Goal: Communication & Community: Answer question/provide support

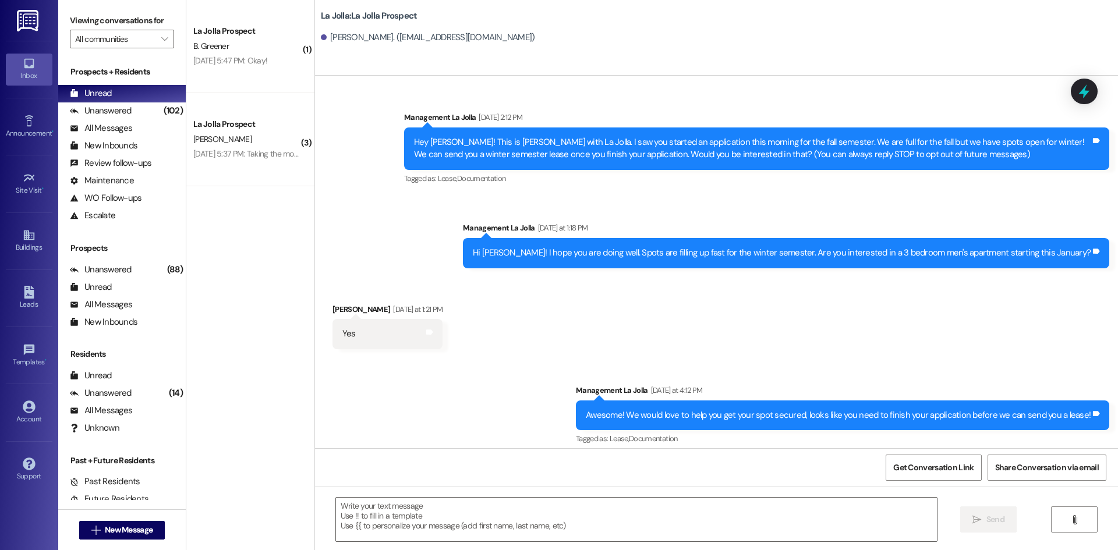
scroll to position [154, 0]
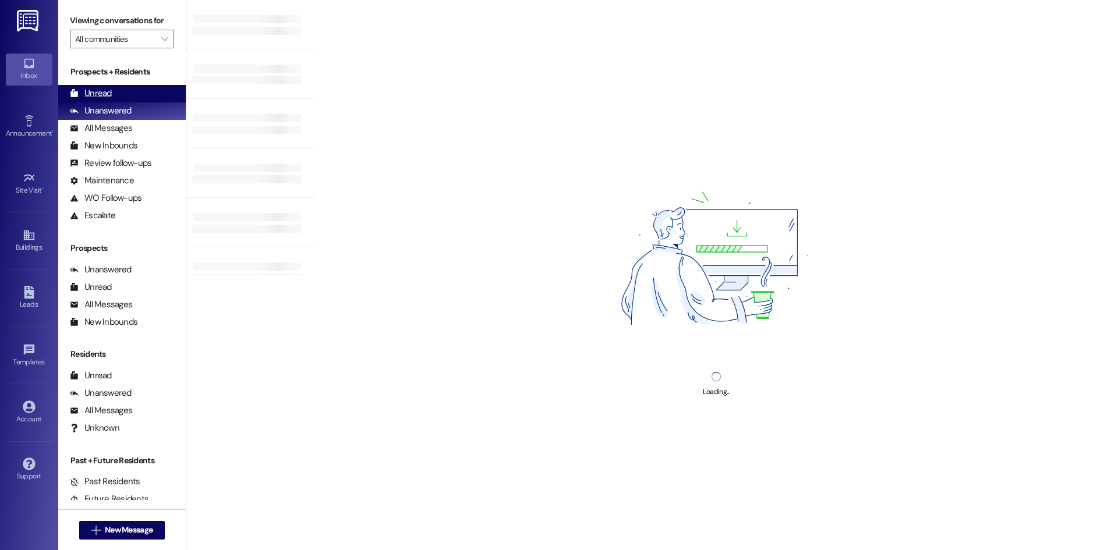
click at [134, 94] on div "Unread (0)" at bounding box center [122, 93] width 128 height 17
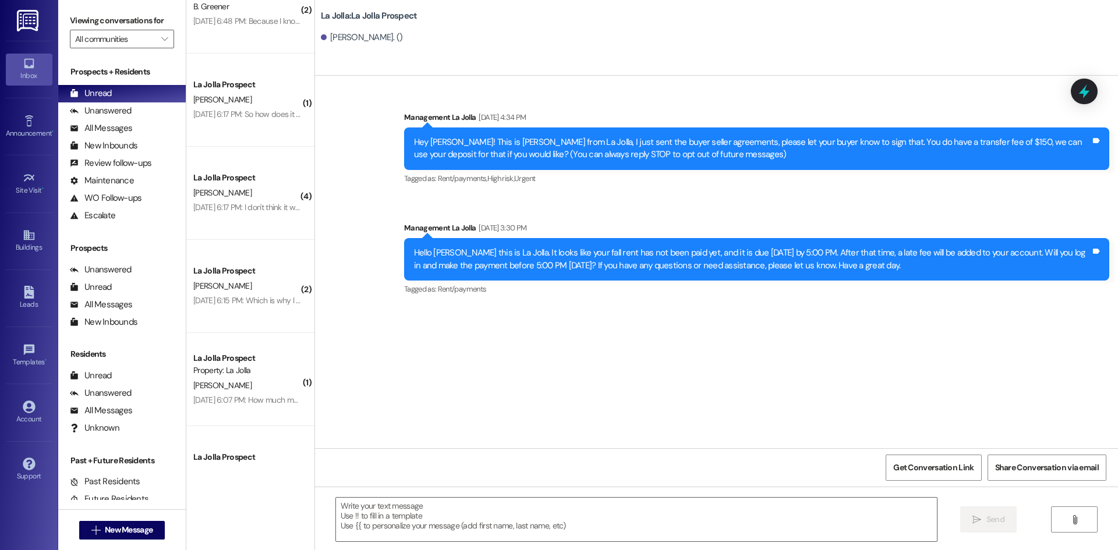
scroll to position [1116, 0]
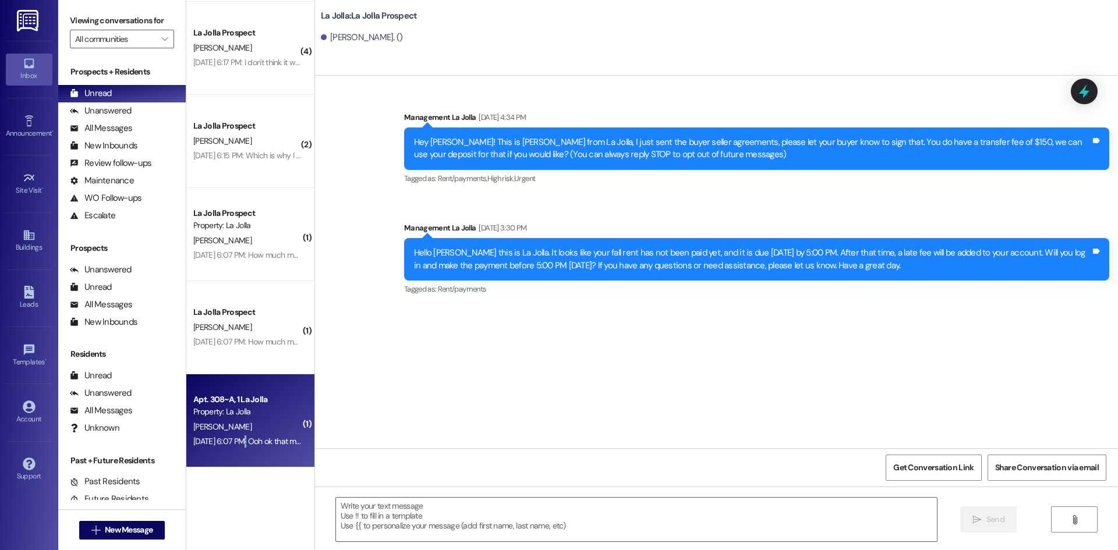
click at [238, 442] on div "[DATE] 6:07 PM: Ooh ok that makes sense I'll do that now! [DATE] 6:07 PM: Ooh o…" at bounding box center [289, 441] width 192 height 10
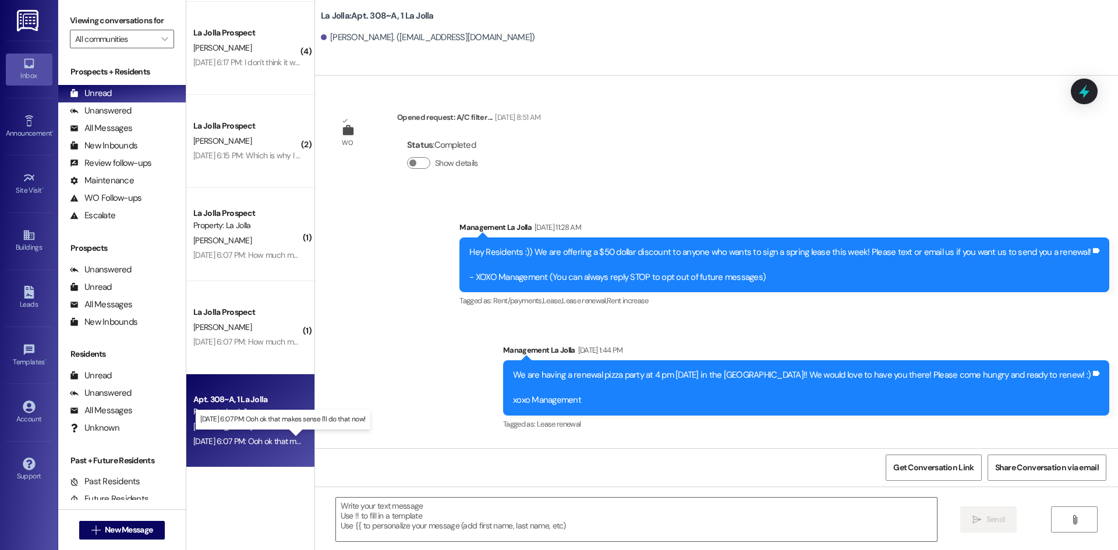
scroll to position [10040, 0]
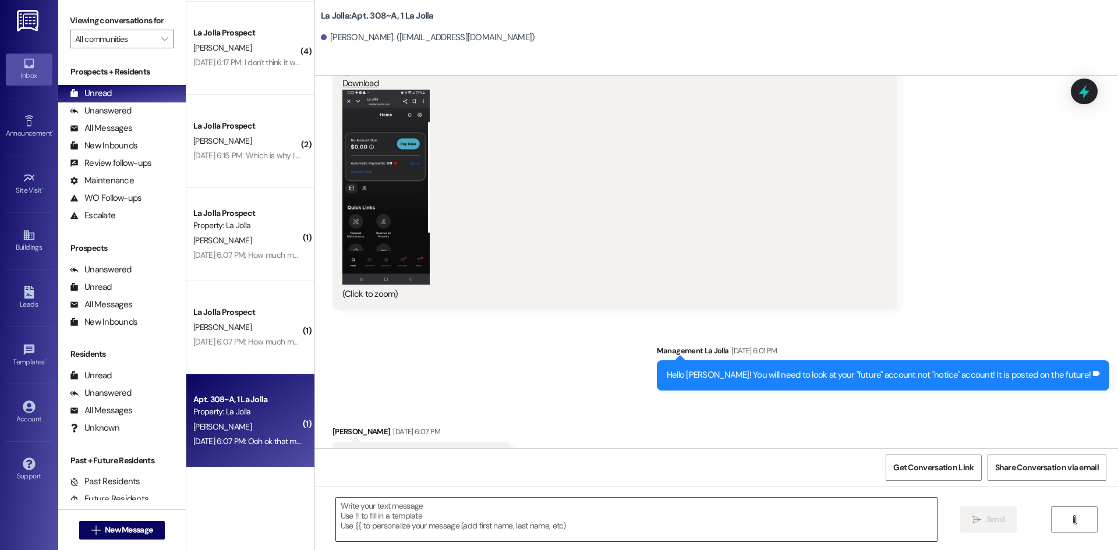
click at [437, 527] on textarea at bounding box center [636, 520] width 601 height 44
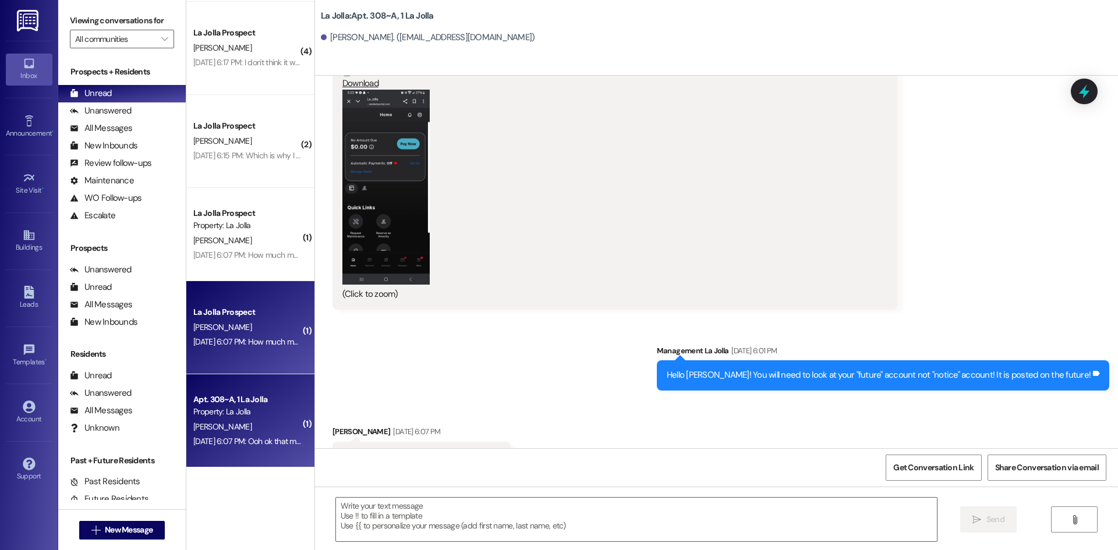
click at [282, 341] on div "[DATE] 6:07 PM: How much more is the FAFSA payment plan? [DATE] 6:07 PM: How mu…" at bounding box center [296, 342] width 207 height 10
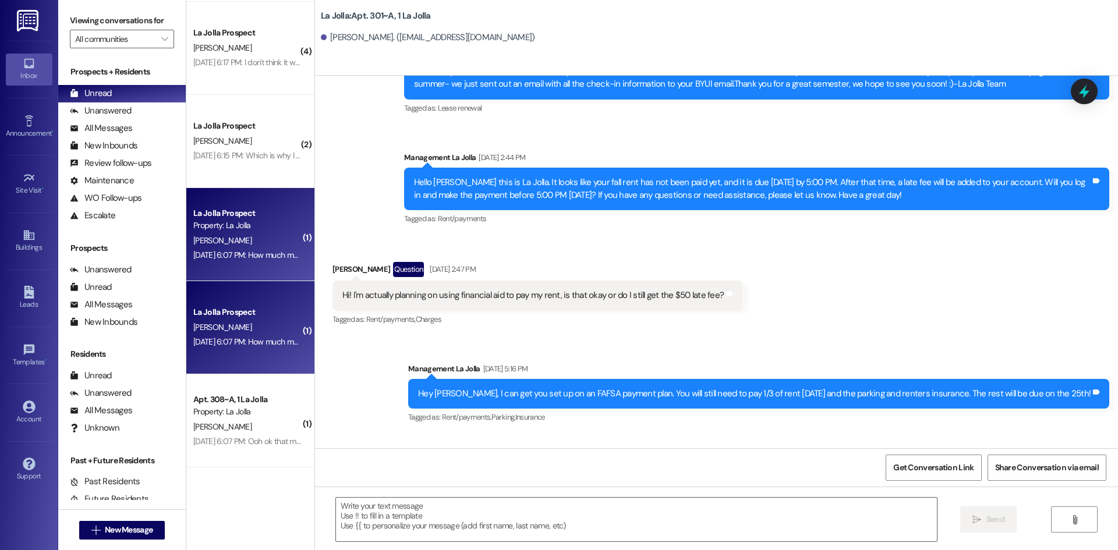
scroll to position [9568, 0]
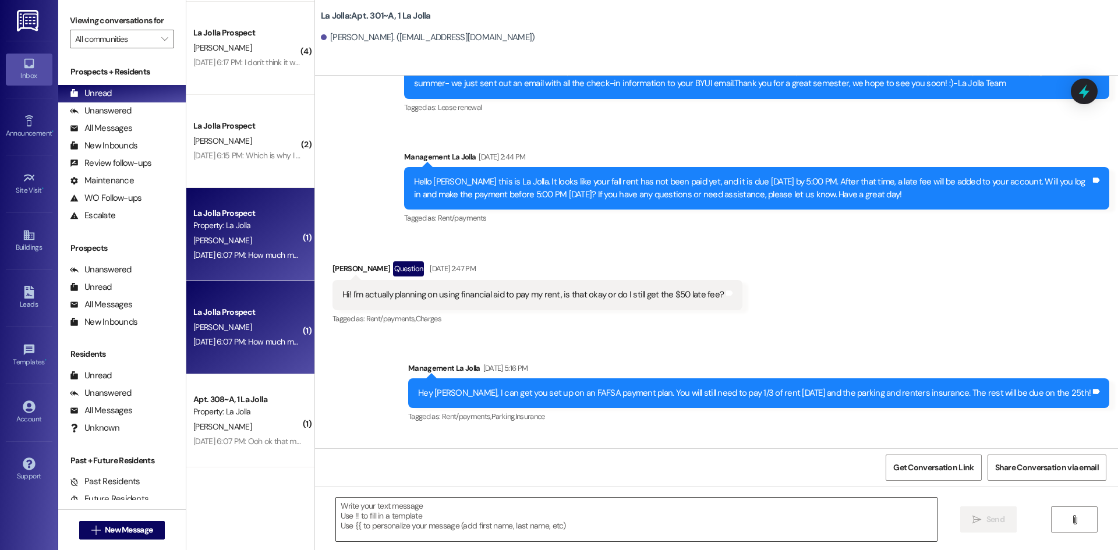
click at [424, 509] on textarea at bounding box center [636, 520] width 601 height 44
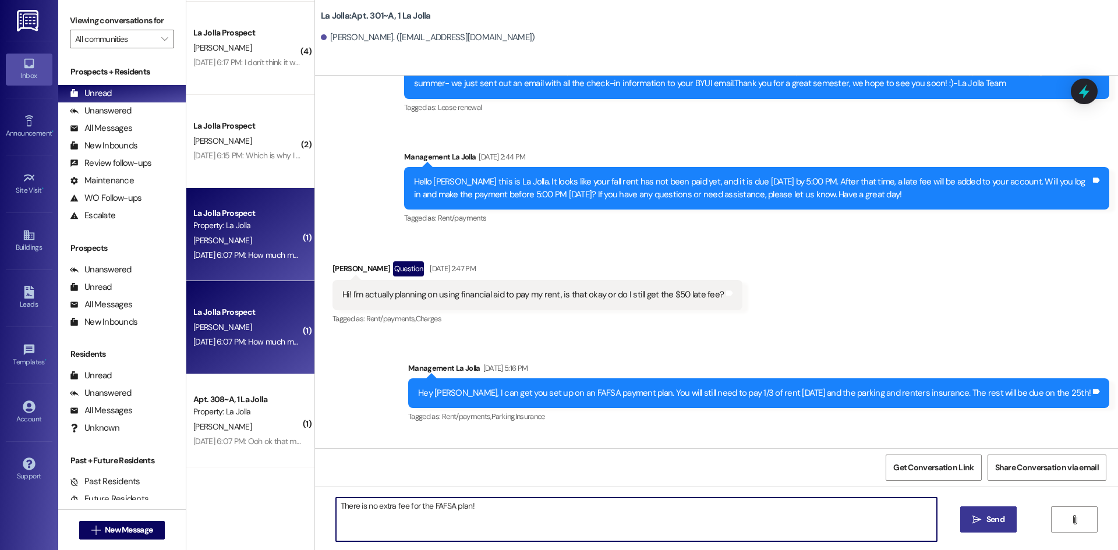
type textarea "There is no extra fee for the FAFSA plan!"
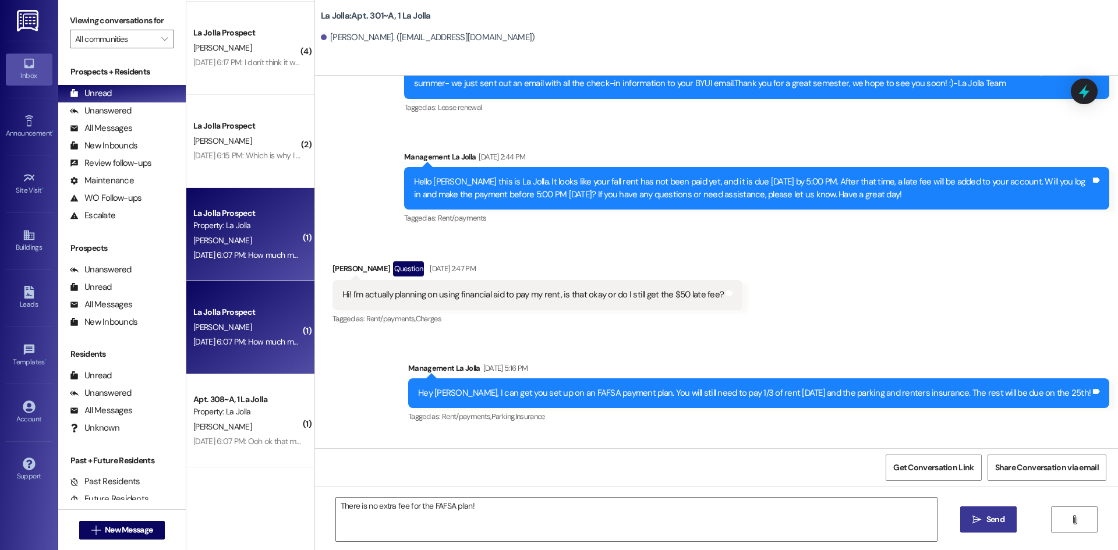
click at [979, 512] on button " Send" at bounding box center [988, 520] width 56 height 26
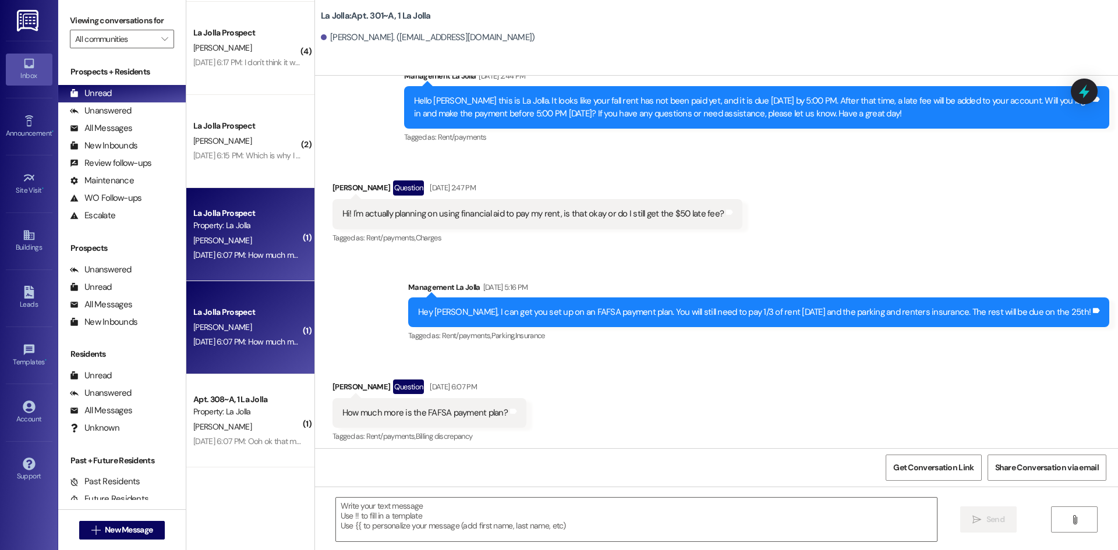
scroll to position [9532, 0]
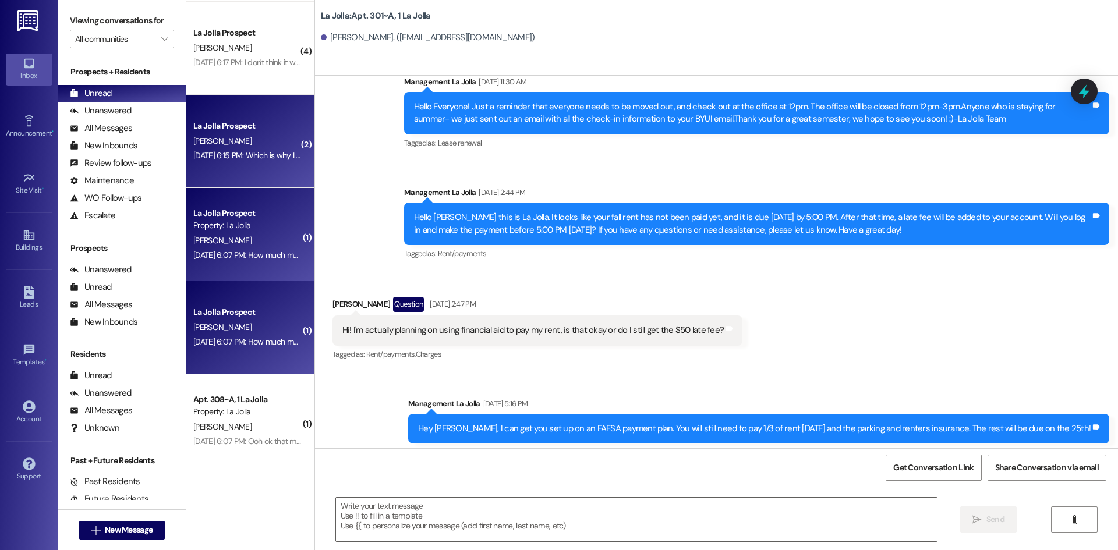
click at [280, 153] on div "[DATE] 6:15 PM: Which is why I sent the screenshot [DATE] 6:15 PM: Which is why…" at bounding box center [278, 155] width 170 height 10
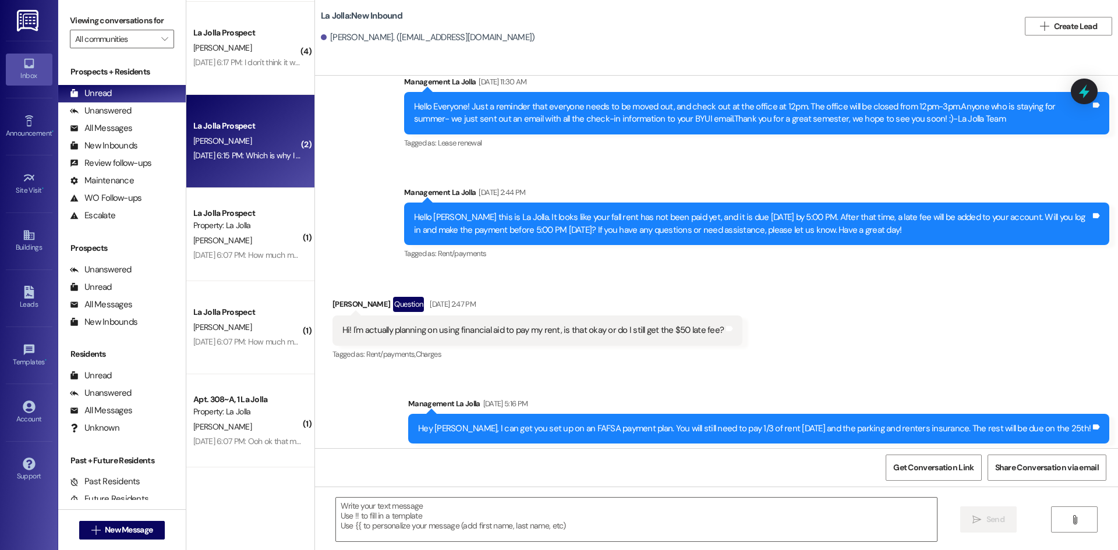
scroll to position [1458, 0]
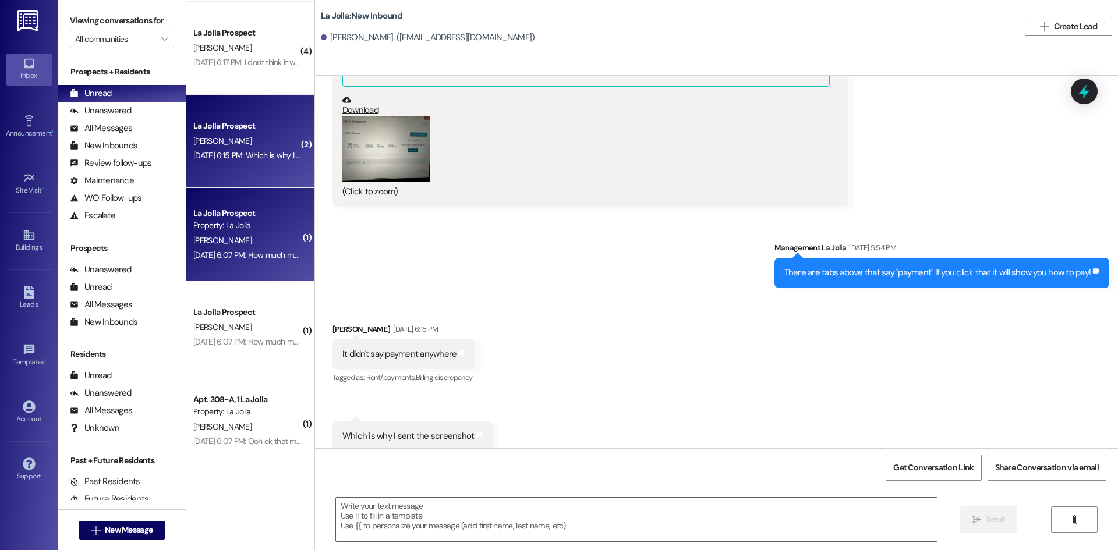
click at [227, 226] on div "Property: La Jolla" at bounding box center [247, 225] width 108 height 12
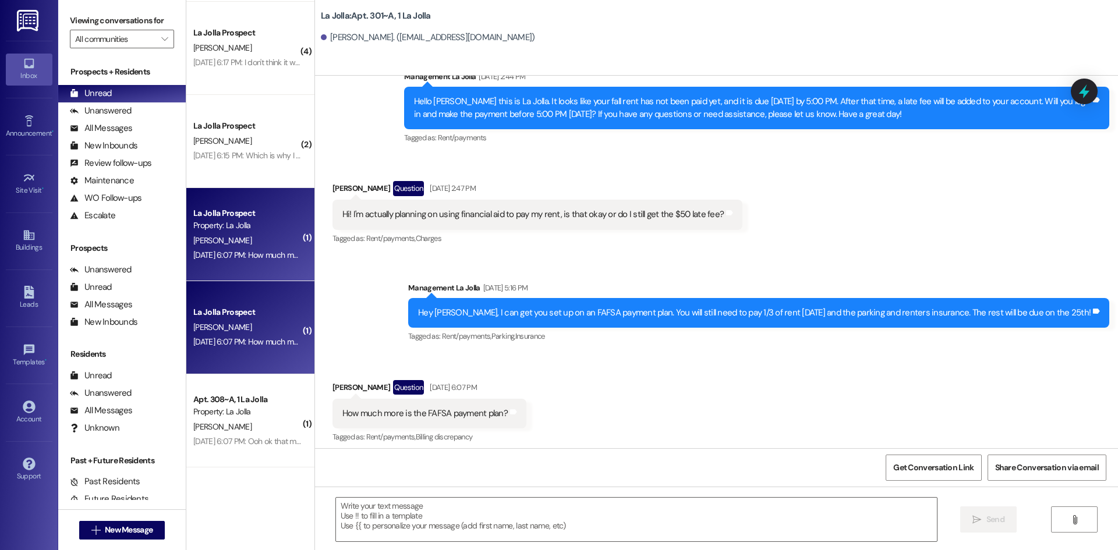
scroll to position [9567, 0]
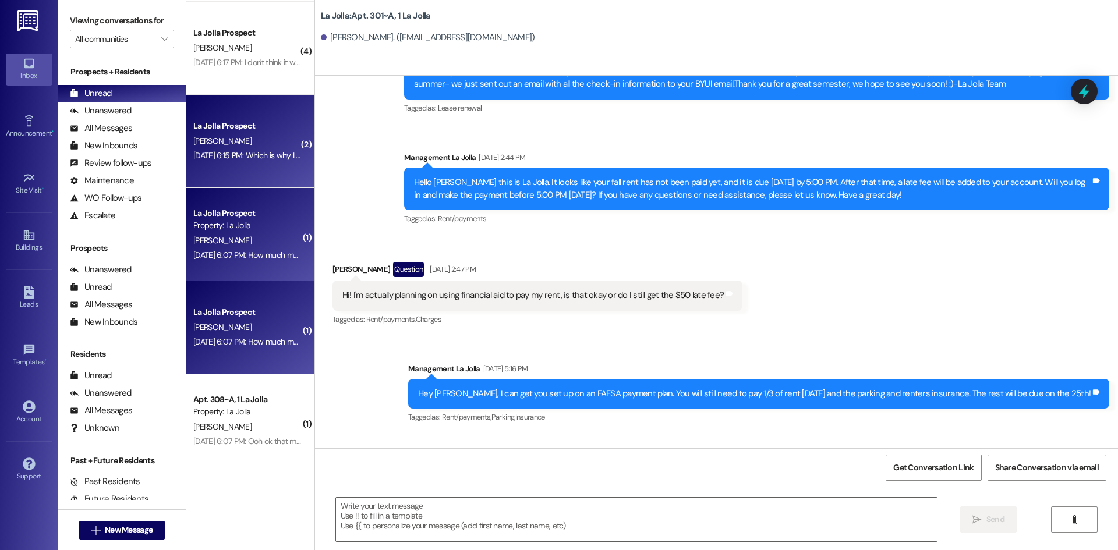
click at [247, 149] on div "[DATE] 6:15 PM: Which is why I sent the screenshot [DATE] 6:15 PM: Which is why…" at bounding box center [247, 155] width 110 height 15
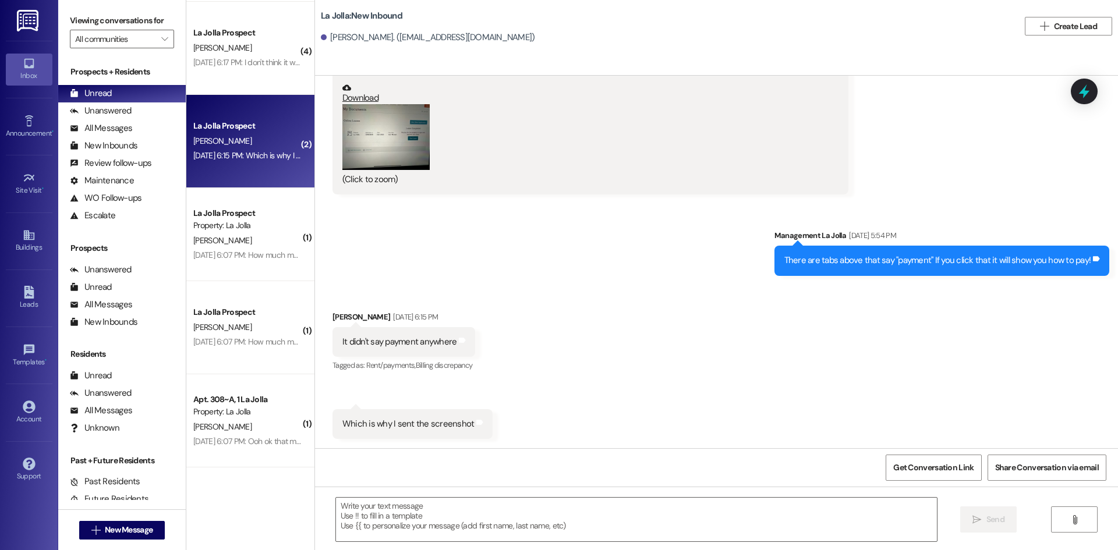
scroll to position [1458, 0]
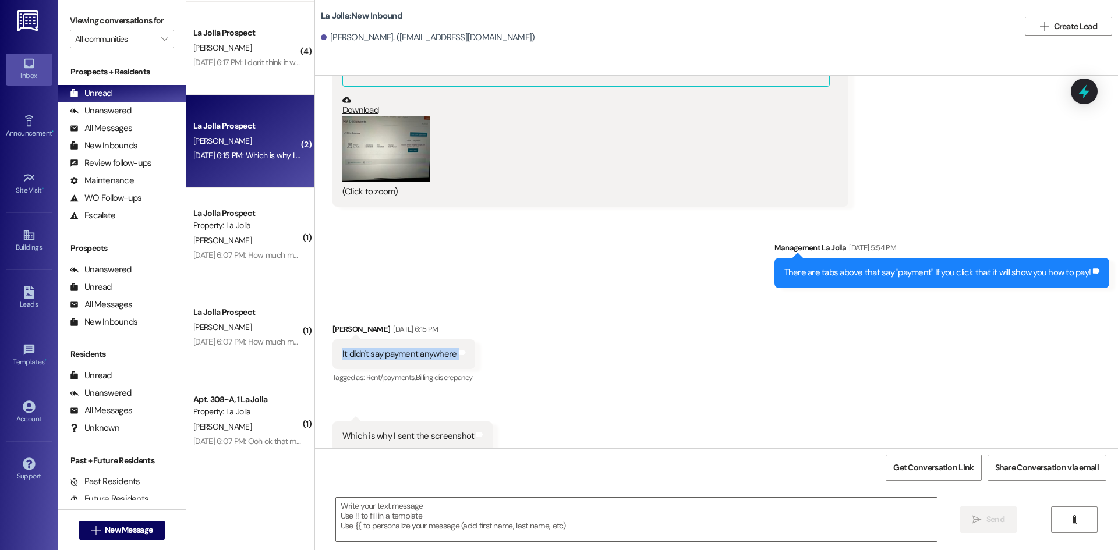
drag, startPoint x: 332, startPoint y: 341, endPoint x: 466, endPoint y: 353, distance: 135.0
click at [466, 353] on div "It didn't say payment anywhere Tags and notes" at bounding box center [403, 354] width 143 height 30
click at [515, 403] on div "Received via SMS [PERSON_NAME] [DATE] 6:15 PM It didn't say payment anywhere Ta…" at bounding box center [716, 378] width 803 height 163
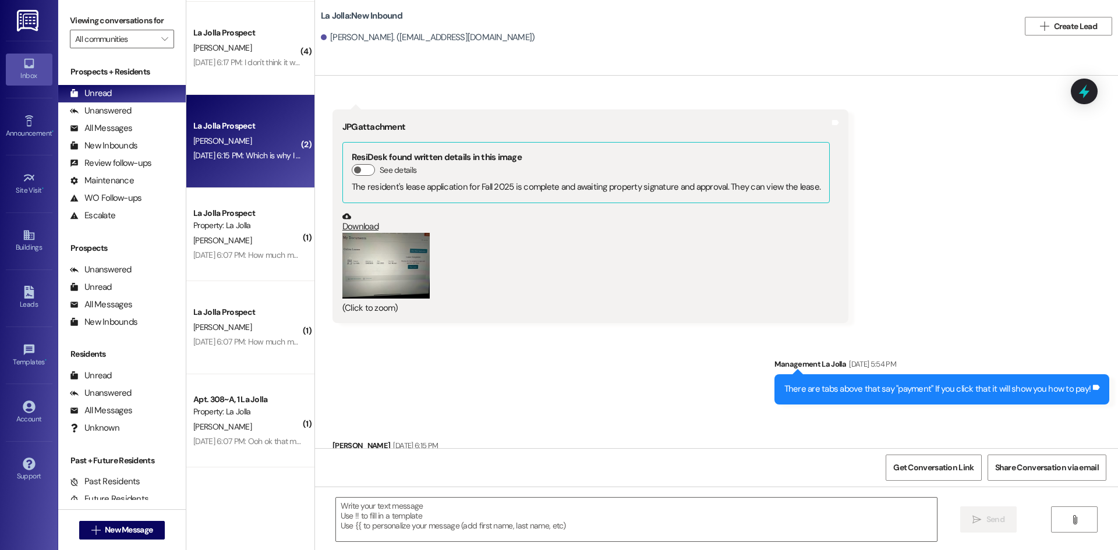
click at [398, 282] on button "Zoom image" at bounding box center [385, 266] width 87 height 66
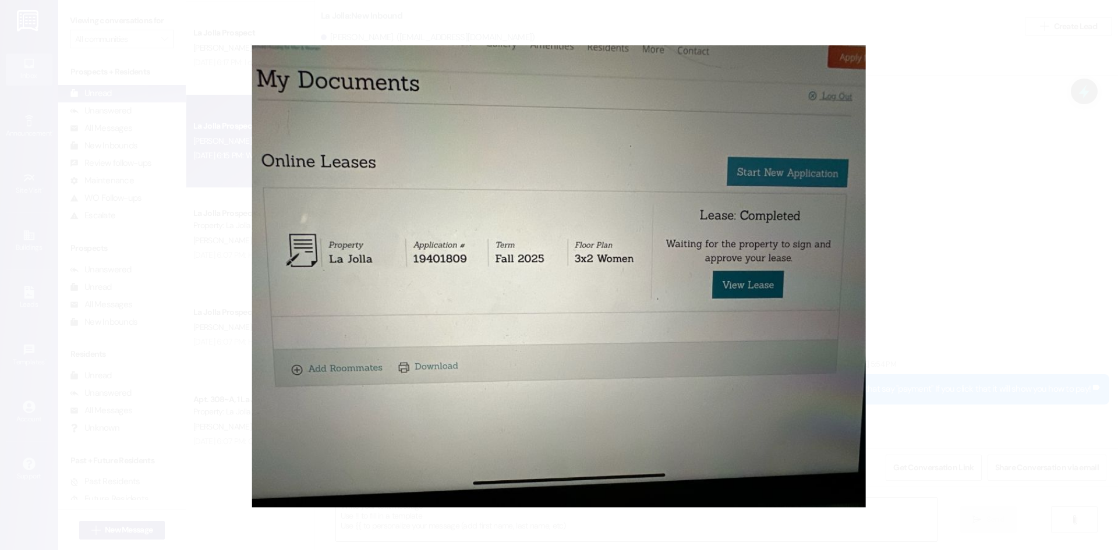
click at [952, 258] on button "Unzoom image" at bounding box center [559, 275] width 1118 height 550
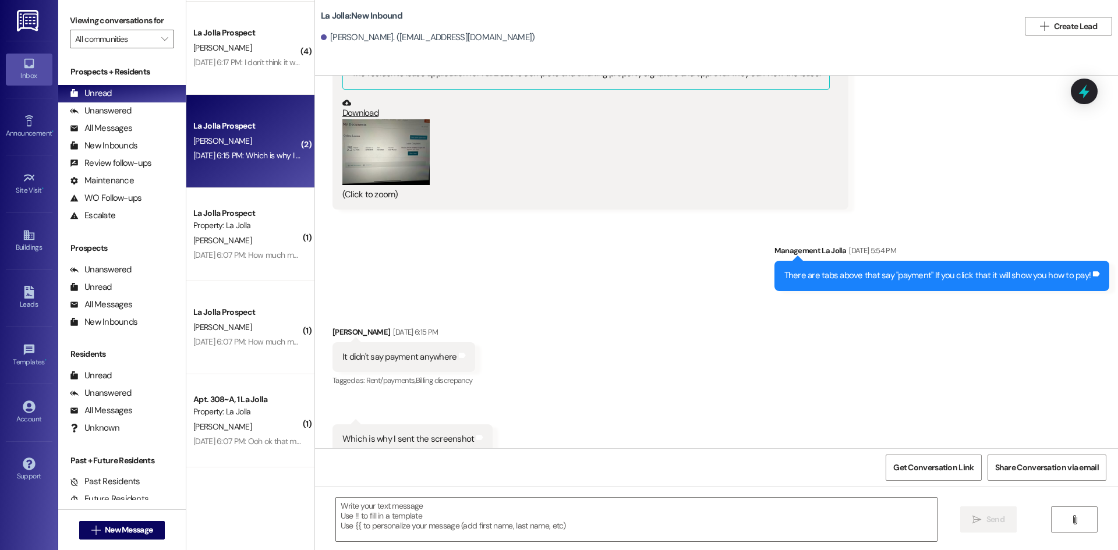
scroll to position [1458, 0]
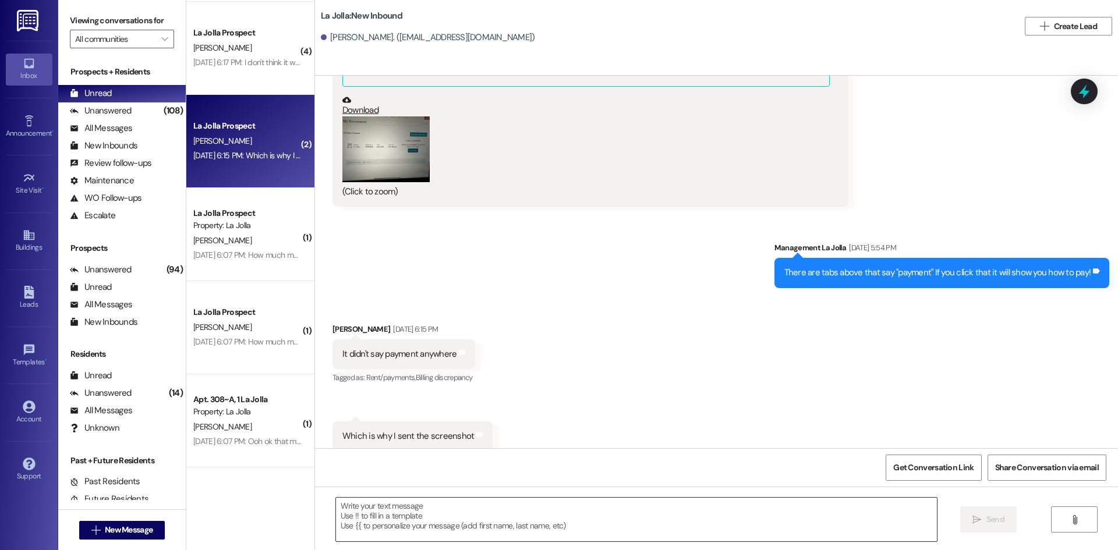
click at [377, 514] on textarea at bounding box center [636, 520] width 601 height 44
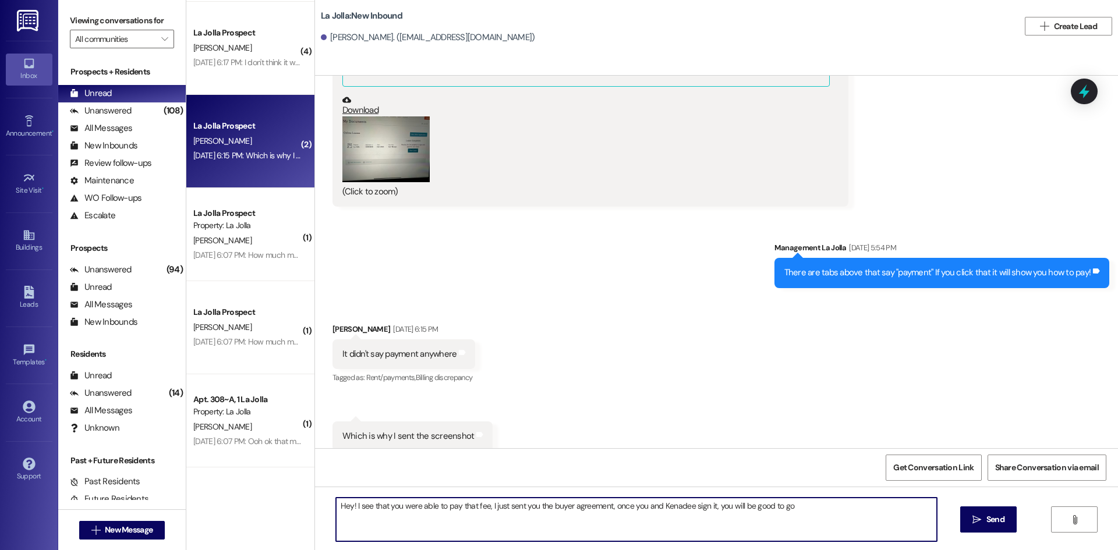
type textarea "Hey! I see that you were able to pay that fee, I just sent you the buyer agreem…"
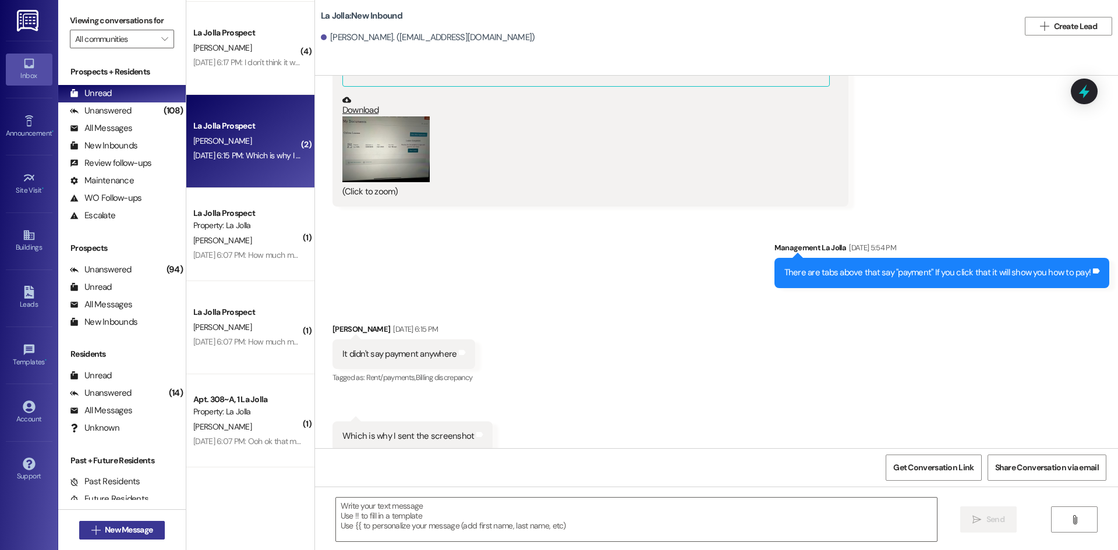
click at [128, 523] on button " New Message" at bounding box center [122, 530] width 86 height 19
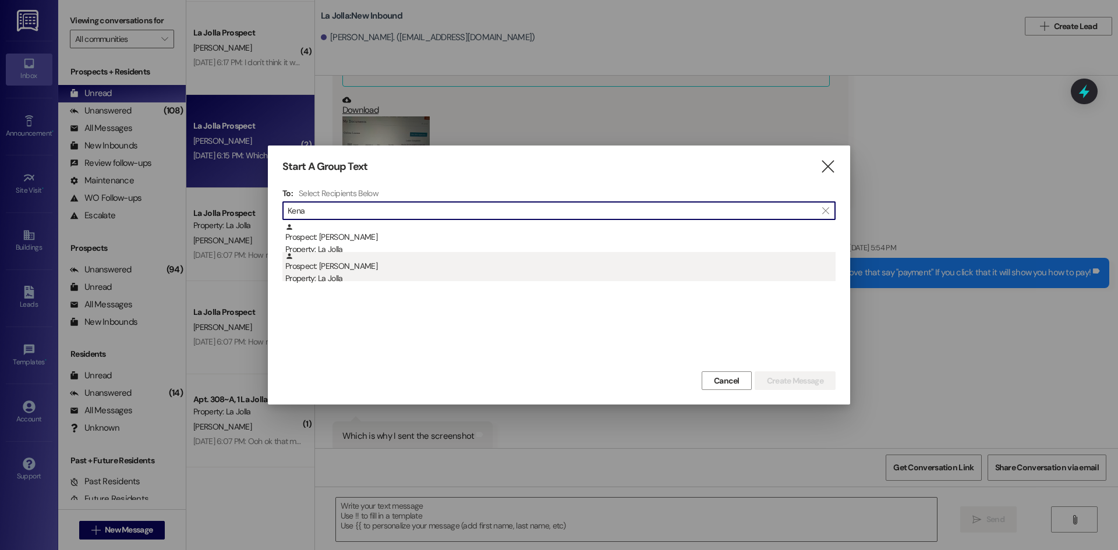
type input "Kena"
click at [381, 270] on div "Prospect: [PERSON_NAME] Property: La Jolla" at bounding box center [560, 268] width 550 height 33
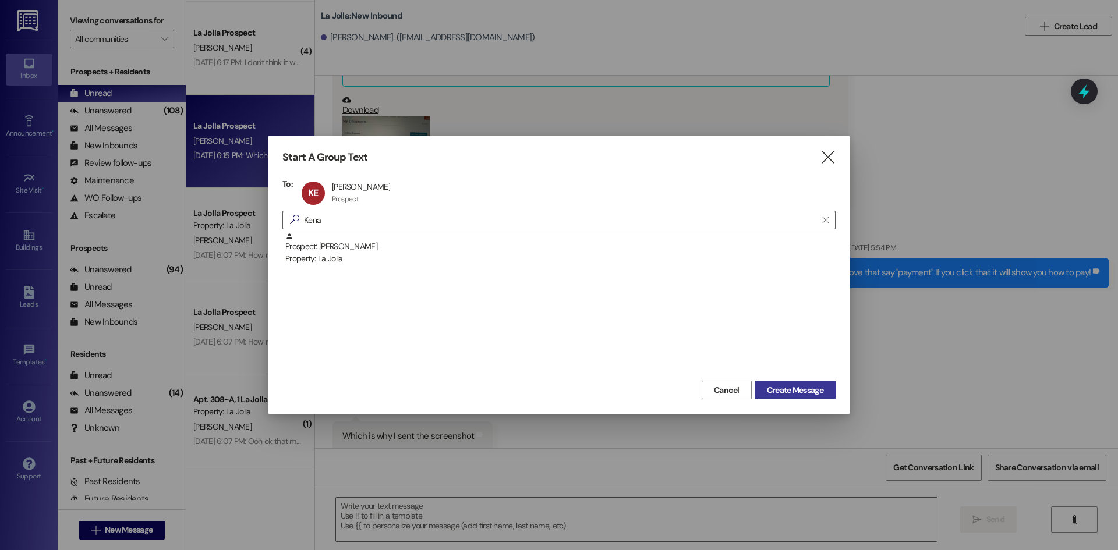
click at [767, 387] on span "Create Message" at bounding box center [795, 390] width 56 height 12
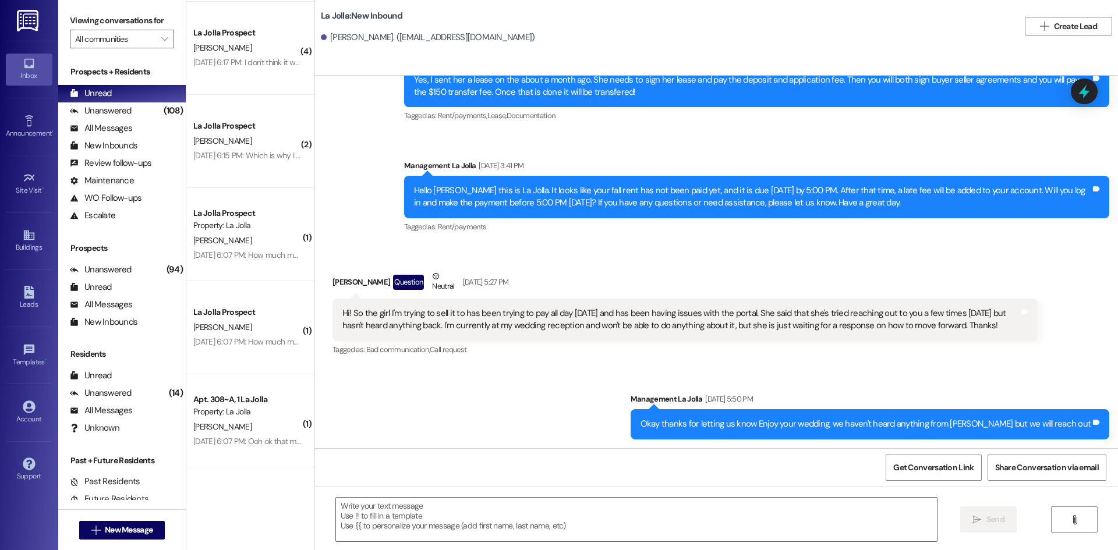
scroll to position [1300, 0]
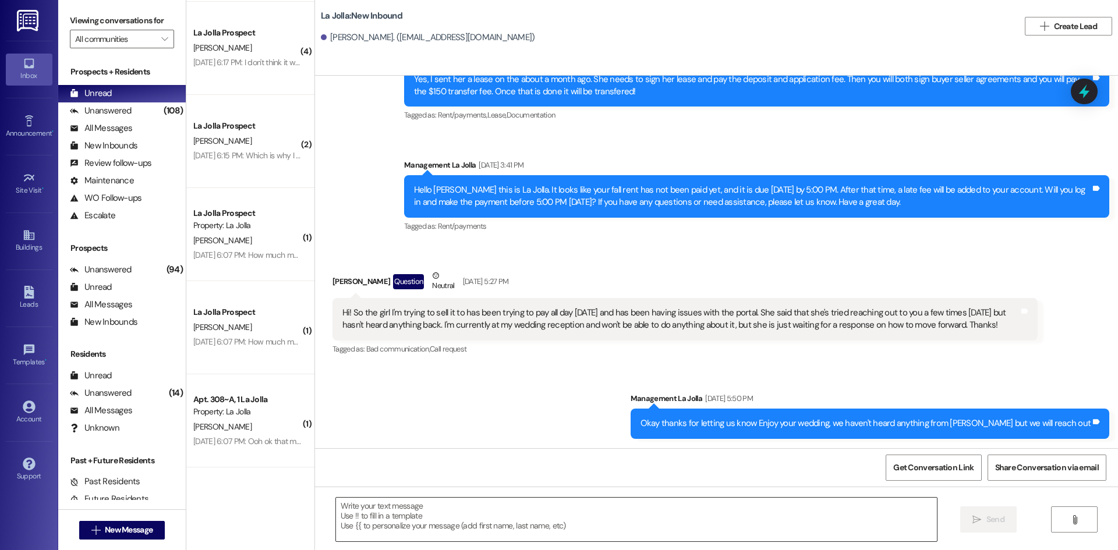
click at [477, 538] on textarea at bounding box center [636, 520] width 601 height 44
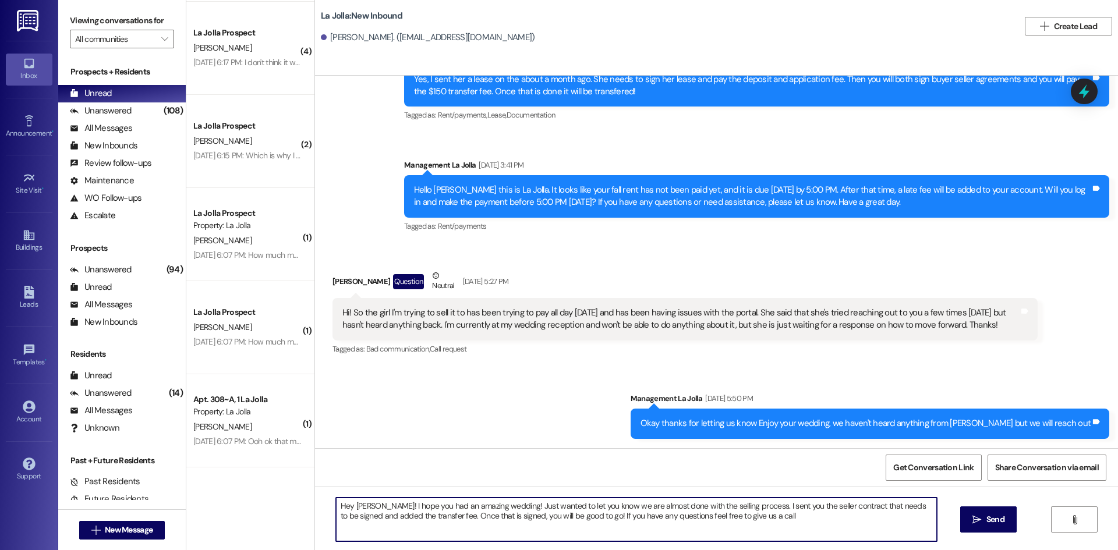
type textarea "Hey [PERSON_NAME]! I hope you had an amazing wedding! Just wanted to let you kn…"
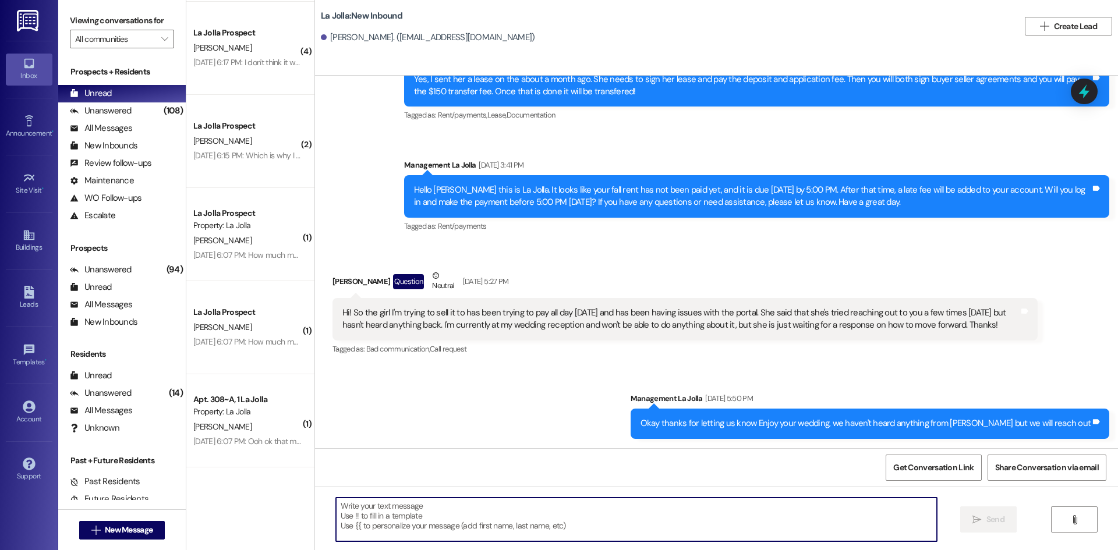
scroll to position [1299, 0]
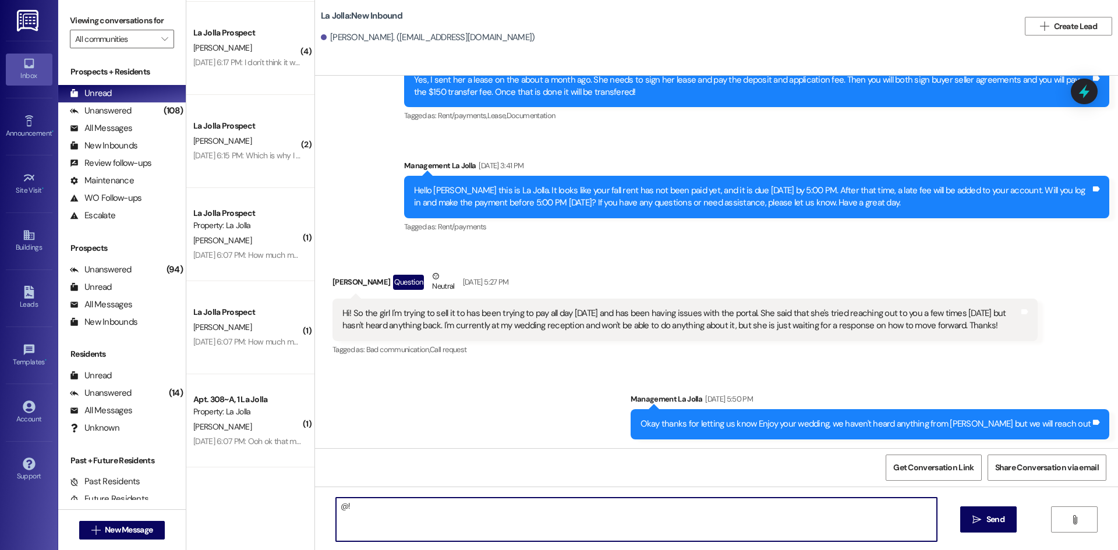
type textarea "@"
type textarea "!*"
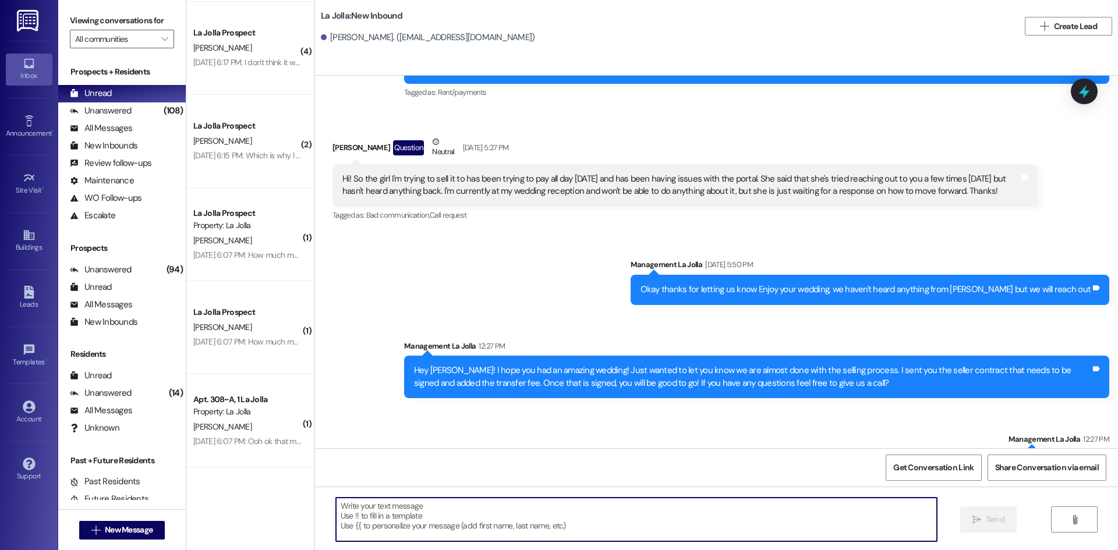
scroll to position [1475, 0]
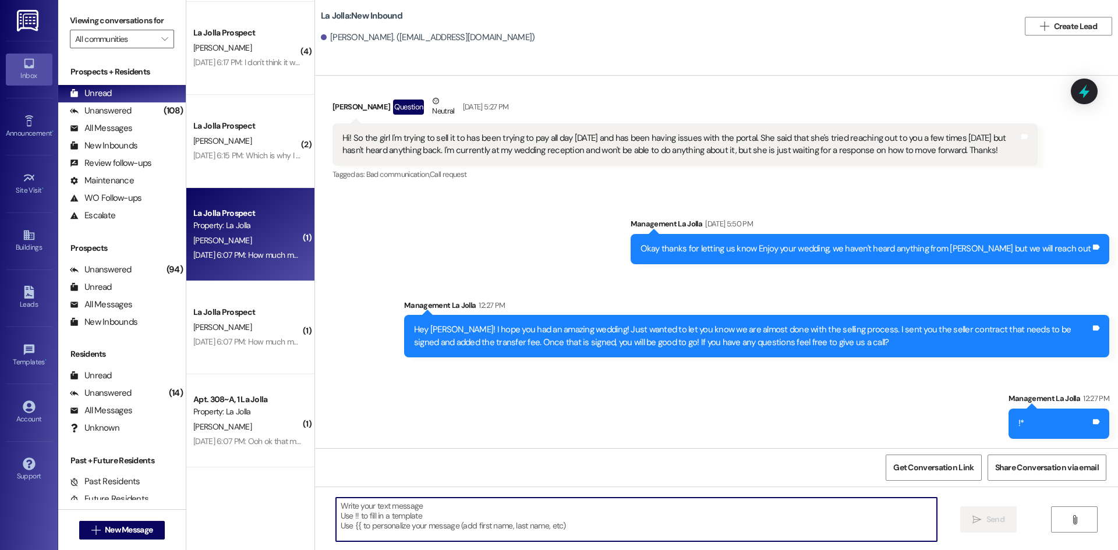
click at [298, 253] on div "La Jolla Prospect Property: La Jolla [PERSON_NAME] [DATE] 6:07 PM: How much mor…" at bounding box center [250, 234] width 128 height 93
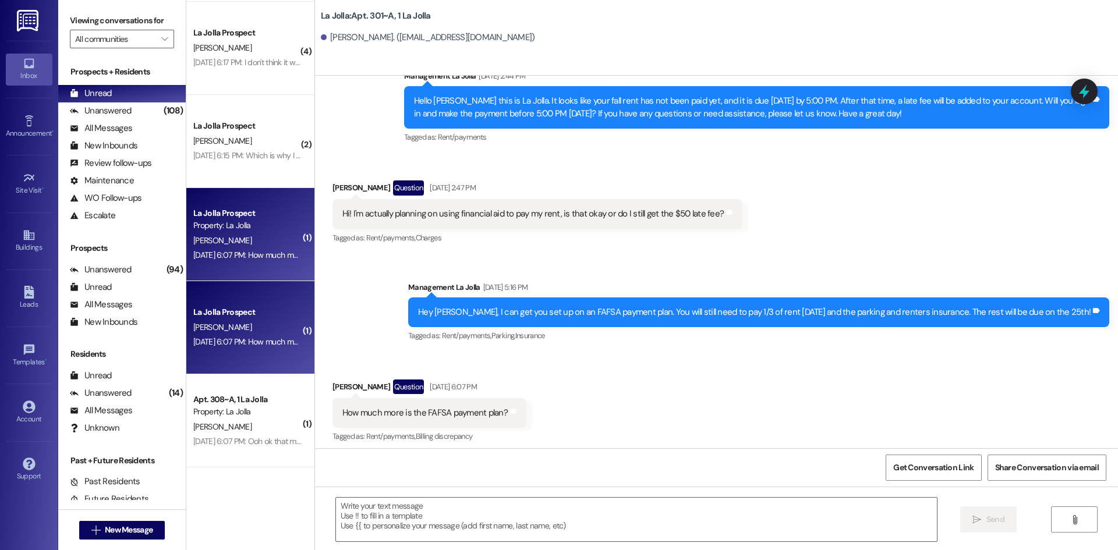
scroll to position [1058, 0]
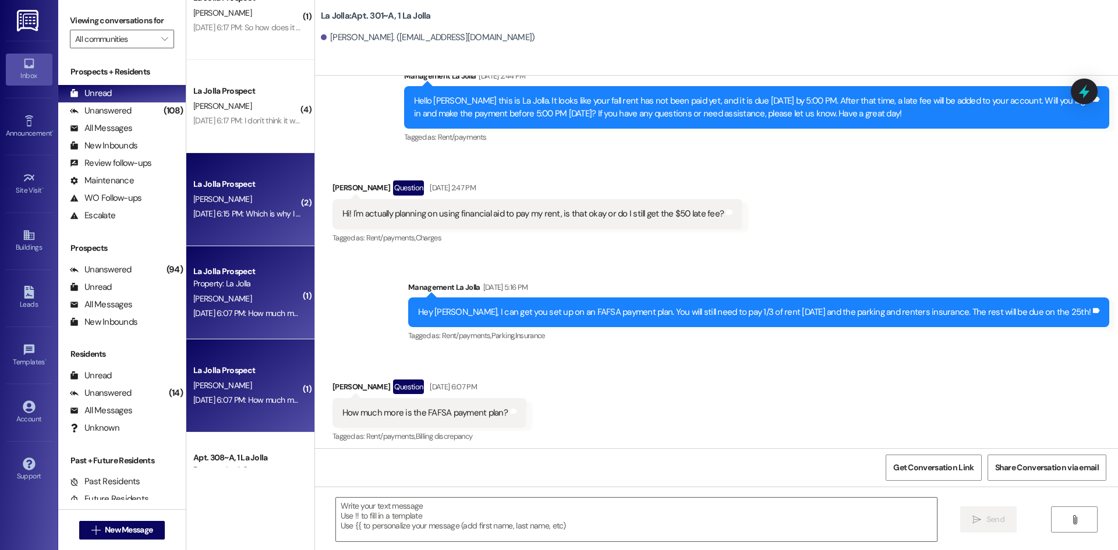
click at [261, 231] on div "La Jolla Prospect [PERSON_NAME] [DATE] 6:15 PM: Which is why I sent the screens…" at bounding box center [250, 199] width 128 height 93
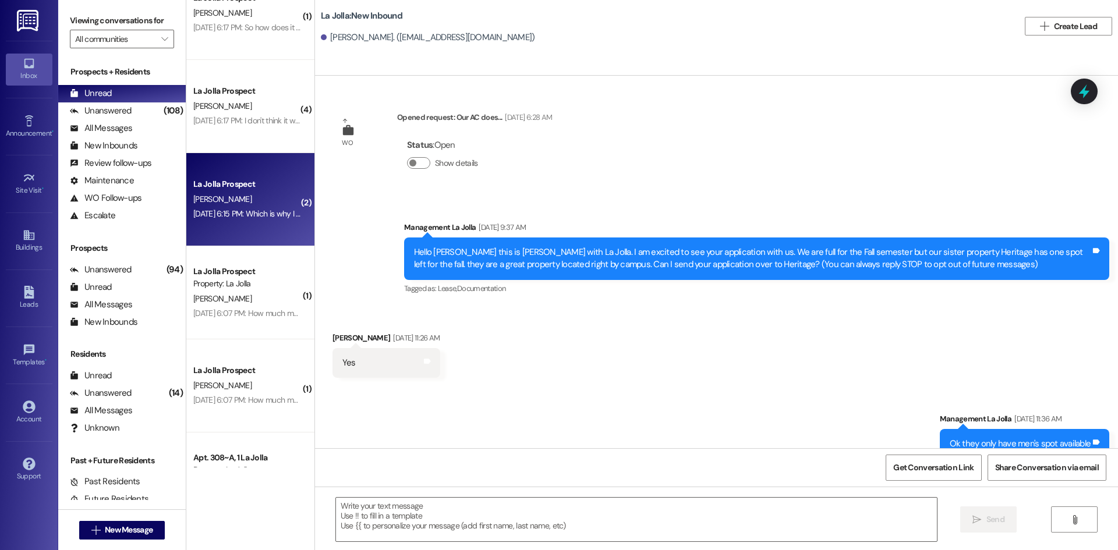
scroll to position [1539, 0]
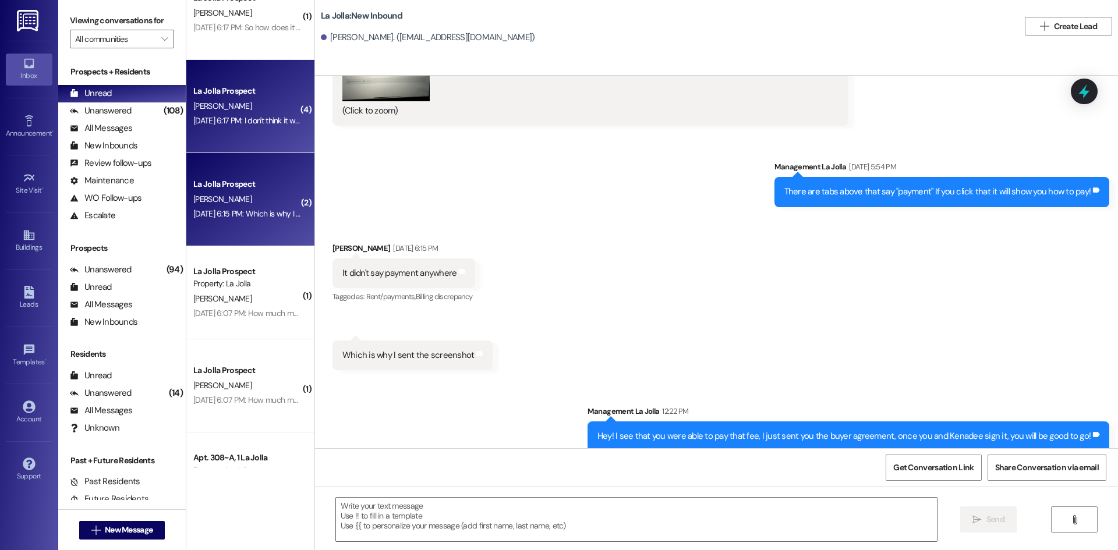
click at [231, 121] on div "[DATE] 6:17 PM: I don't think it went thru to the right place? [DATE] 6:17 PM: …" at bounding box center [289, 120] width 192 height 10
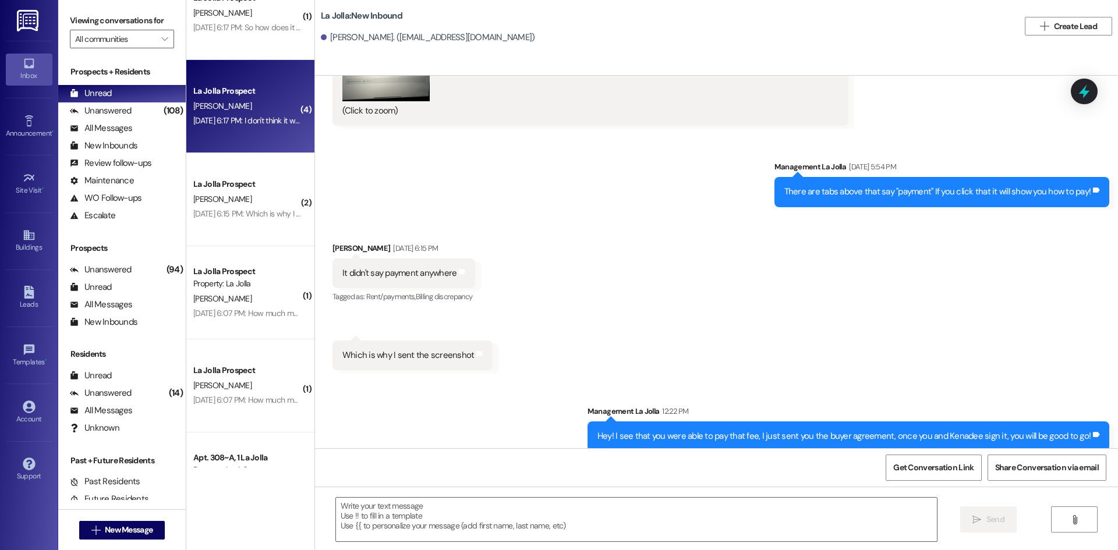
scroll to position [675, 0]
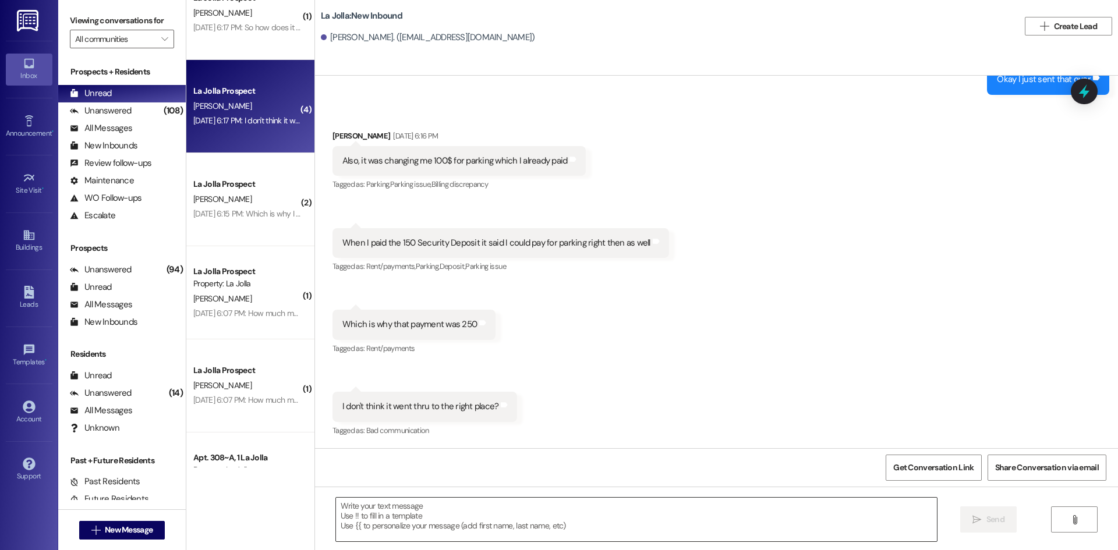
click at [410, 516] on textarea at bounding box center [636, 520] width 601 height 44
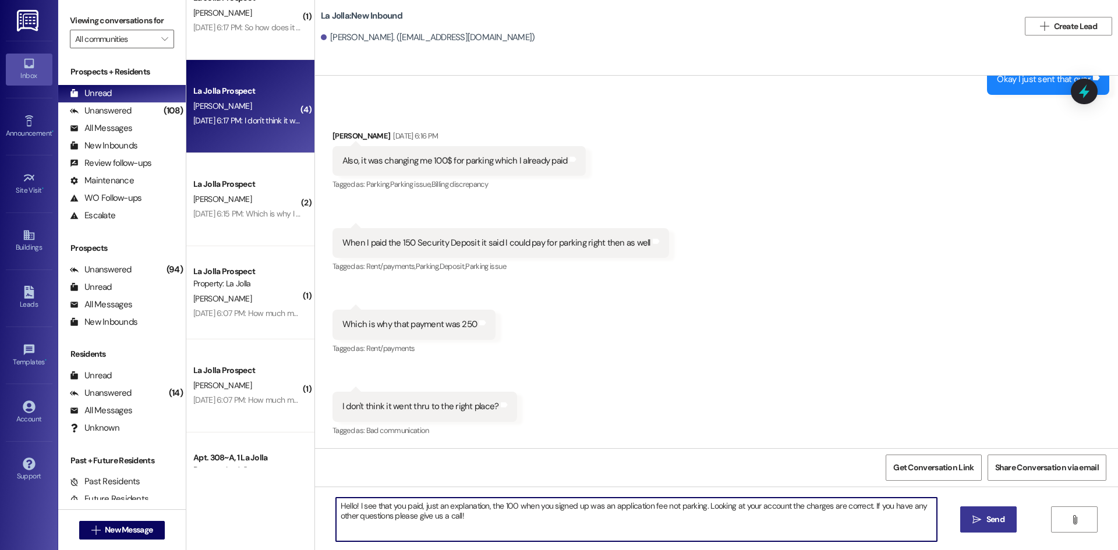
type textarea "Hello! I see that you paid, just an explanation, the 100 when you signed up was…"
click at [993, 515] on span "Send" at bounding box center [995, 520] width 18 height 12
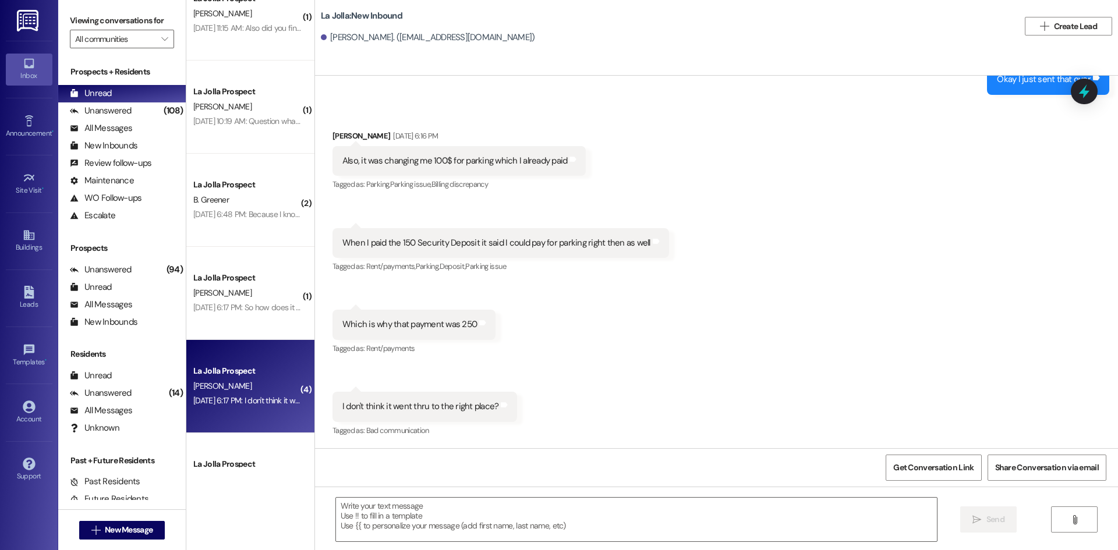
scroll to position [767, 0]
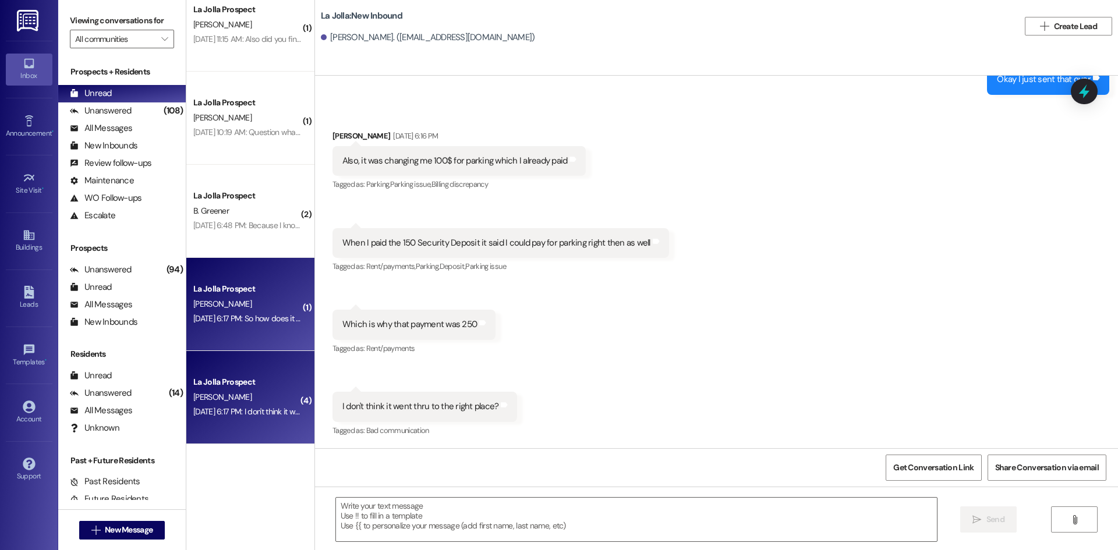
click at [242, 298] on div "[PERSON_NAME]" at bounding box center [247, 304] width 110 height 15
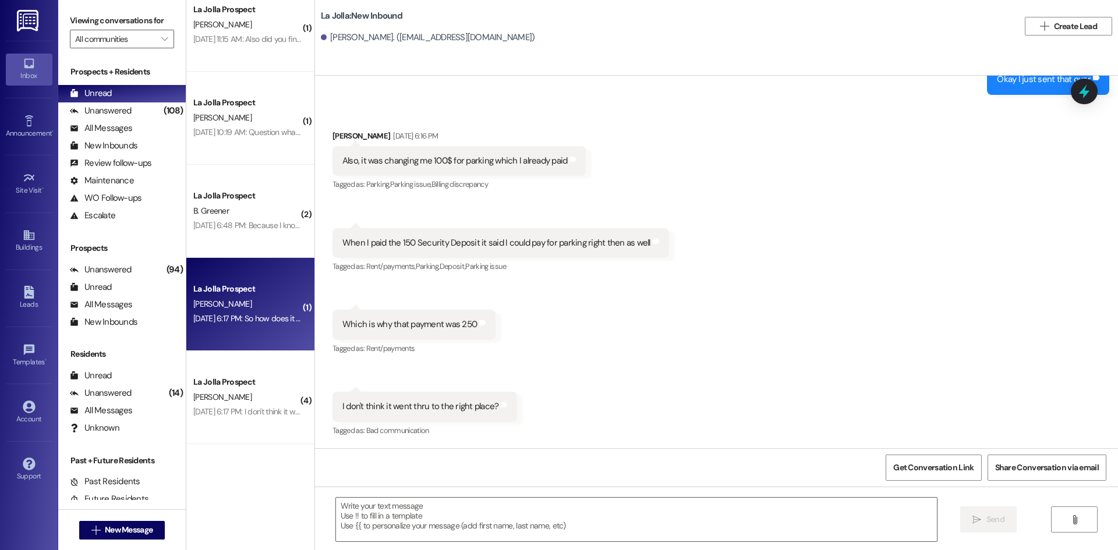
scroll to position [345, 0]
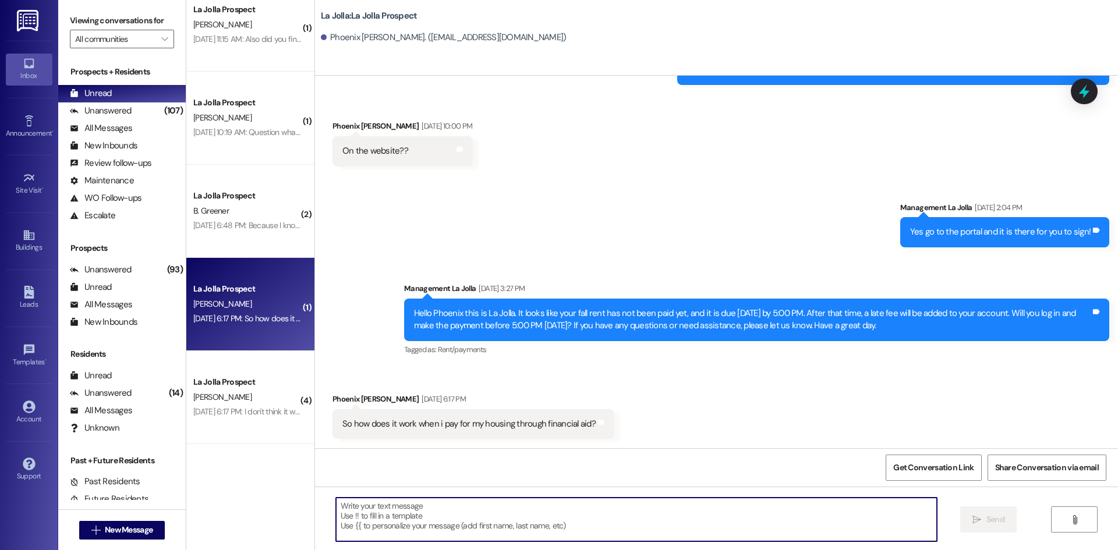
click at [532, 527] on textarea at bounding box center [636, 520] width 601 height 44
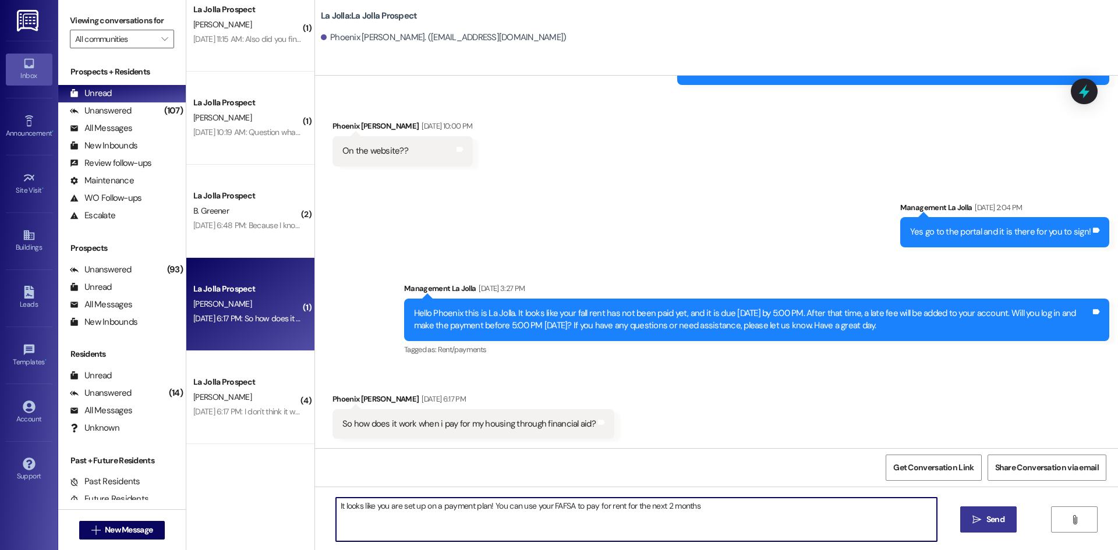
type textarea "It looks like you are set up on a payment plan! You can use your FAFSA to pay f…"
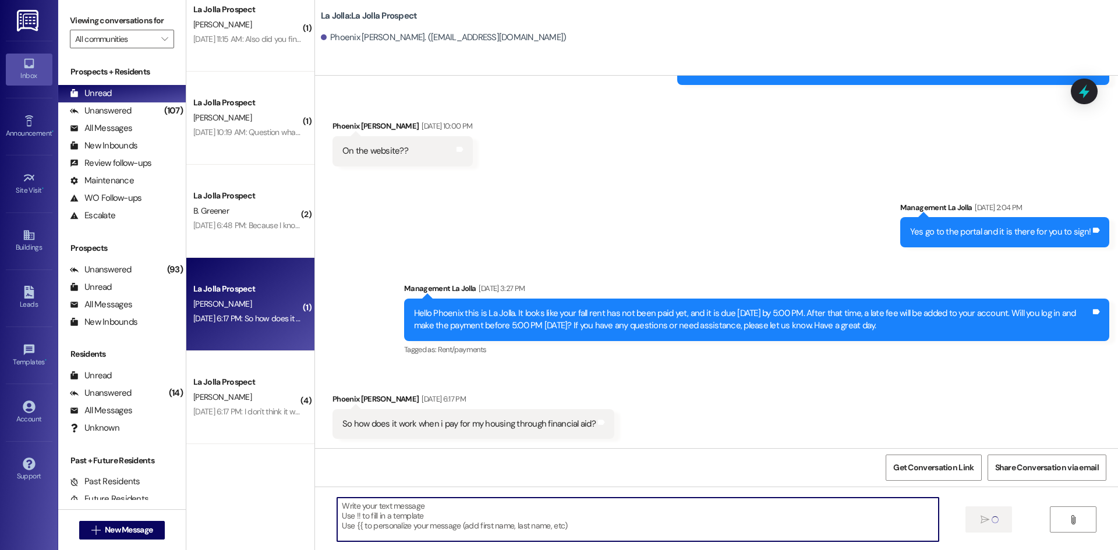
scroll to position [427, 0]
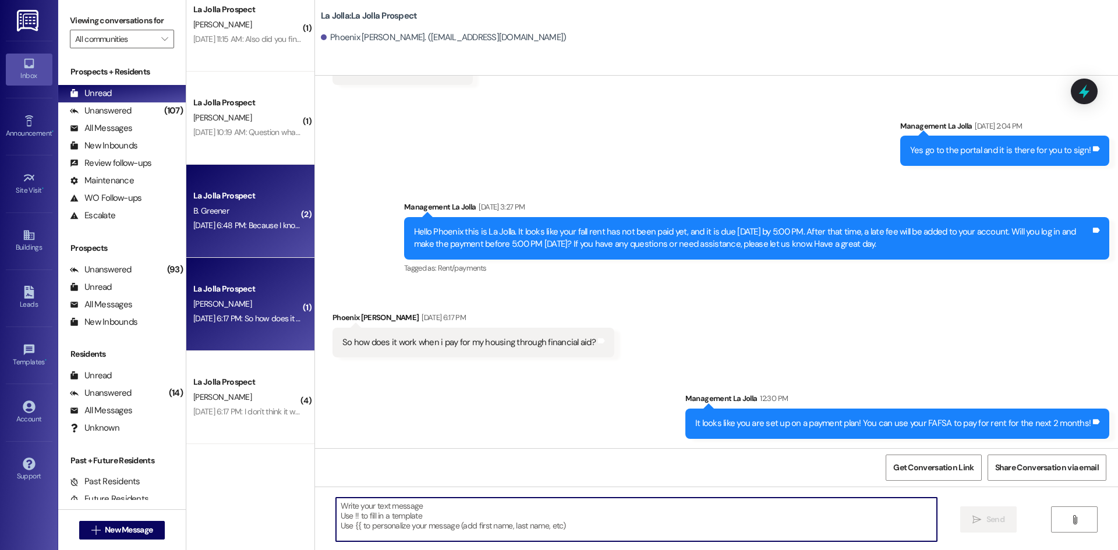
click at [223, 193] on div "La Jolla Prospect" at bounding box center [247, 196] width 108 height 12
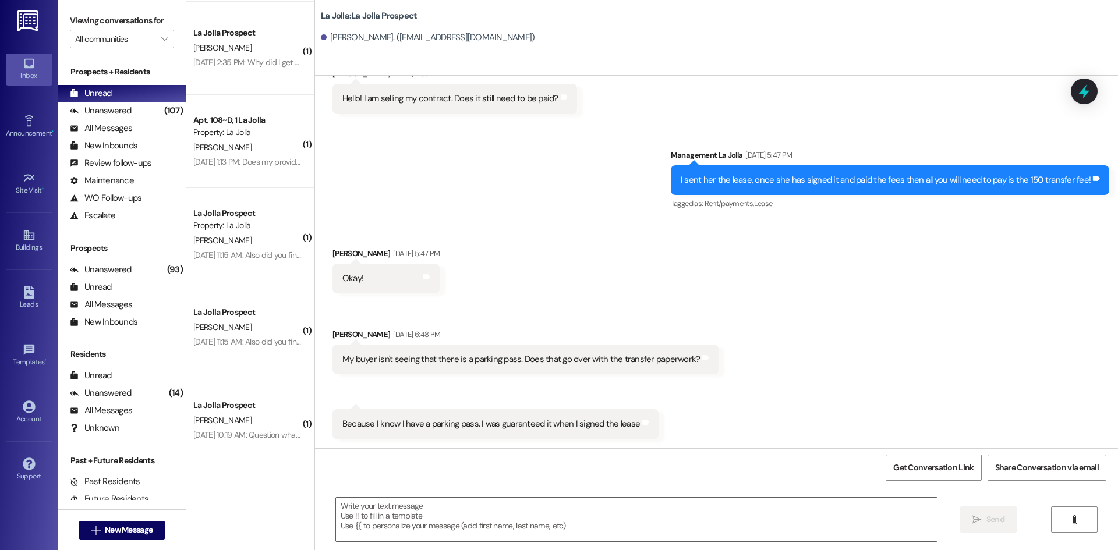
scroll to position [650, 0]
click at [388, 516] on textarea at bounding box center [636, 520] width 601 height 44
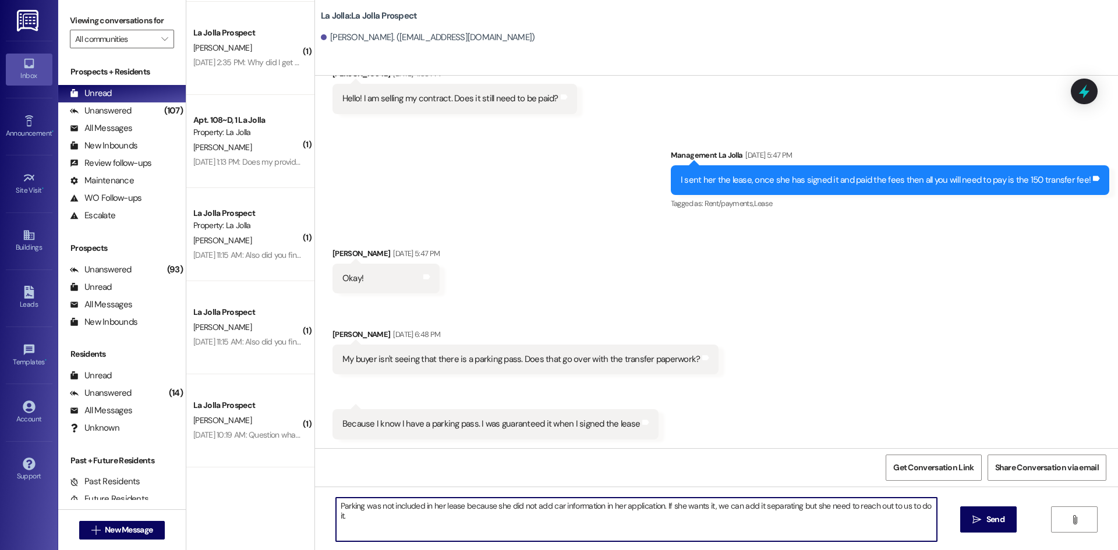
click at [930, 507] on textarea "Parking was not included in her lease because she did not add car information i…" at bounding box center [636, 520] width 601 height 44
type textarea "Parking was not included in her lease because she did not add car information i…"
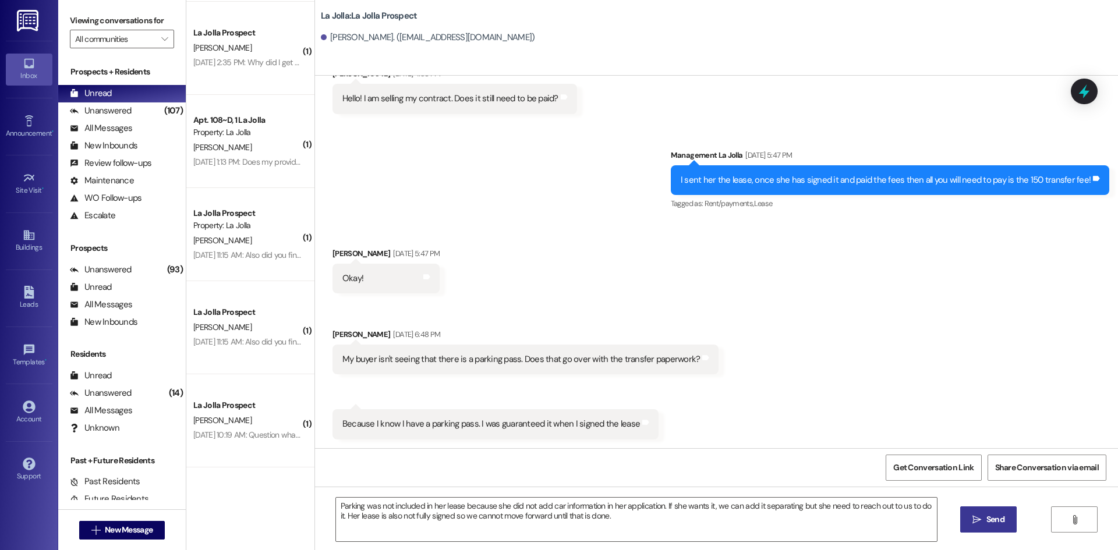
click at [993, 515] on span "Send" at bounding box center [995, 520] width 18 height 12
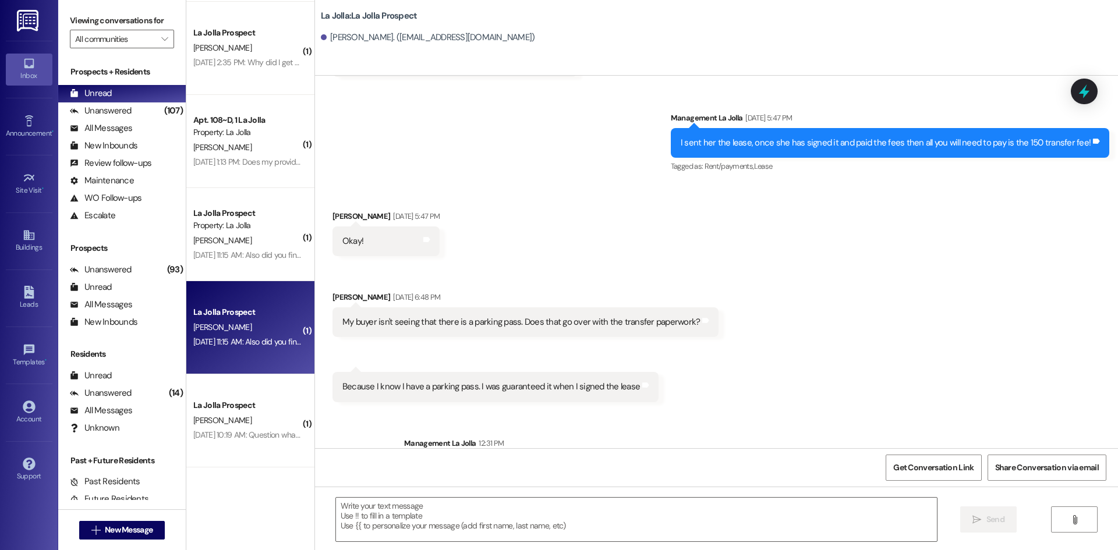
scroll to position [957, 0]
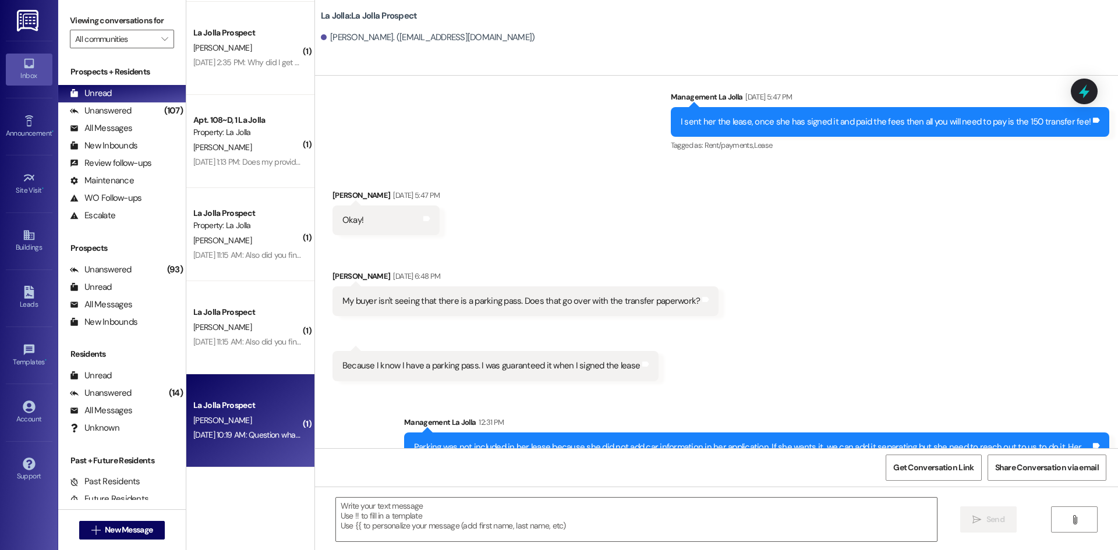
click at [241, 389] on div "La Jolla Prospect [PERSON_NAME] [DATE] 10:19 AM: Question what size are the bed…" at bounding box center [250, 420] width 128 height 93
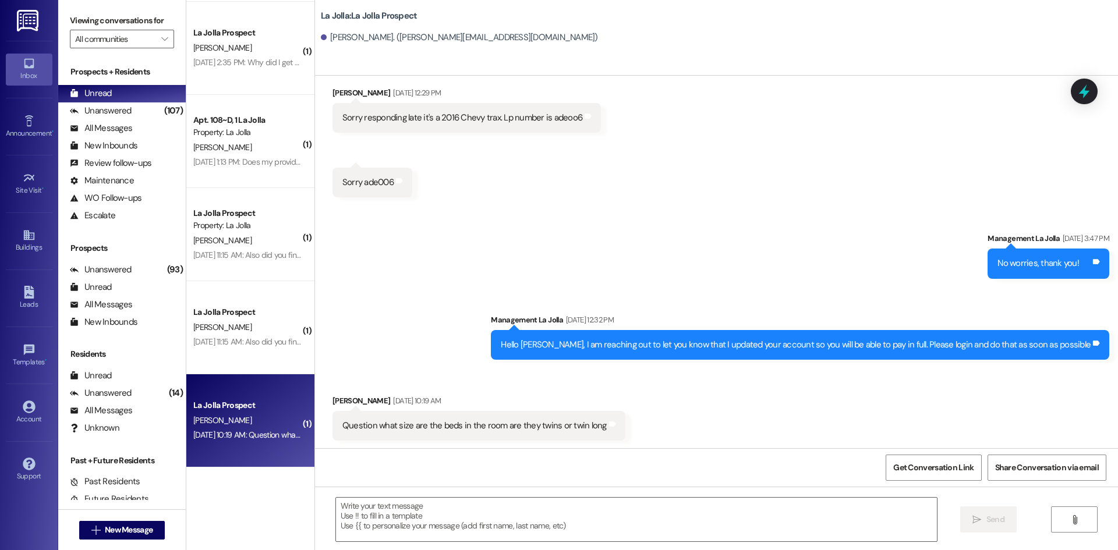
scroll to position [1208, 0]
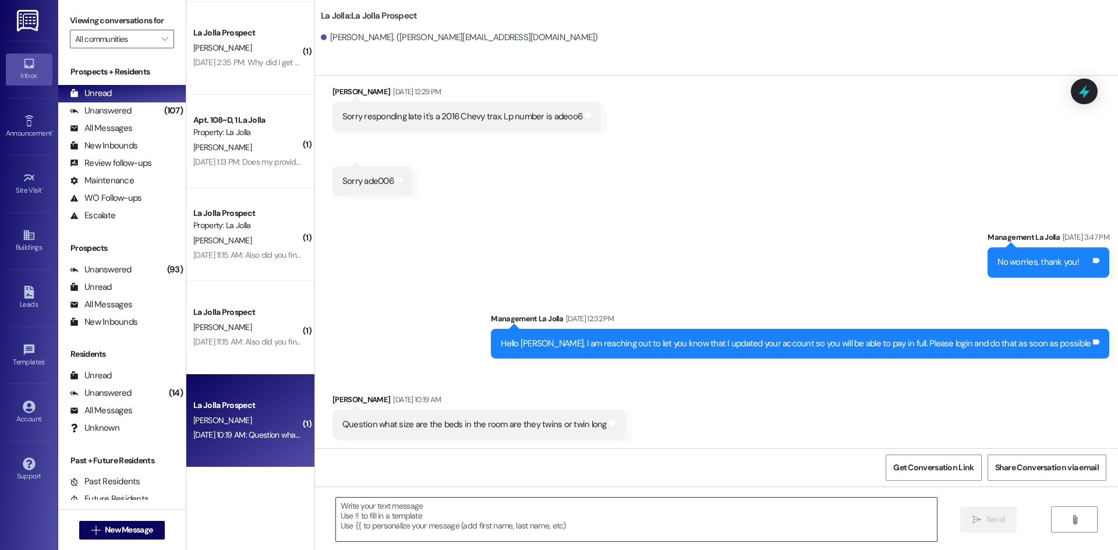
click at [509, 533] on textarea at bounding box center [636, 520] width 601 height 44
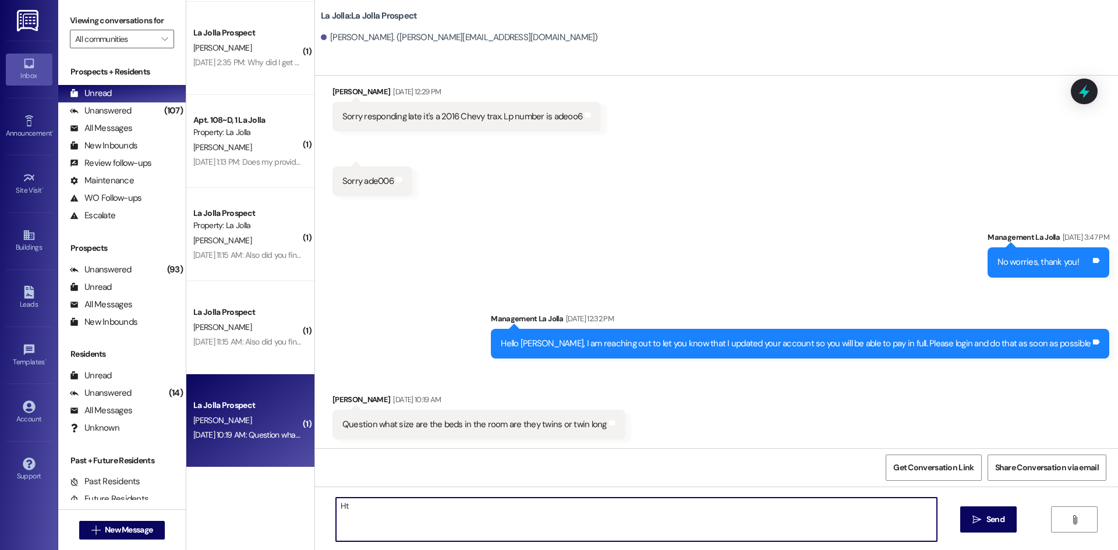
type textarea "H"
type textarea "They are twins!"
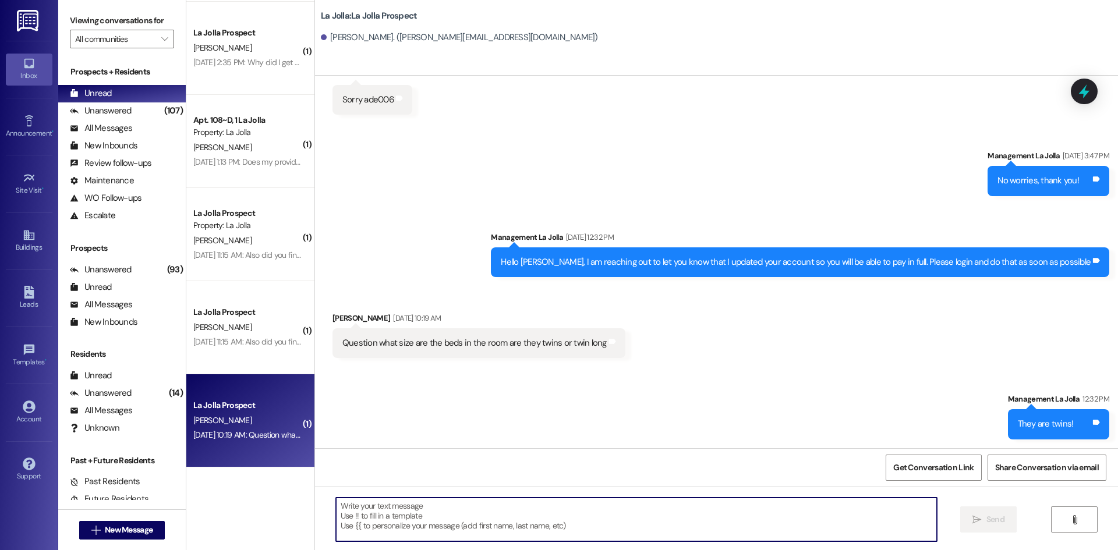
scroll to position [1290, 0]
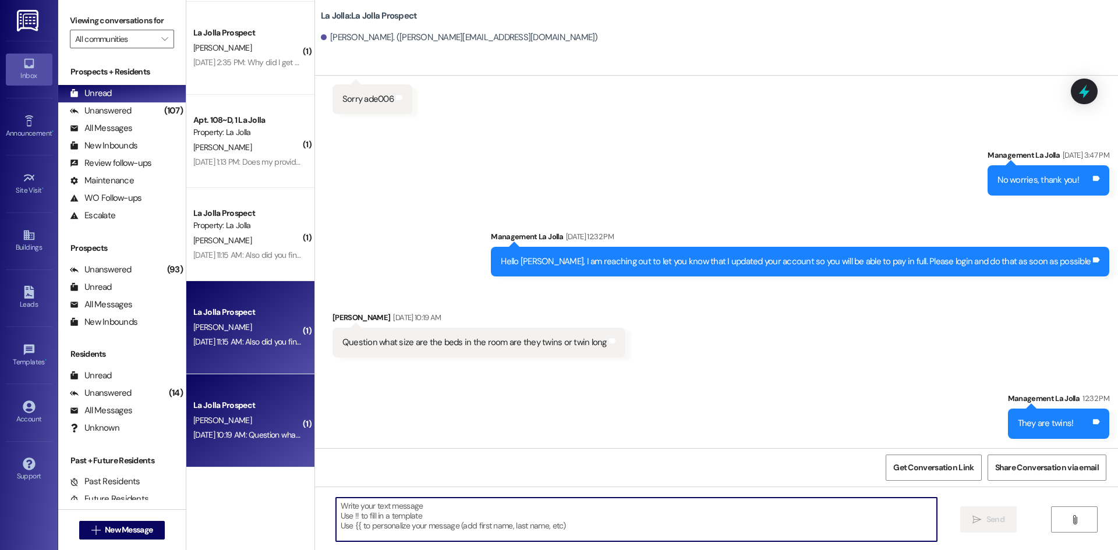
click at [228, 303] on div "La Jolla Prospect [PERSON_NAME] [DATE] 11:15 AM: Also did you find out about th…" at bounding box center [250, 327] width 128 height 93
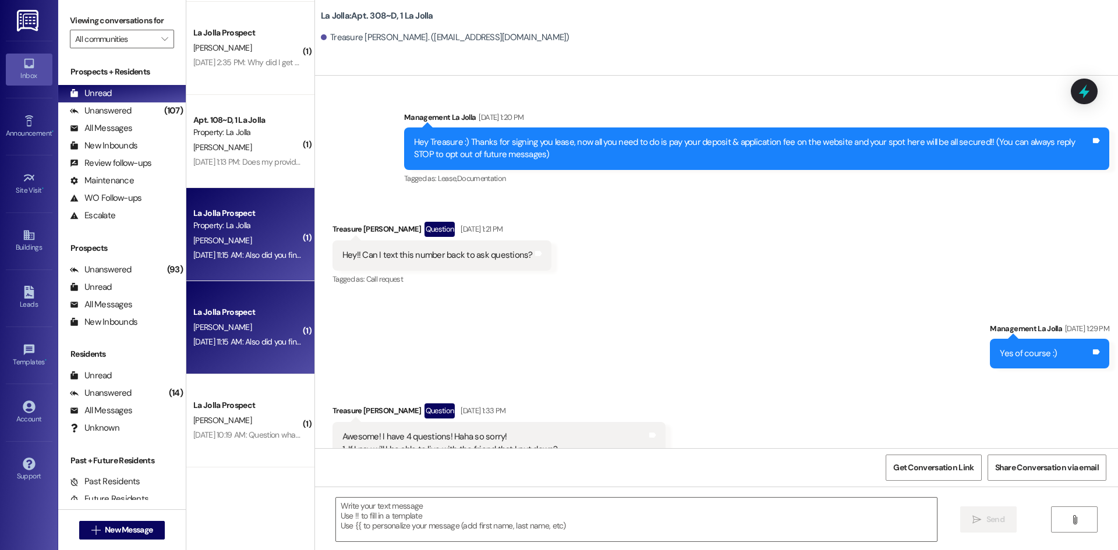
scroll to position [14386, 0]
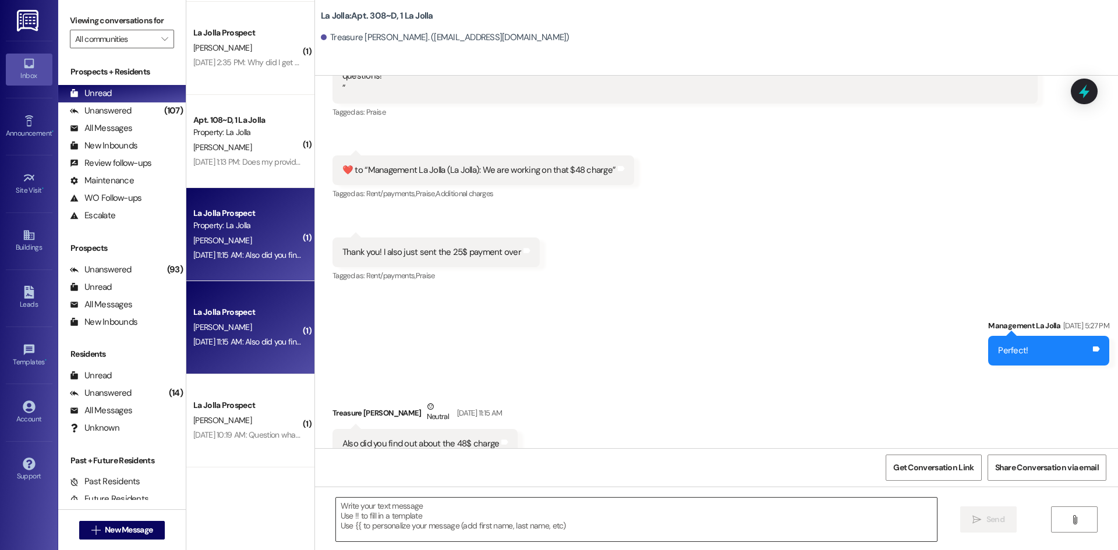
click at [423, 516] on textarea at bounding box center [636, 520] width 601 height 44
click at [431, 527] on textarea at bounding box center [636, 520] width 601 height 44
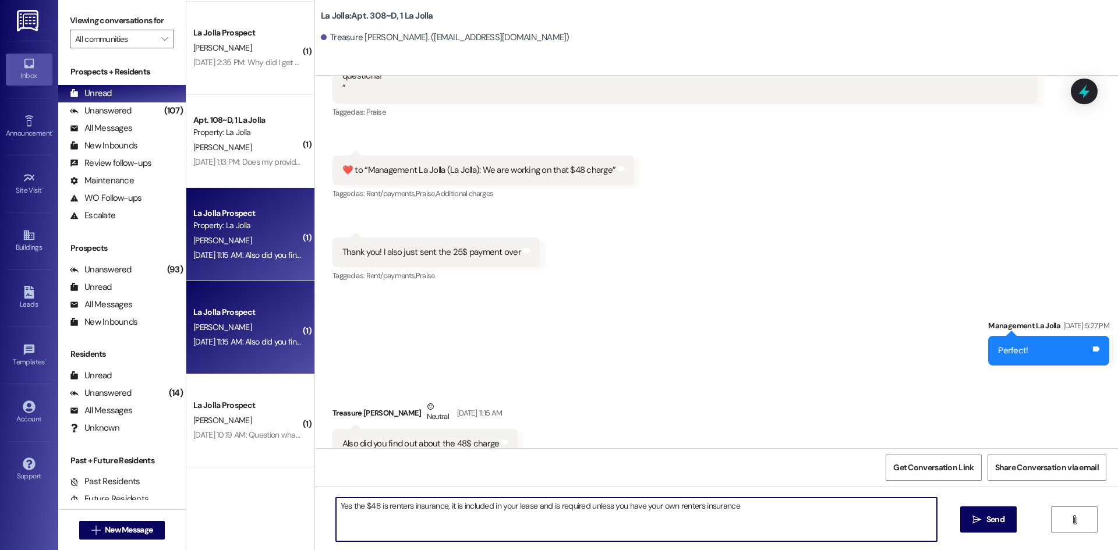
type textarea "Yes the $48 is renters insurance, it is included in your lease and is required …"
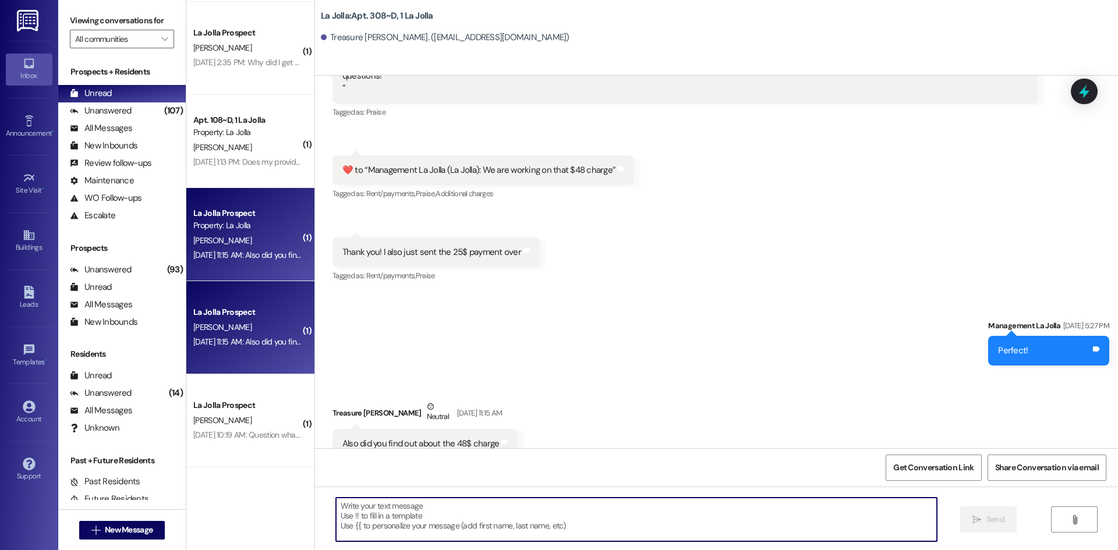
scroll to position [14386, 0]
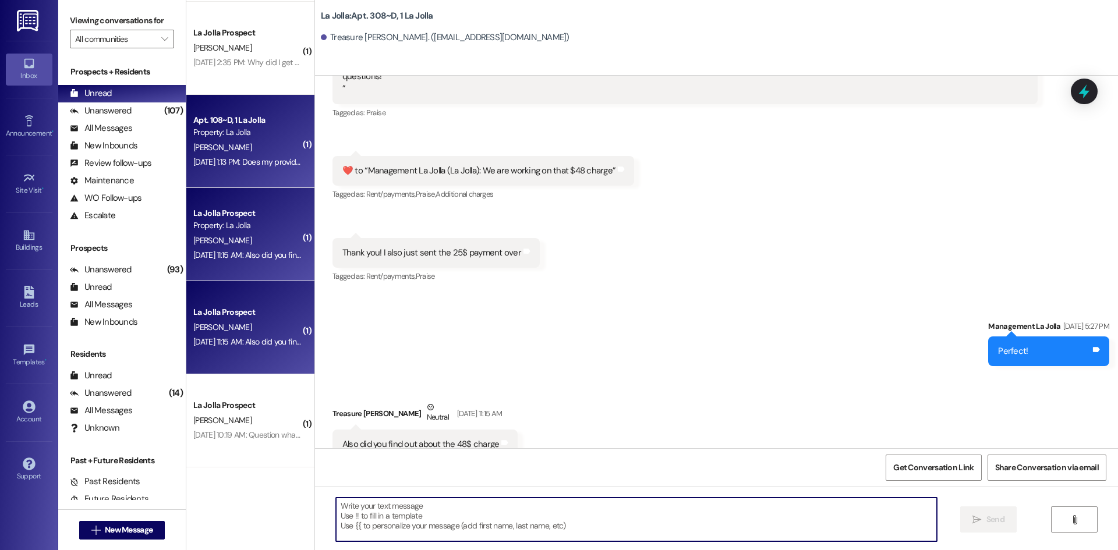
click at [204, 130] on div "Property: La Jolla" at bounding box center [247, 132] width 108 height 12
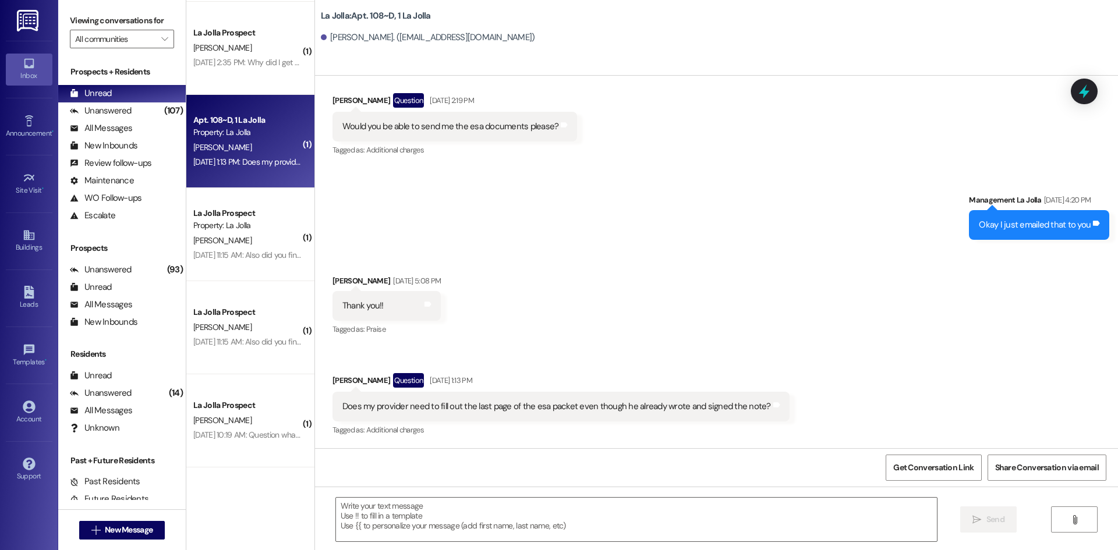
scroll to position [11554, 0]
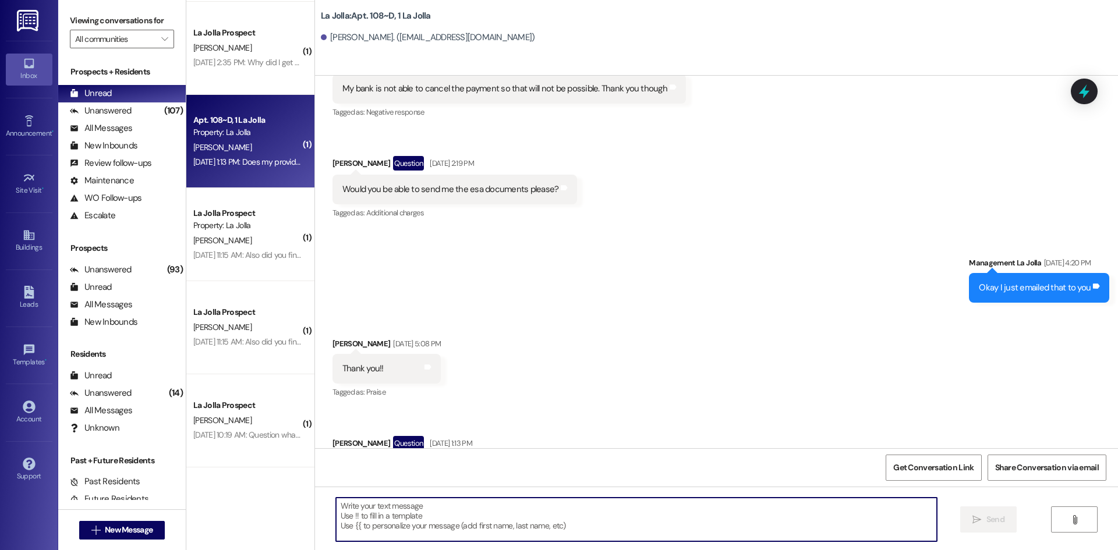
click at [599, 512] on textarea at bounding box center [636, 520] width 601 height 44
type textarea "Yes, he needs to sign it as well!"
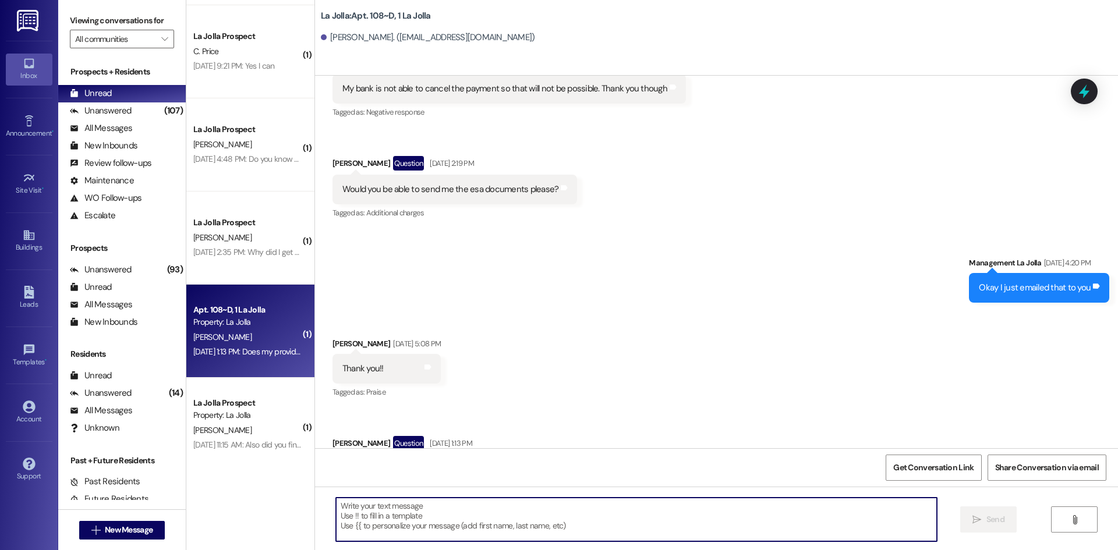
scroll to position [417, 0]
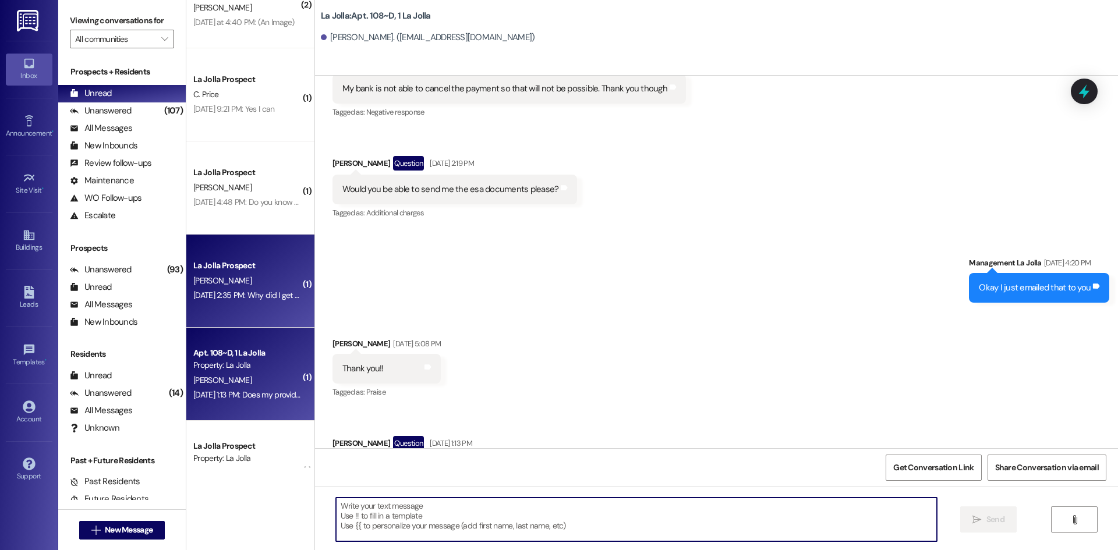
click at [208, 297] on div "[DATE] 2:35 PM: Why did I get a late charge? I paid the first payment on [DATE]…" at bounding box center [354, 295] width 322 height 10
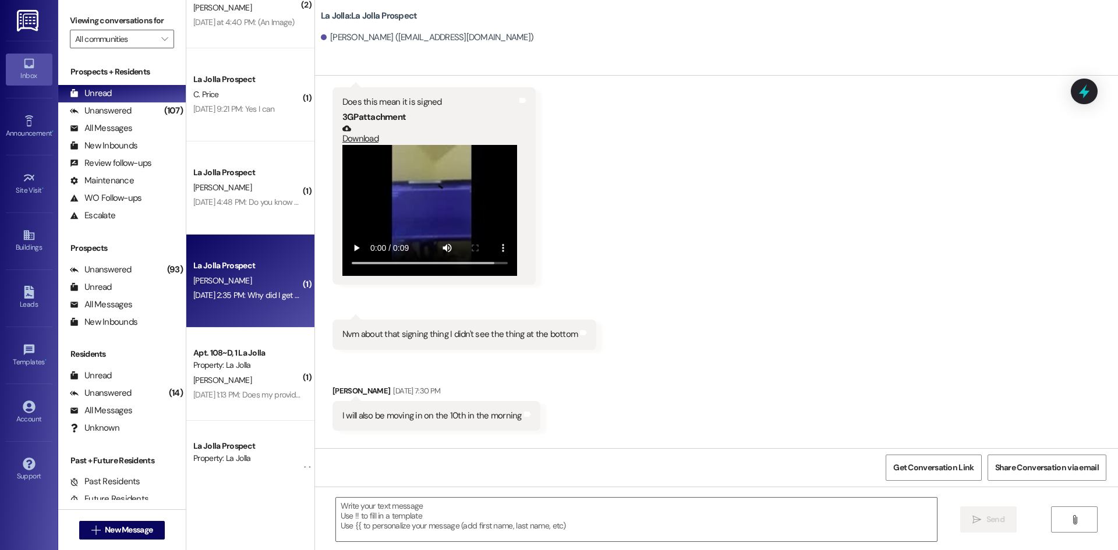
scroll to position [2279, 0]
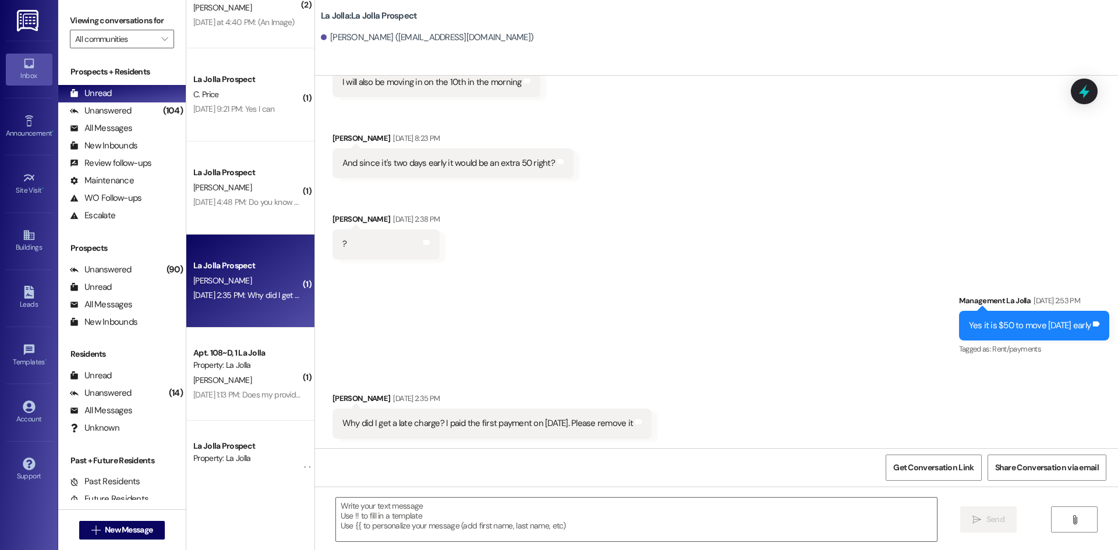
click at [507, 496] on div " Send " at bounding box center [716, 530] width 803 height 87
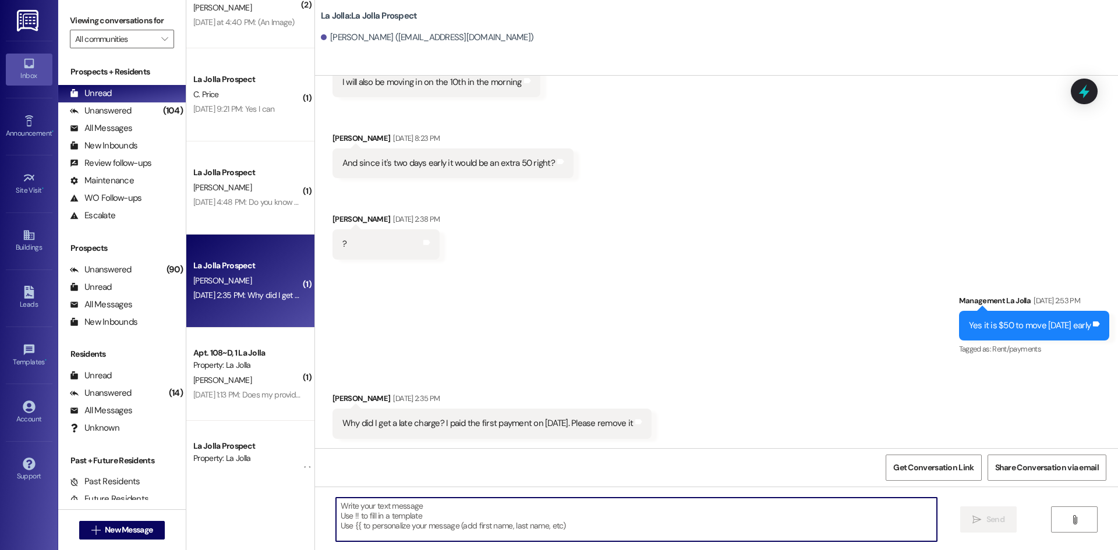
click at [490, 507] on textarea at bounding box center [636, 520] width 601 height 44
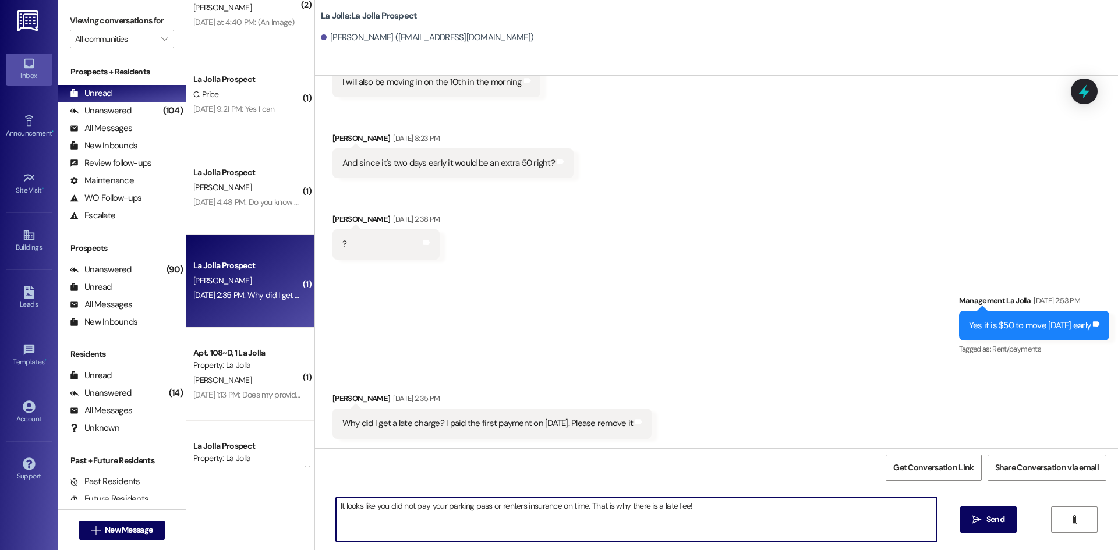
drag, startPoint x: 727, startPoint y: 508, endPoint x: 555, endPoint y: 505, distance: 171.2
click at [555, 505] on textarea "It looks like you did not pay your parking pass or renters insurance on time. T…" at bounding box center [636, 520] width 601 height 44
drag, startPoint x: 411, startPoint y: 507, endPoint x: 386, endPoint y: 505, distance: 25.1
click at [386, 505] on textarea "It looks like you did not pay your parking pass or renters insurance" at bounding box center [636, 520] width 601 height 44
click at [637, 502] on textarea "It looks like you still have not paid your parking pass or renters insurance" at bounding box center [636, 520] width 601 height 44
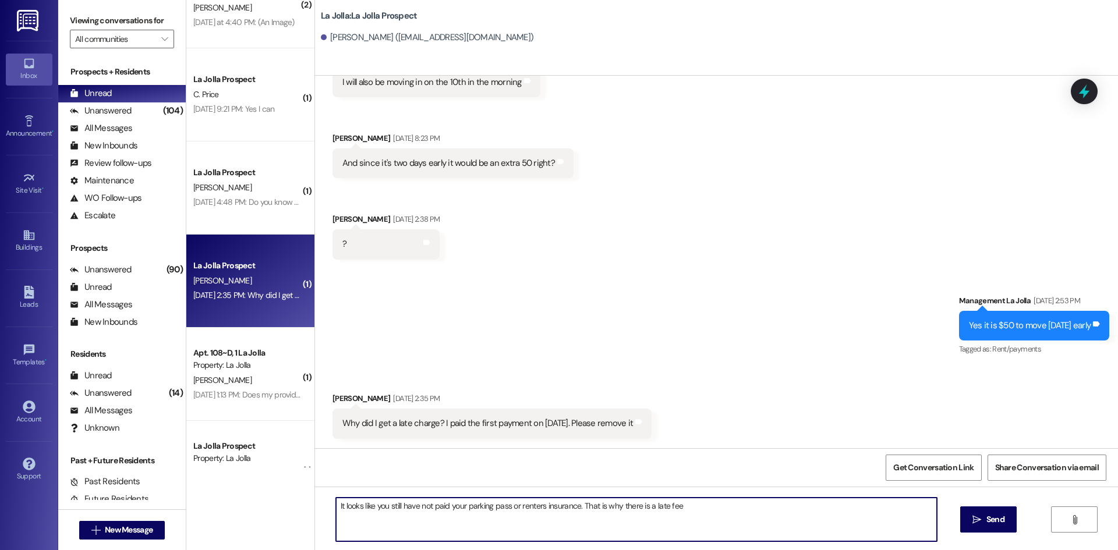
type textarea "It looks like you still have not paid your parking pass or renters insurance. T…"
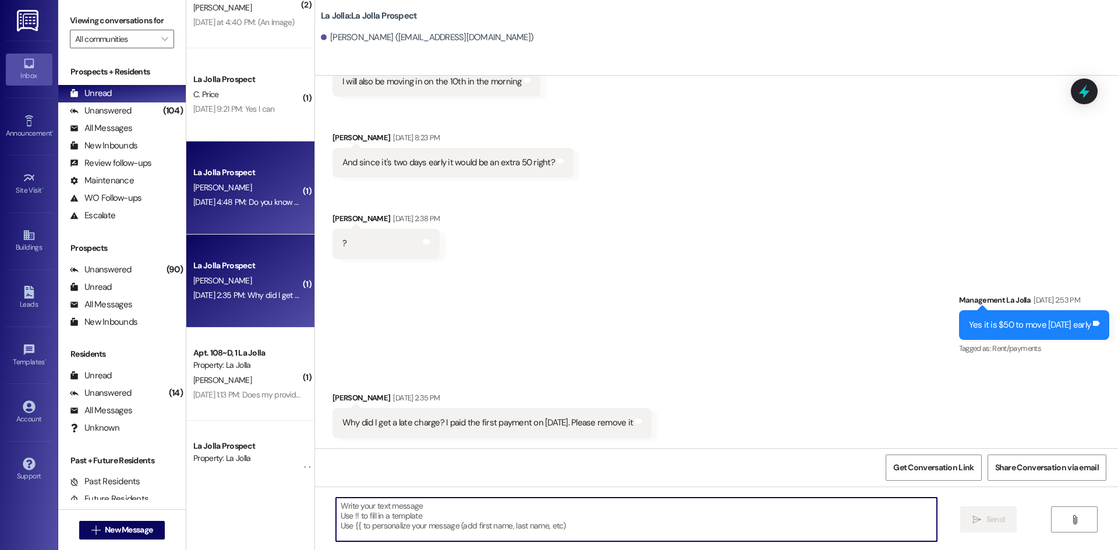
click at [245, 206] on div "[DATE] 4:48 PM: Do you know what [PERSON_NAME] I'd be assigned to? Which buildi…" at bounding box center [356, 202] width 327 height 10
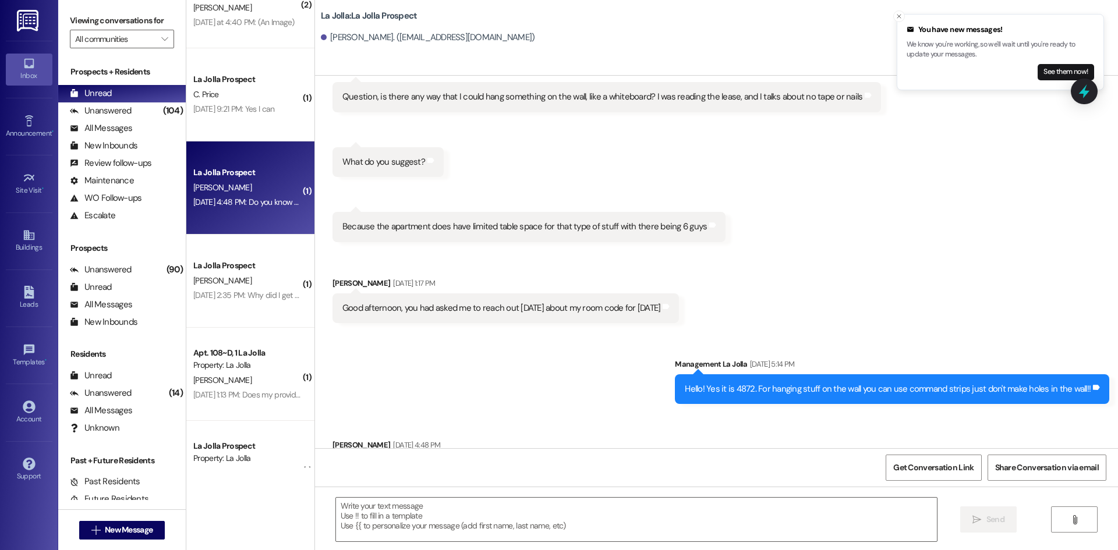
scroll to position [3548, 0]
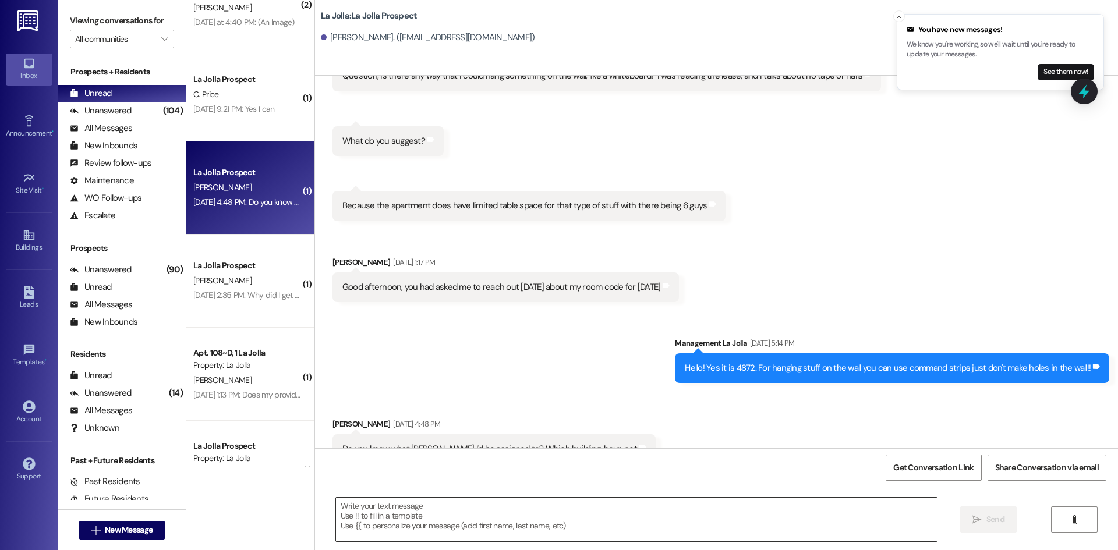
click at [458, 511] on textarea at bounding box center [636, 520] width 601 height 44
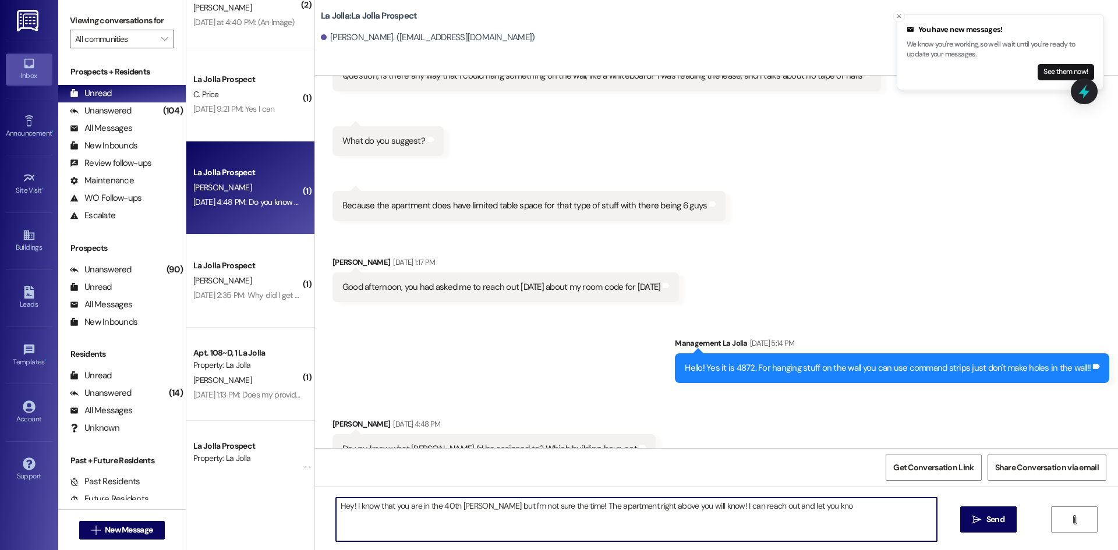
type textarea "Hey! I know that you are in the 40th [PERSON_NAME] but I'm not sure the time! T…"
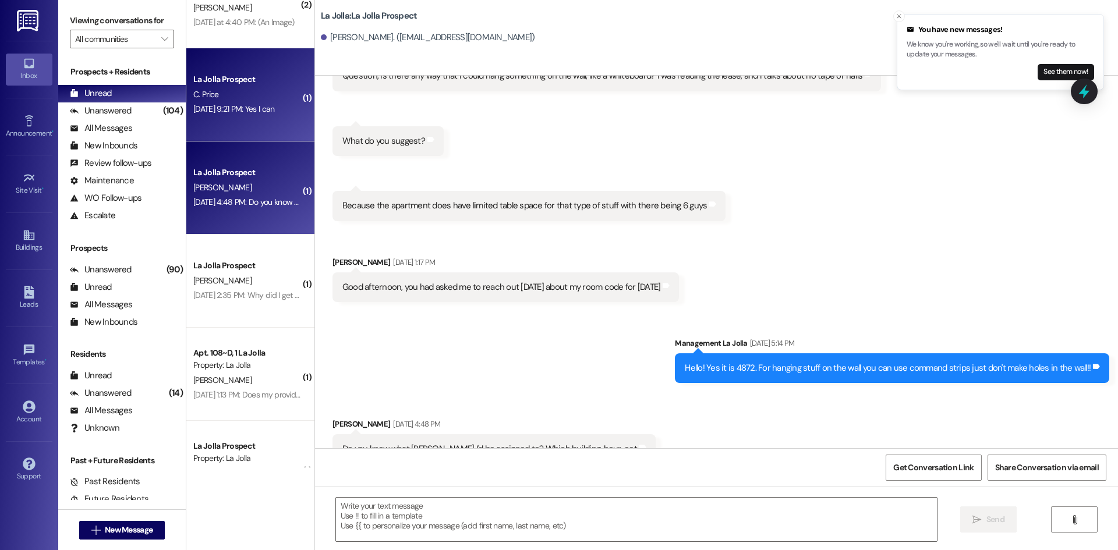
click at [235, 74] on div "La Jolla Prospect" at bounding box center [247, 79] width 108 height 12
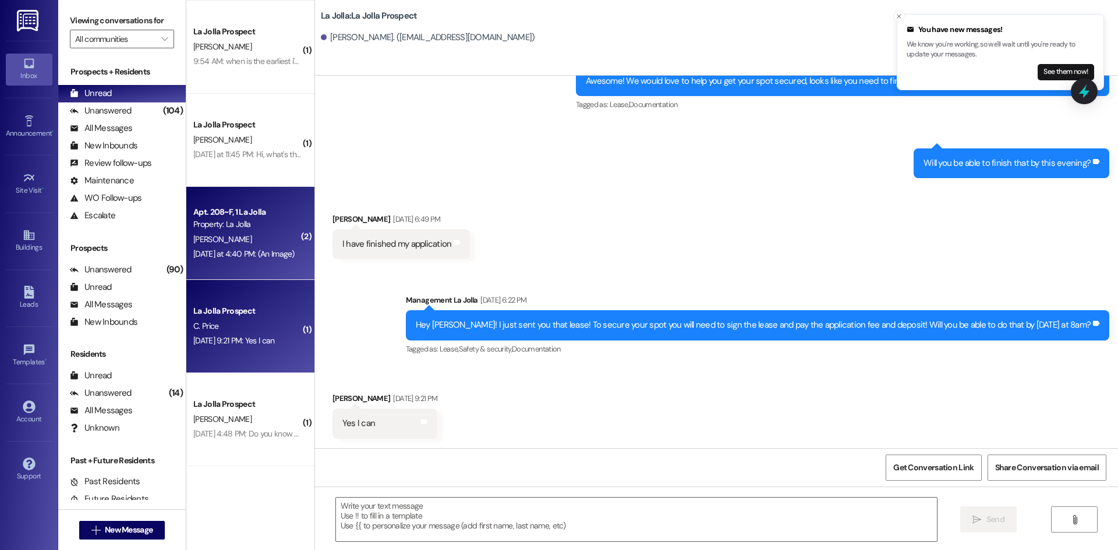
scroll to position [185, 0]
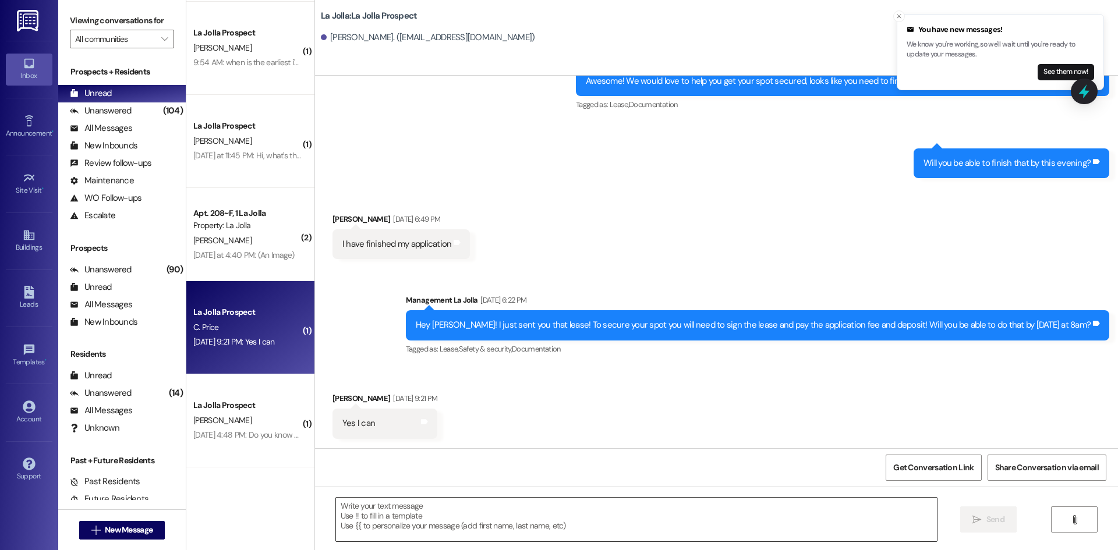
click at [399, 512] on textarea at bounding box center [636, 520] width 601 height 44
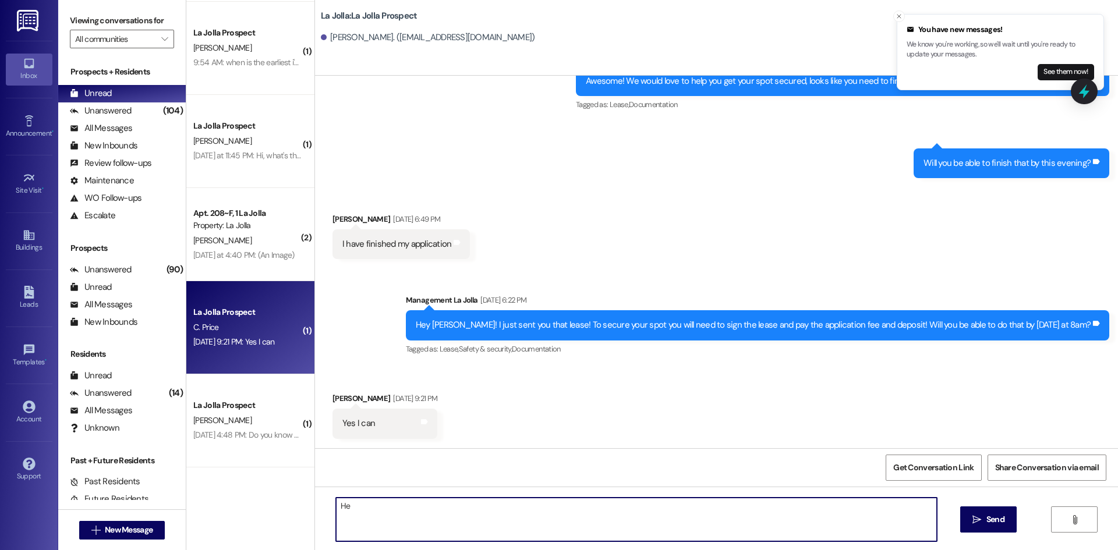
type textarea "H"
drag, startPoint x: 367, startPoint y: 506, endPoint x: 303, endPoint y: 511, distance: 64.2
click at [303, 511] on div "( 1 ) Apt. 103~E, 1 La Jolla Property: La Jolla [PERSON_NAME] 12:30 PM: Hey wha…" at bounding box center [652, 275] width 932 height 550
drag, startPoint x: 653, startPoint y: 504, endPoint x: 281, endPoint y: 509, distance: 372.1
click at [281, 509] on div "( 1 ) Apt. 103~E, 1 La Jolla Property: La Jolla [PERSON_NAME] 12:30 PM: Hey wha…" at bounding box center [652, 275] width 932 height 550
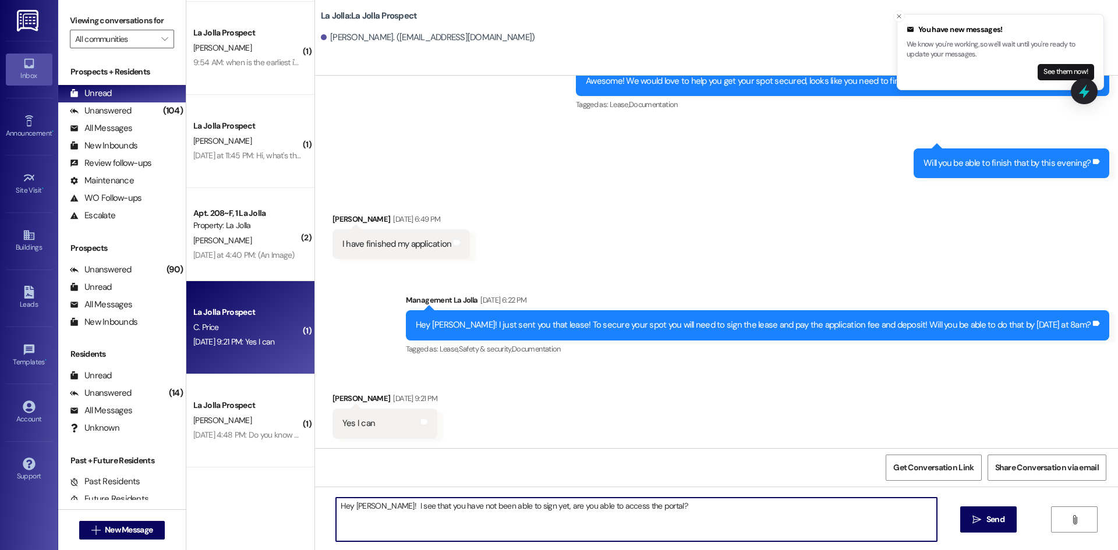
click at [700, 497] on div "Hey [PERSON_NAME]! I see that you have not been able to sign yet, are you able …" at bounding box center [636, 519] width 602 height 45
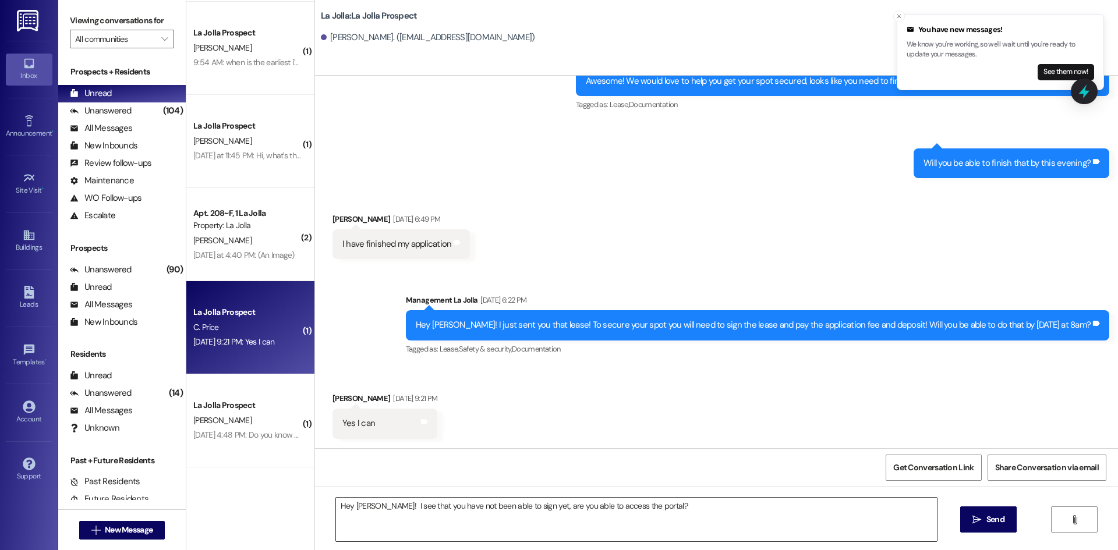
click at [698, 502] on textarea "Hey [PERSON_NAME]! I see that you have not been able to sign yet, are you able …" at bounding box center [636, 520] width 601 height 44
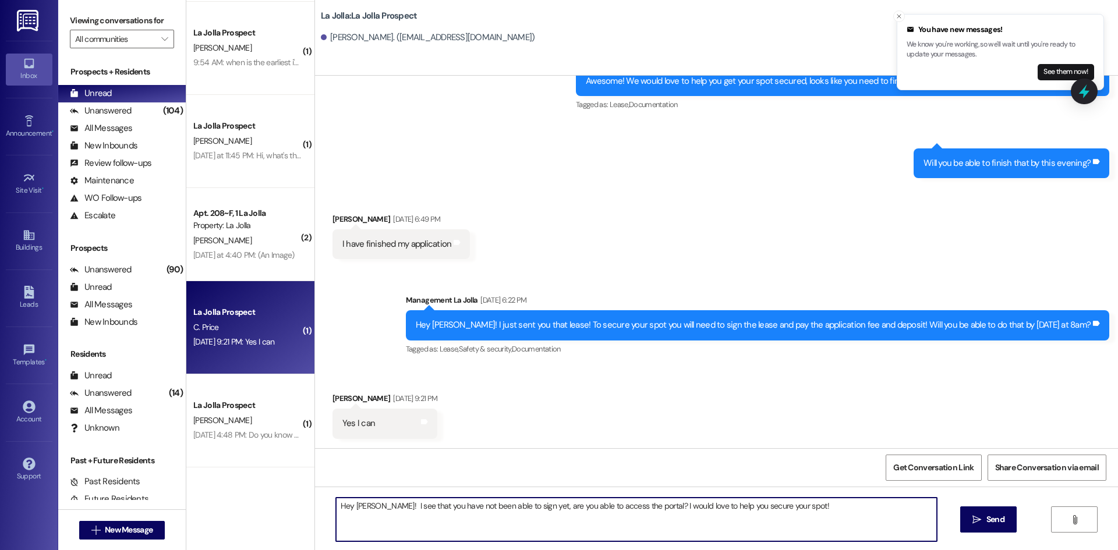
drag, startPoint x: 813, startPoint y: 502, endPoint x: 309, endPoint y: 508, distance: 504.8
click at [315, 508] on div "Hey [PERSON_NAME]! I see that you have not been able to sign yet, are you able …" at bounding box center [716, 530] width 803 height 87
type textarea "Hey [PERSON_NAME]! I see that you have not been able to sign yet, are you able …"
click at [968, 520] on button " Send" at bounding box center [988, 520] width 56 height 26
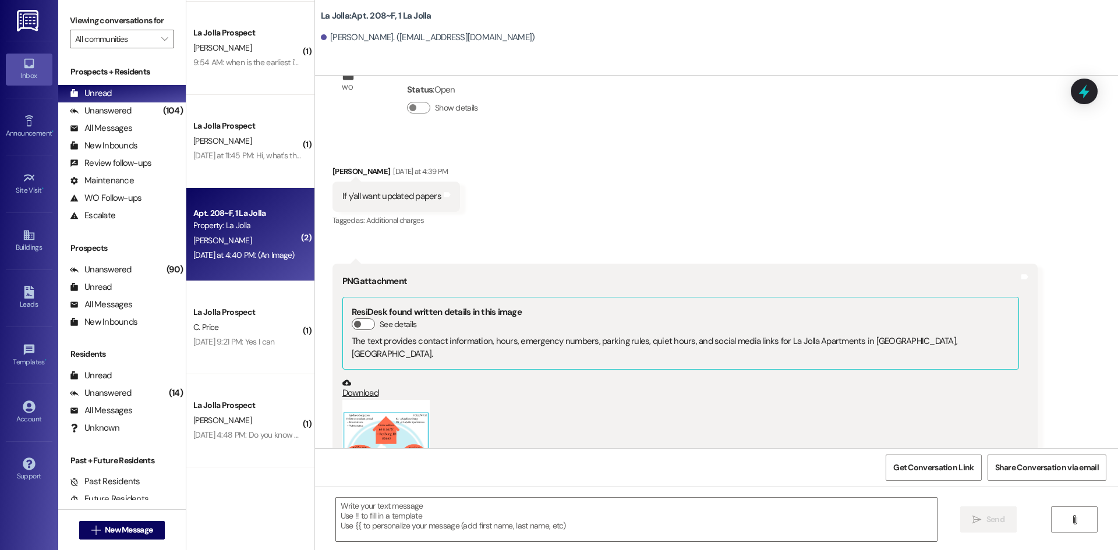
scroll to position [23369, 0]
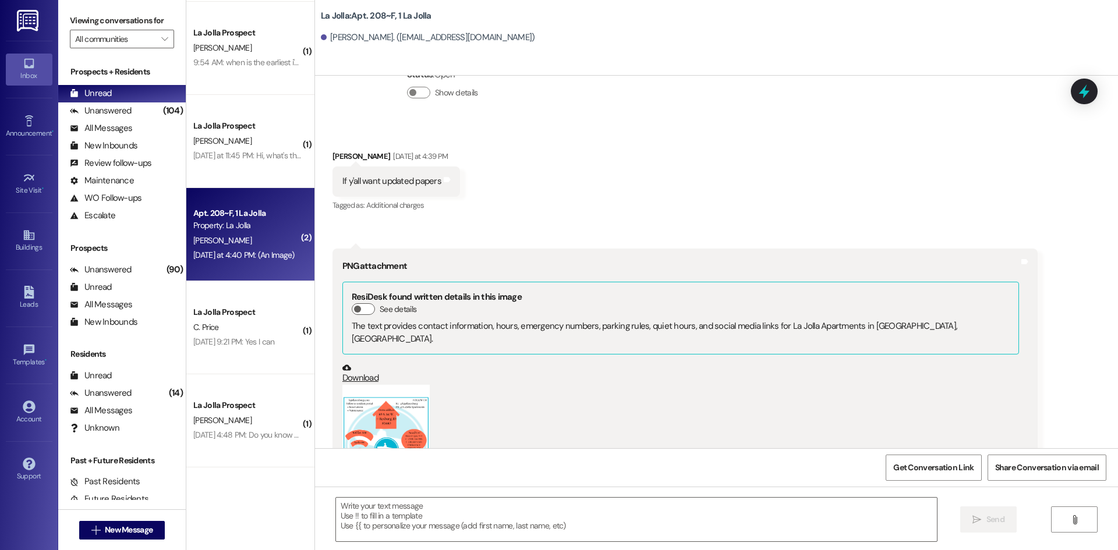
click at [361, 385] on button "Zoom image" at bounding box center [385, 443] width 87 height 116
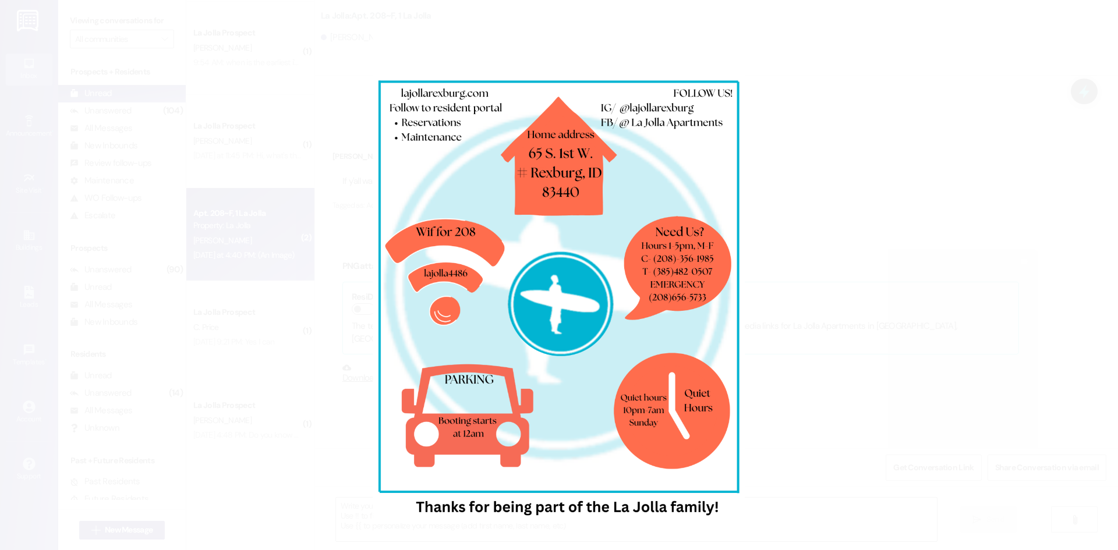
click at [352, 264] on button "Unzoom image" at bounding box center [559, 275] width 1118 height 550
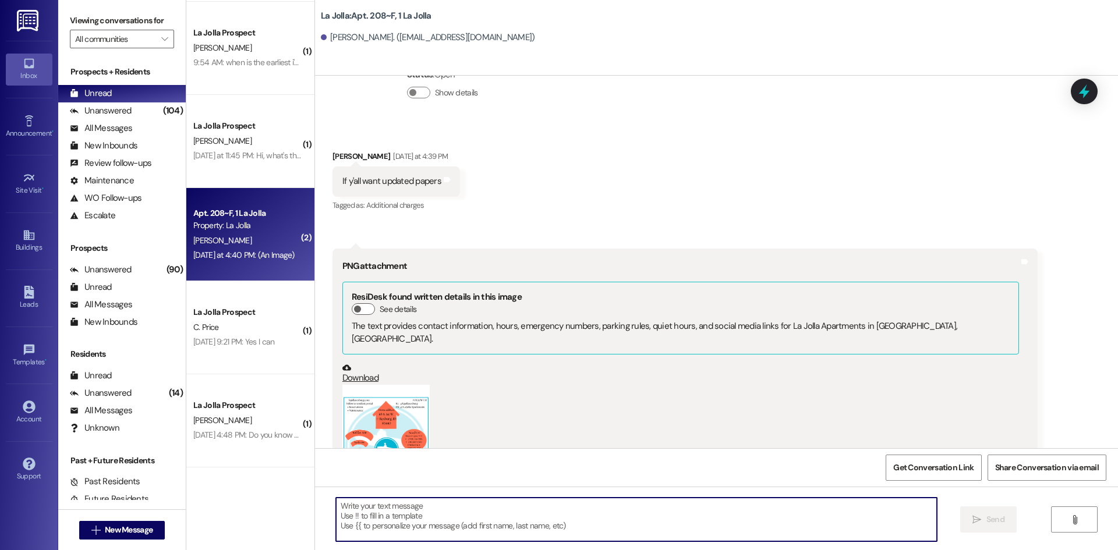
drag, startPoint x: 430, startPoint y: 523, endPoint x: 421, endPoint y: 521, distance: 9.0
click at [429, 523] on textarea at bounding box center [636, 520] width 601 height 44
type textarea "Did you make this? So cute!"
click at [389, 387] on button "Zoom image" at bounding box center [385, 443] width 87 height 116
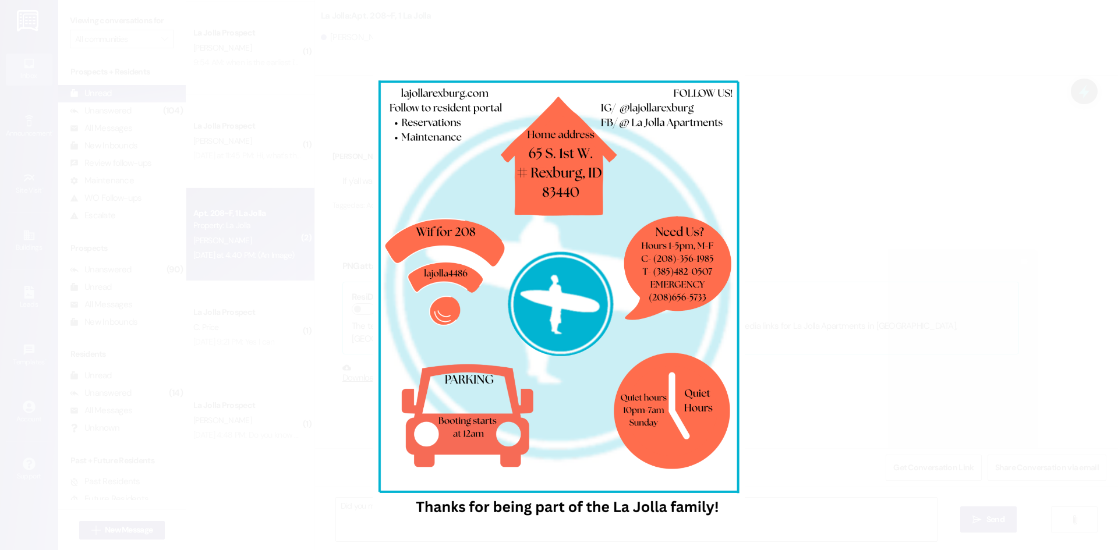
click at [817, 310] on button "Unzoom image" at bounding box center [559, 275] width 1118 height 550
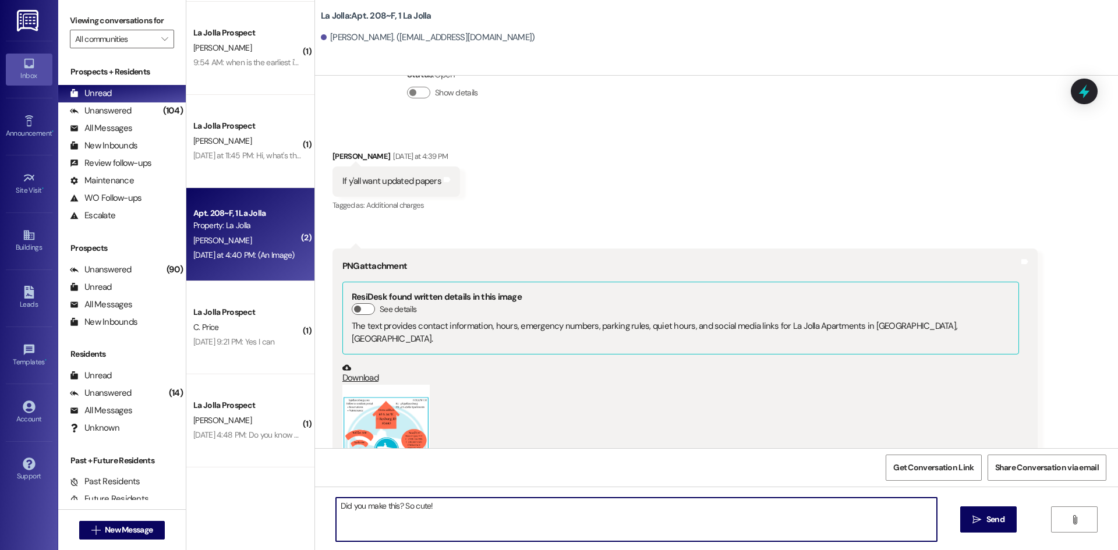
click at [572, 513] on textarea "Did you make this? So cute!" at bounding box center [636, 520] width 601 height 44
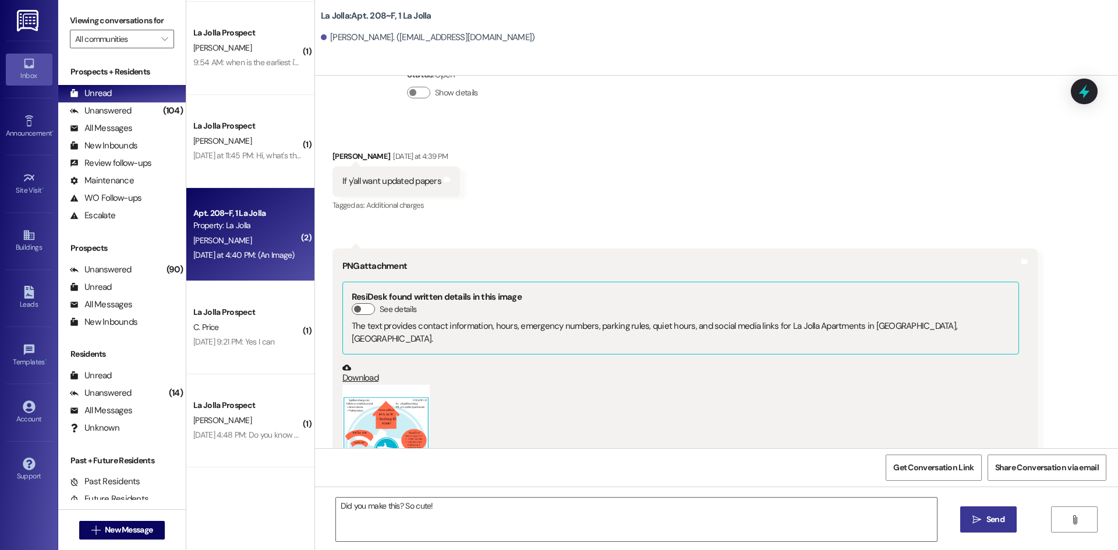
click at [978, 521] on icon "" at bounding box center [976, 519] width 9 height 9
click at [356, 385] on button "Zoom image" at bounding box center [385, 443] width 87 height 116
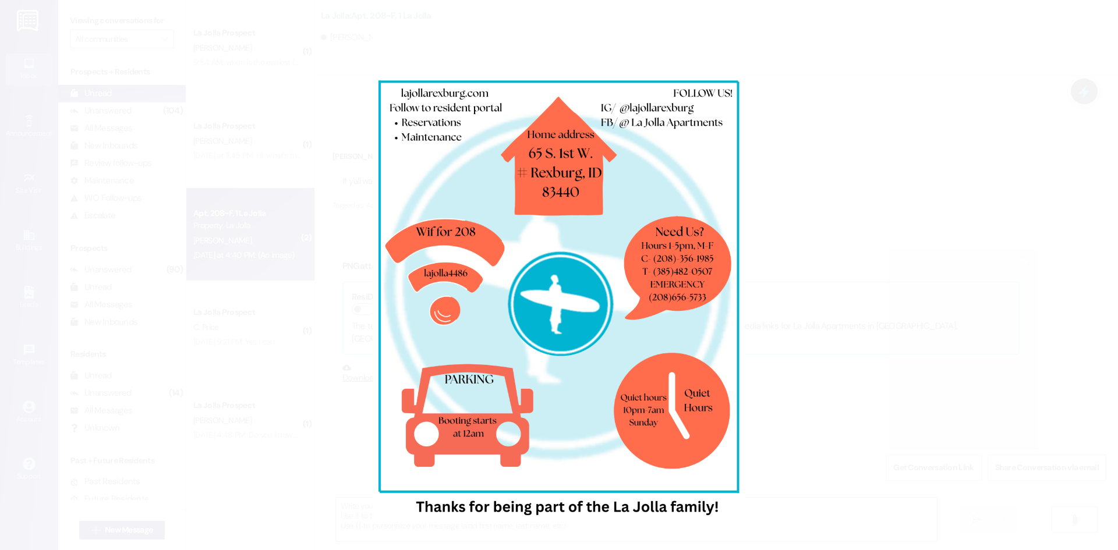
scroll to position [23368, 0]
click at [837, 288] on button "Unzoom image" at bounding box center [559, 275] width 1118 height 550
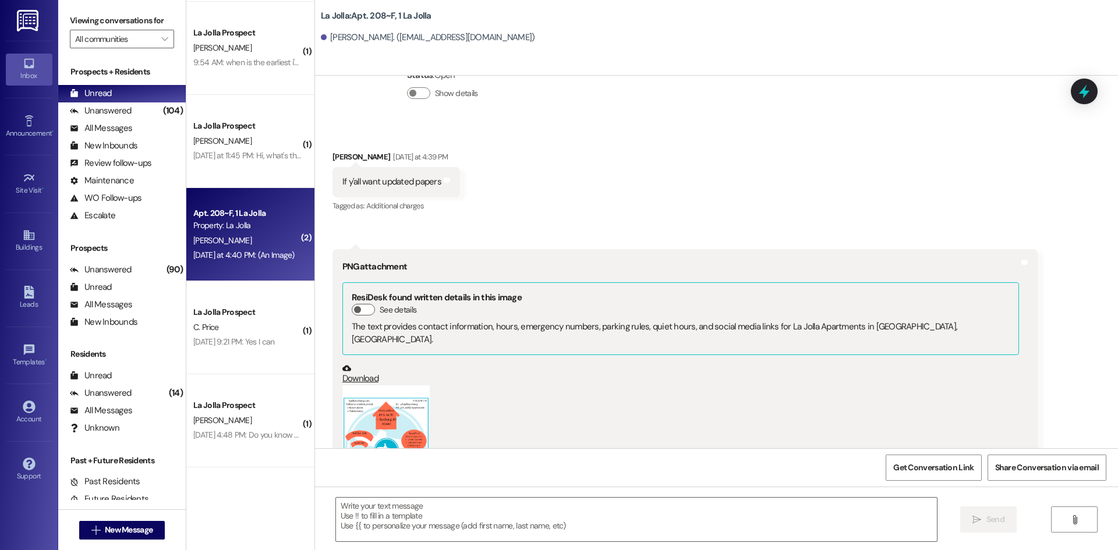
drag, startPoint x: 373, startPoint y: 356, endPoint x: 561, endPoint y: 406, distance: 194.0
click at [561, 406] on div "(Click to zoom)" at bounding box center [680, 451] width 677 height 133
click at [342, 364] on link "Download" at bounding box center [680, 374] width 677 height 20
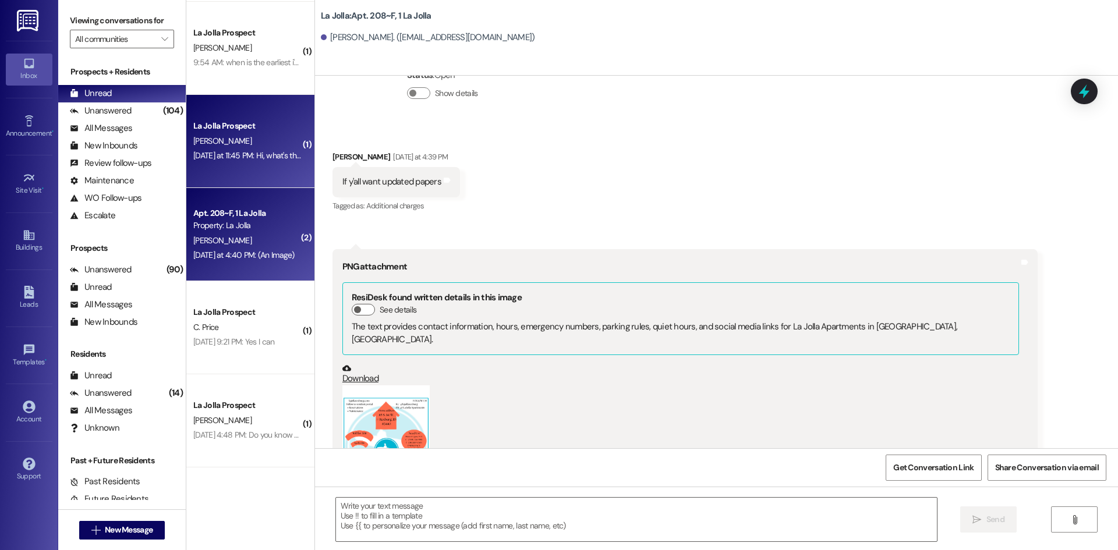
click at [250, 152] on div "[DATE] at 11:45 PM: Hi, what's the mailing address for [GEOGRAPHIC_DATA]? Is it…" at bounding box center [468, 155] width 551 height 10
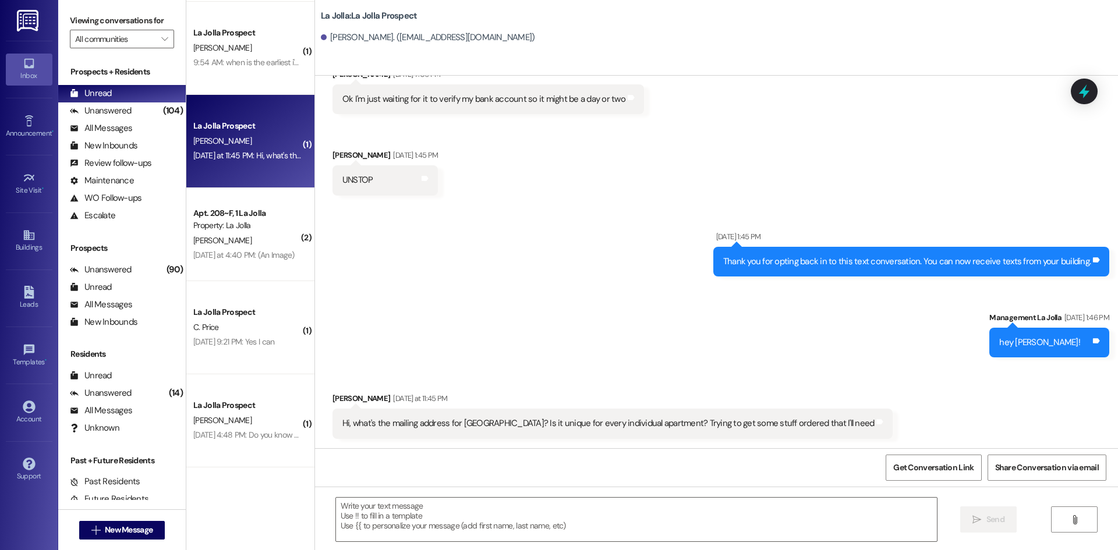
scroll to position [1308, 0]
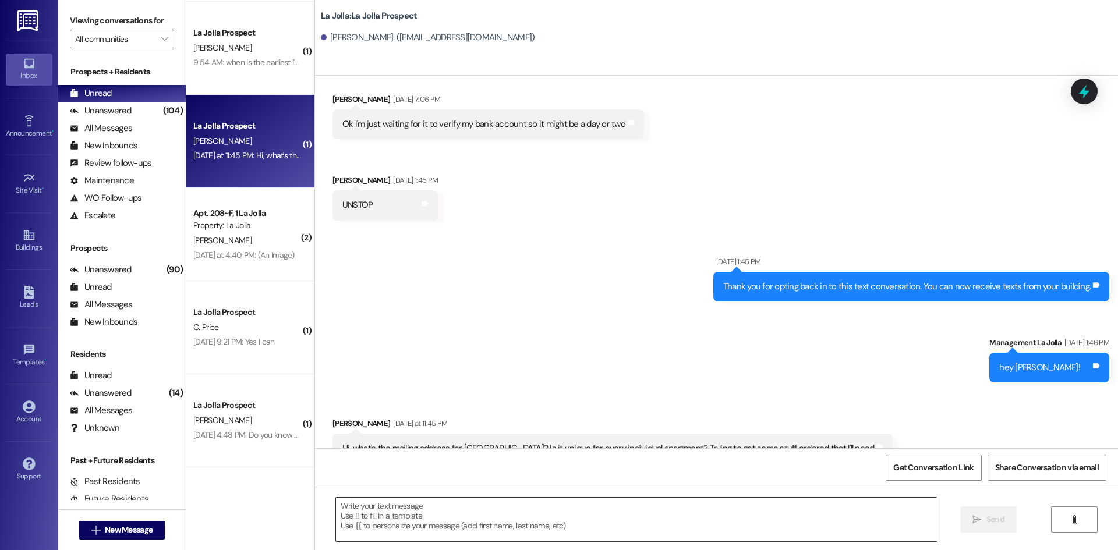
click at [449, 514] on textarea at bounding box center [636, 520] width 601 height 44
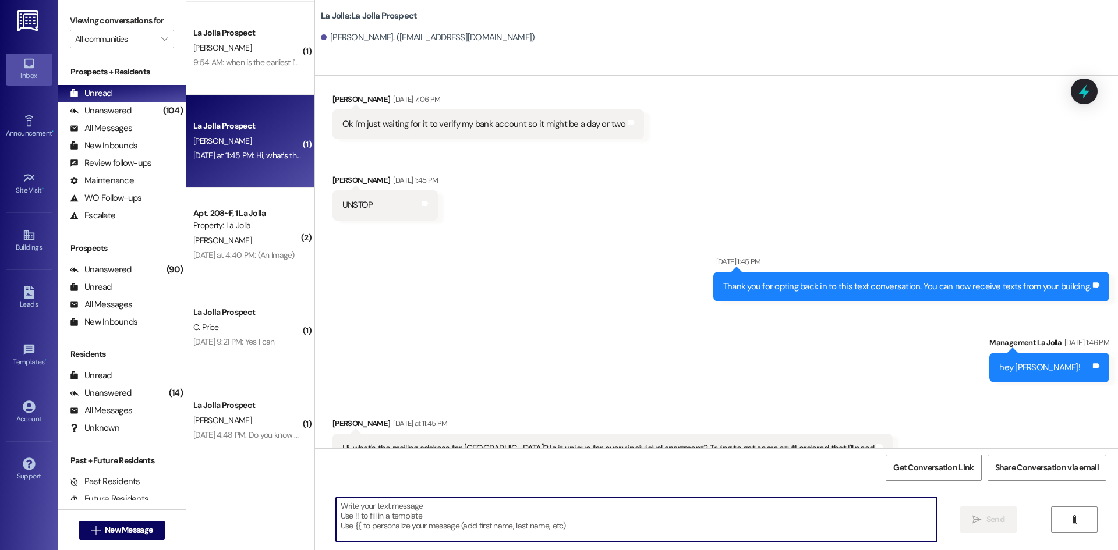
type textarea "Y"
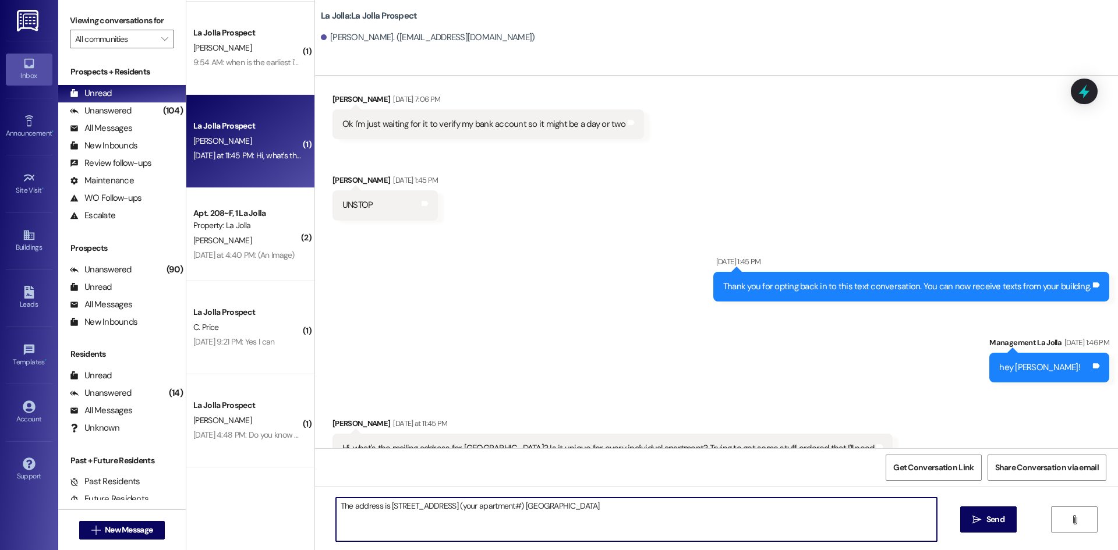
type textarea "The address is [STREET_ADDRESS] (your apartment#) [GEOGRAPHIC_DATA]"
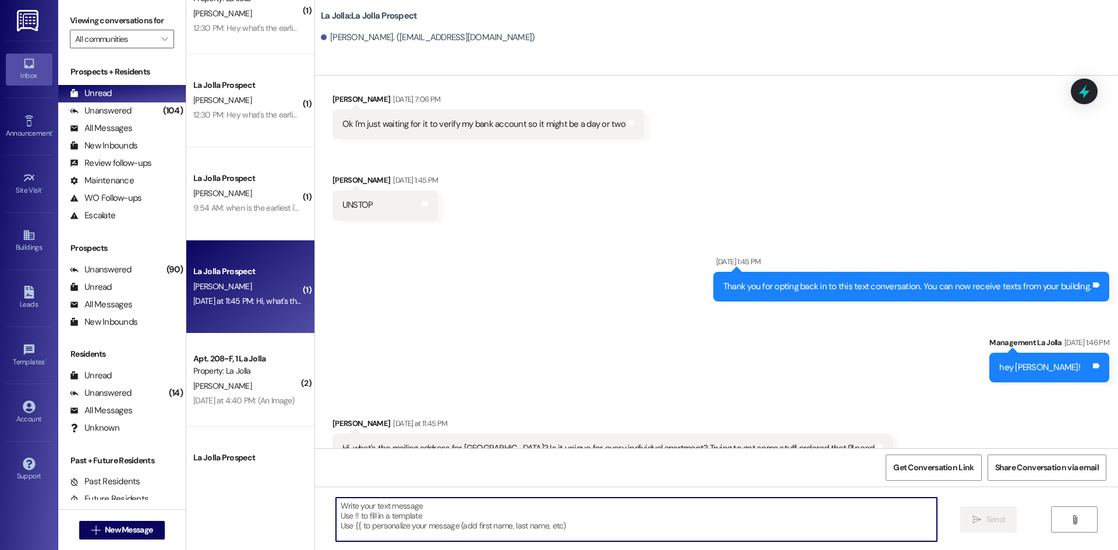
scroll to position [0, 0]
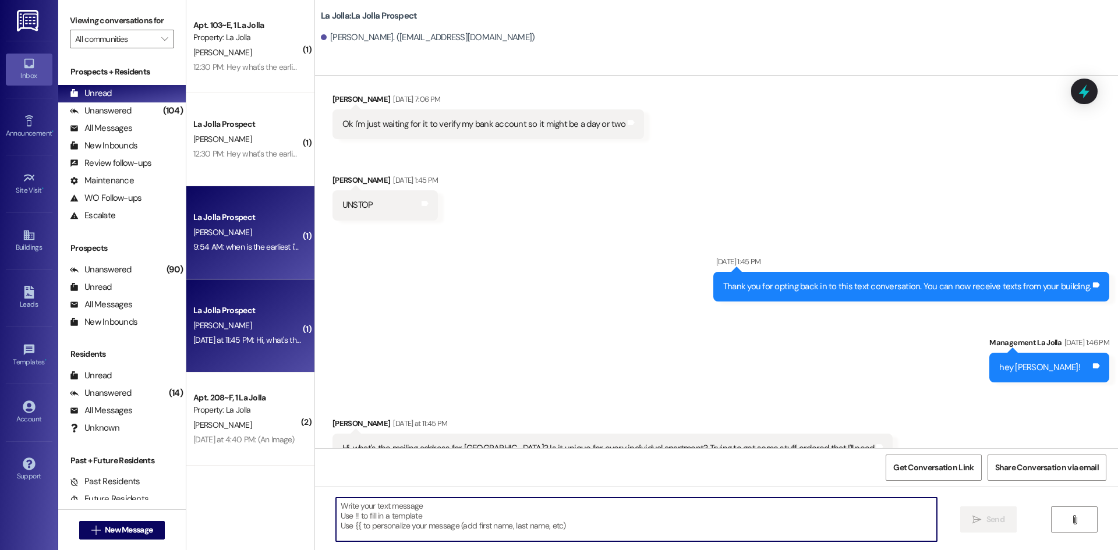
click at [214, 217] on div "La Jolla Prospect" at bounding box center [247, 217] width 108 height 12
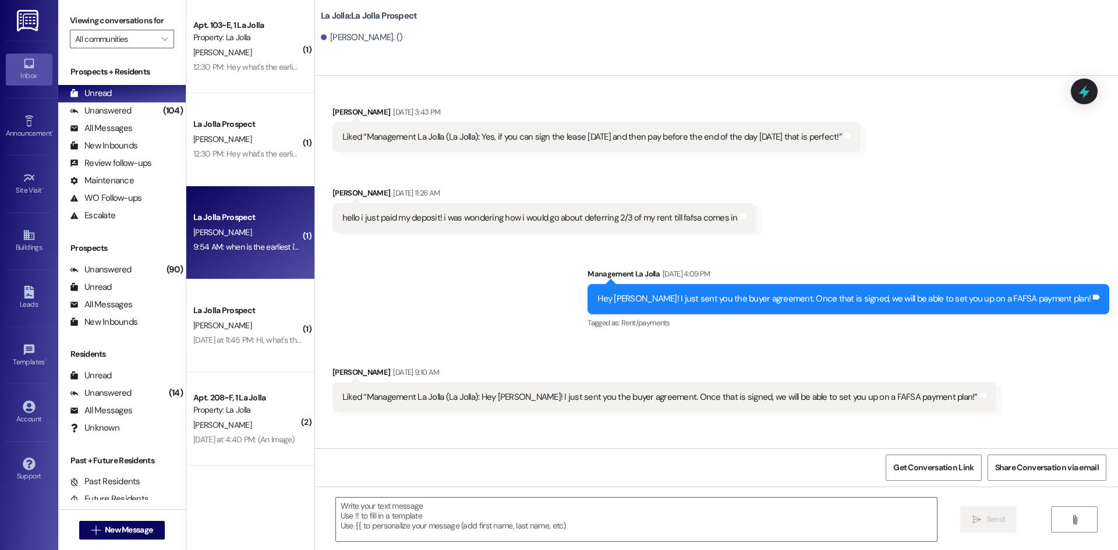
scroll to position [1319, 0]
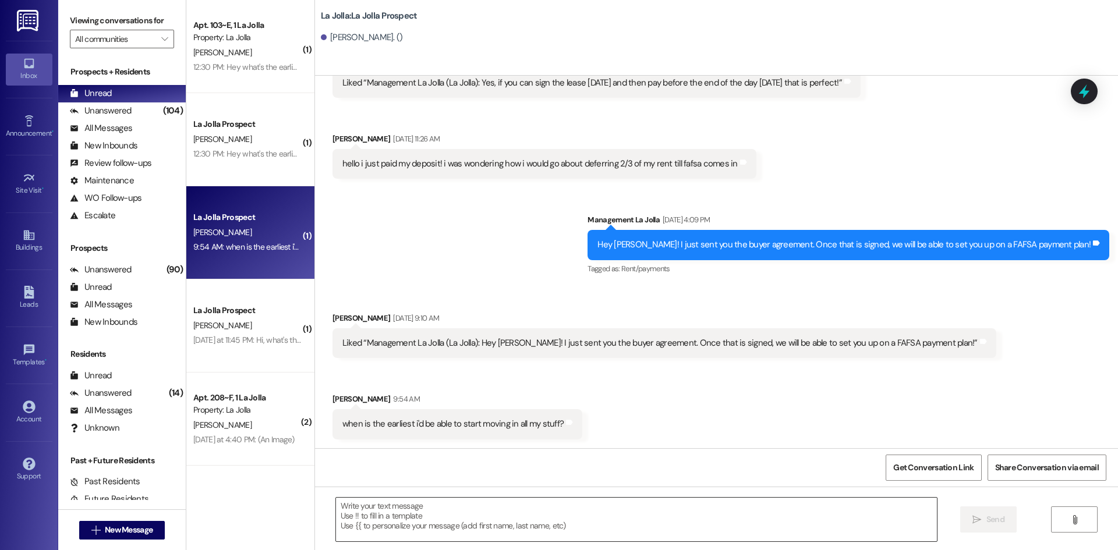
click at [468, 542] on div at bounding box center [636, 519] width 602 height 45
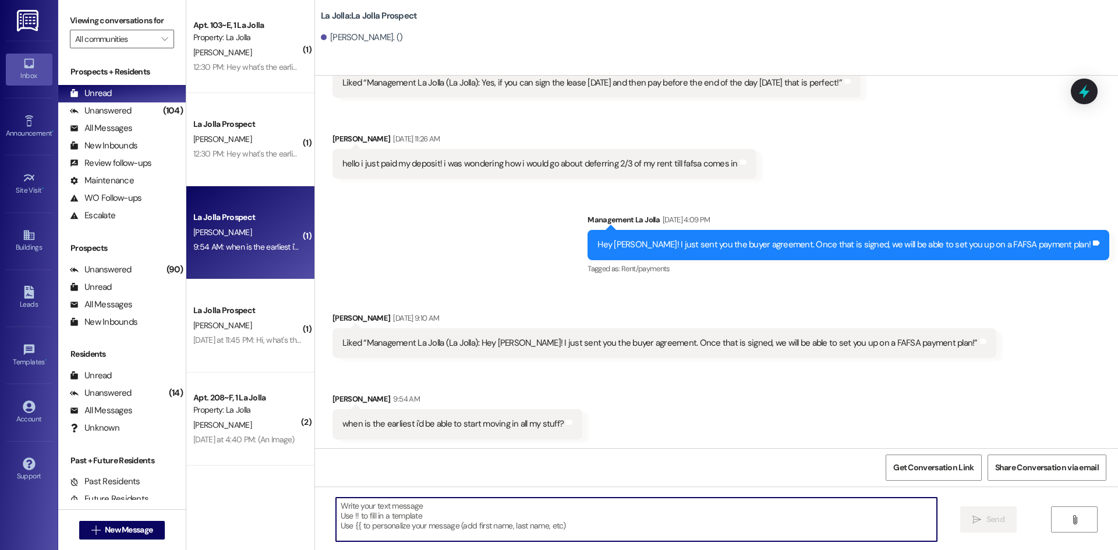
click at [478, 527] on textarea at bounding box center [636, 520] width 601 height 44
type textarea "Y"
type textarea "The 12th!"
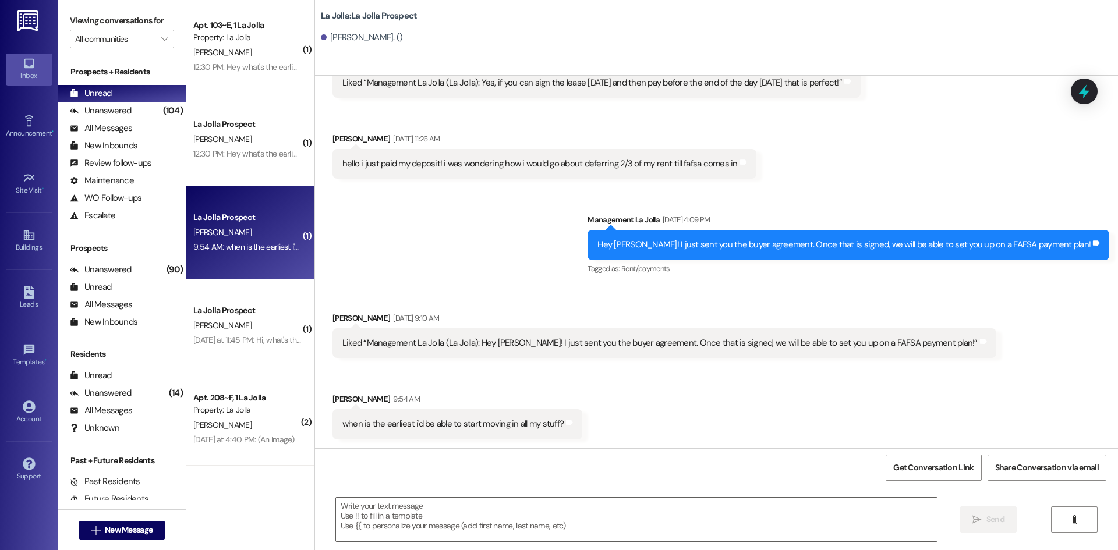
click at [250, 125] on div "La Jolla Prospect" at bounding box center [247, 124] width 108 height 12
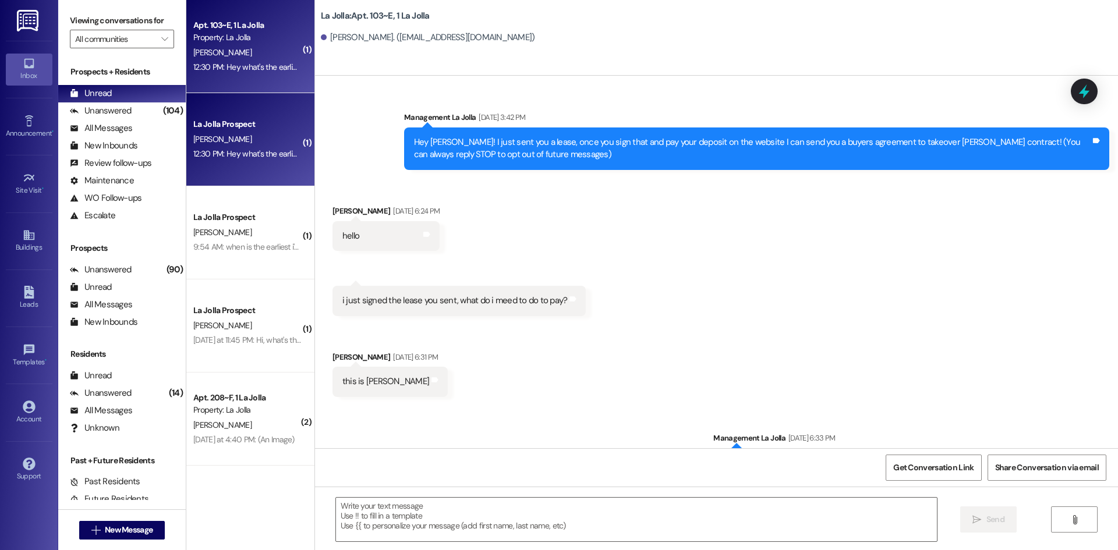
scroll to position [15826, 0]
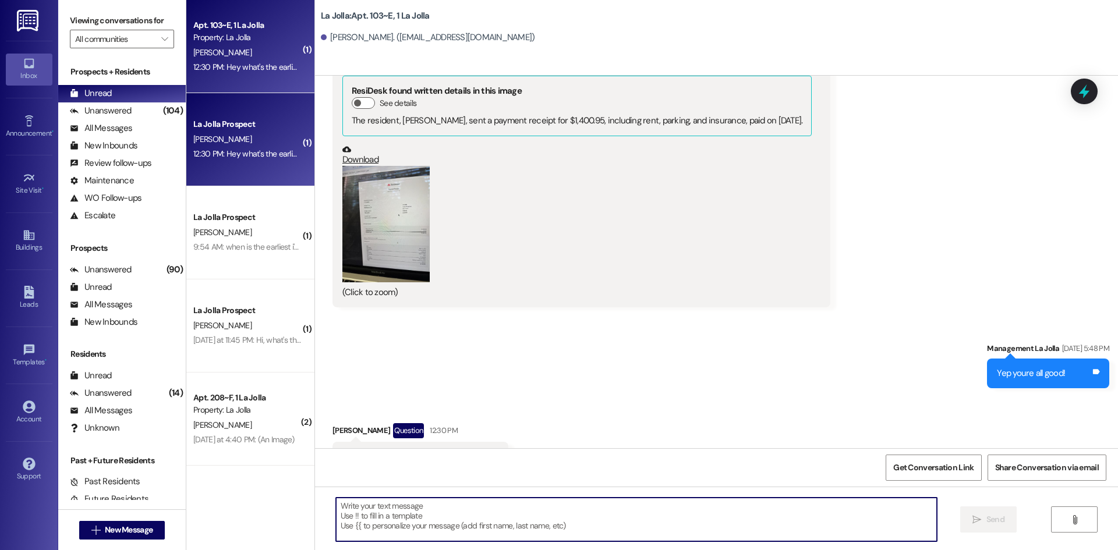
click at [384, 520] on textarea at bounding box center [636, 520] width 601 height 44
type textarea "The 12th at 9am!"
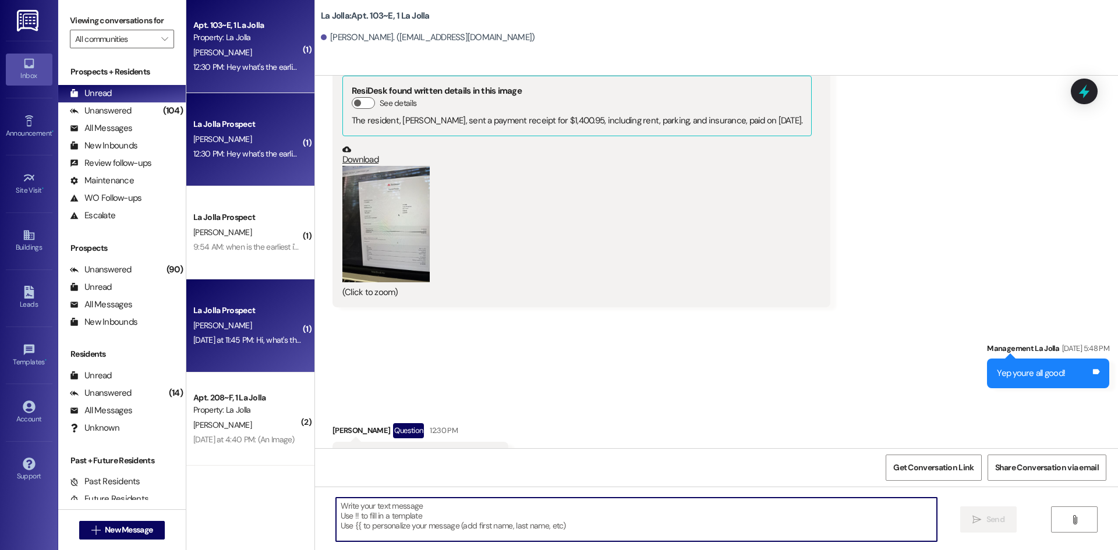
scroll to position [15825, 0]
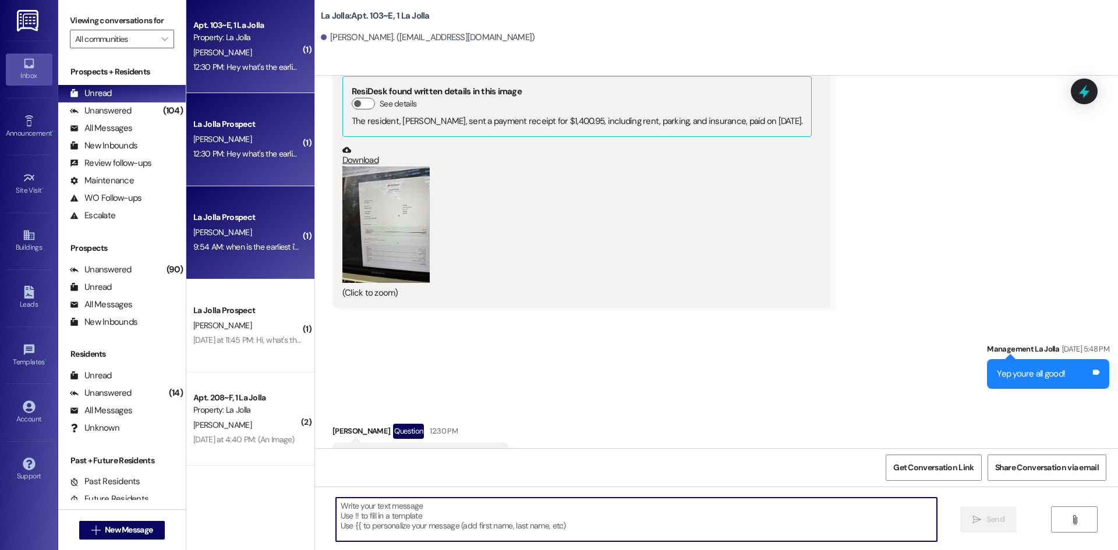
click at [271, 240] on div "9:54 AM: when is the earliest i'd be able to start moving in all my stuff? 9:54…" at bounding box center [247, 247] width 110 height 15
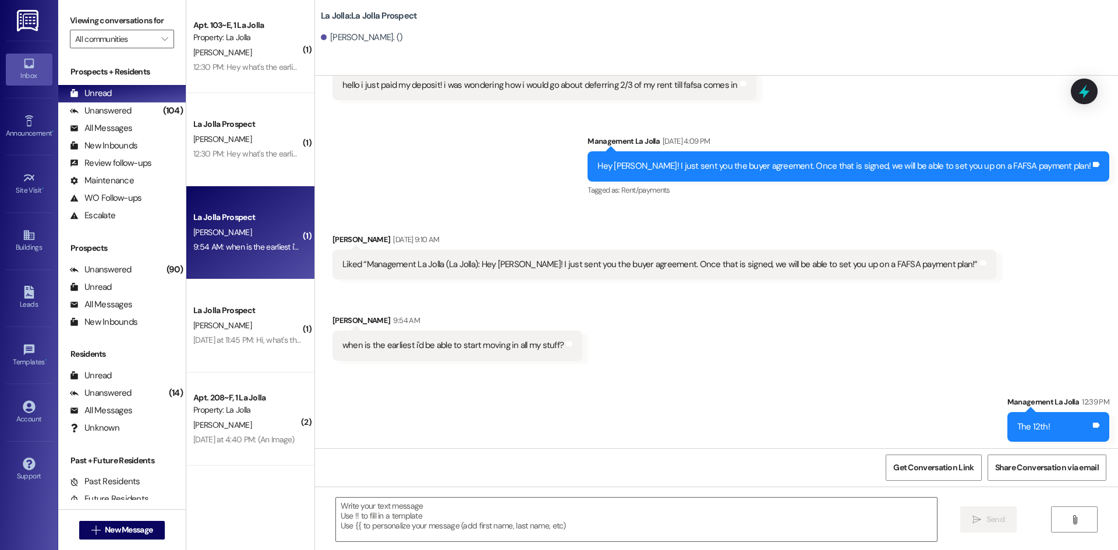
scroll to position [1401, 0]
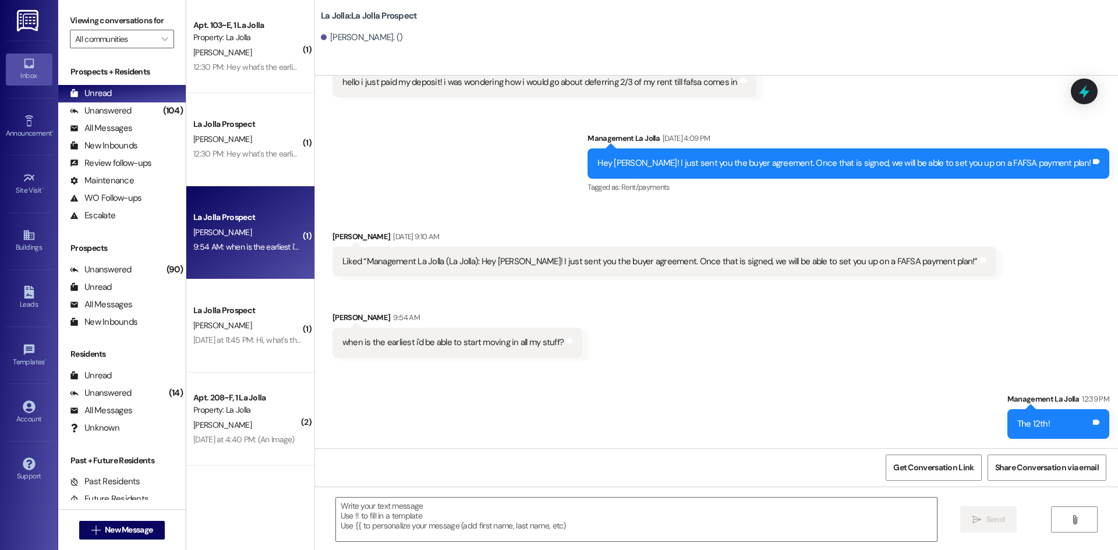
click at [565, 492] on div " Send " at bounding box center [716, 530] width 803 height 87
click at [572, 506] on textarea at bounding box center [636, 520] width 601 height 44
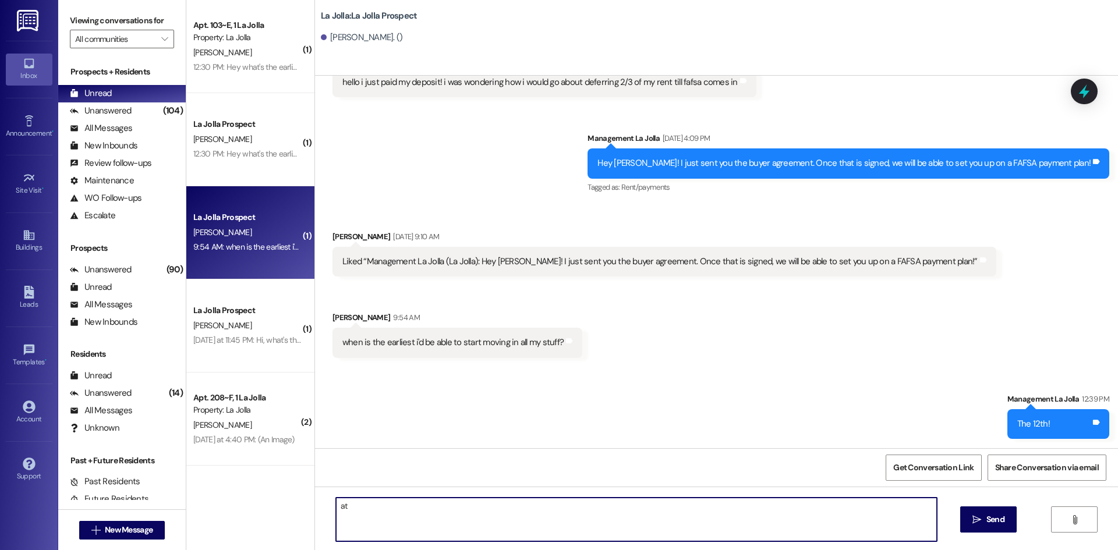
type textarea "a"
type textarea "At 9am :)"
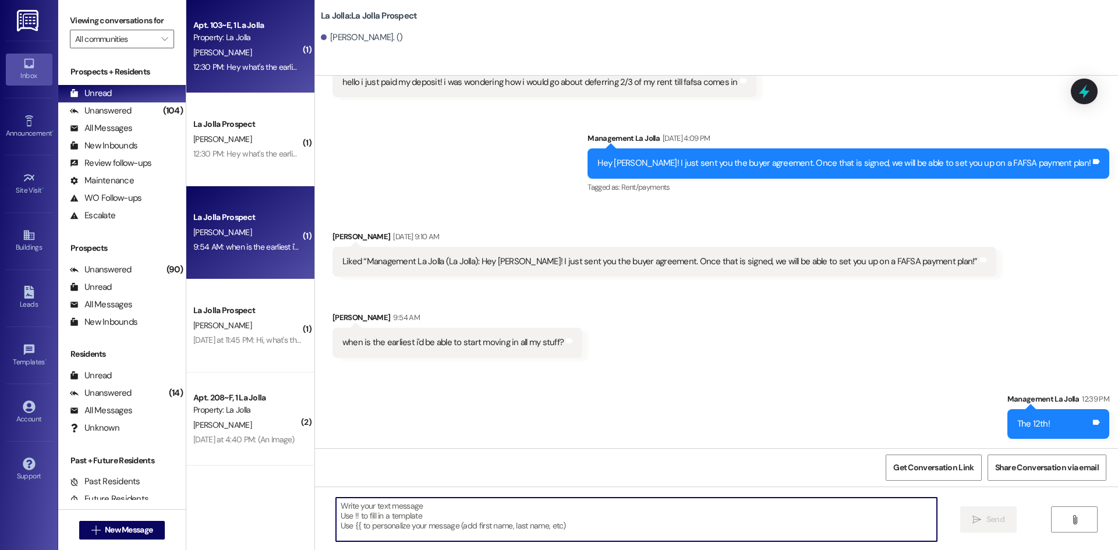
scroll to position [1319, 0]
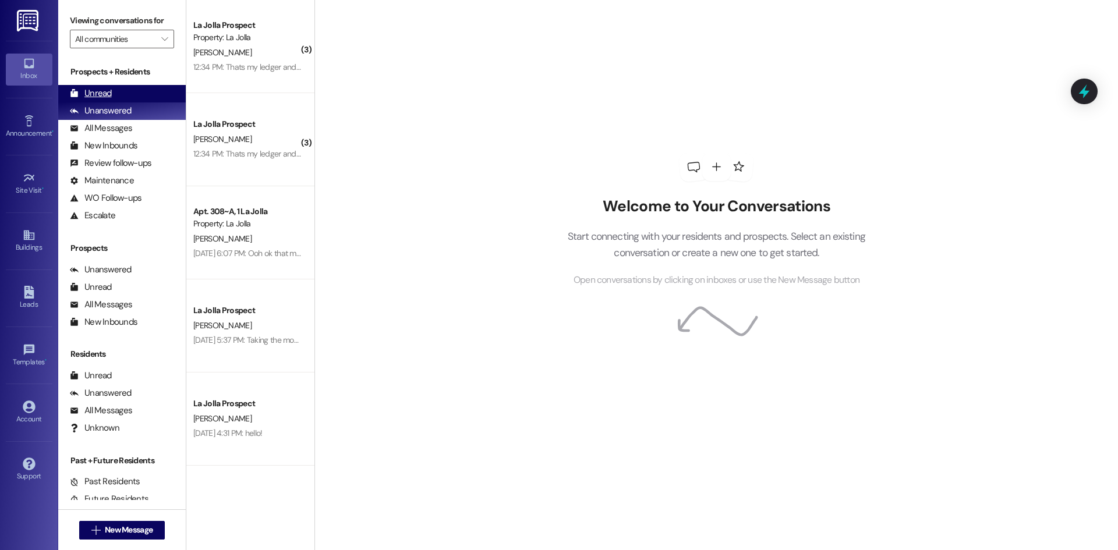
click at [149, 91] on div "Unread (0)" at bounding box center [122, 93] width 128 height 17
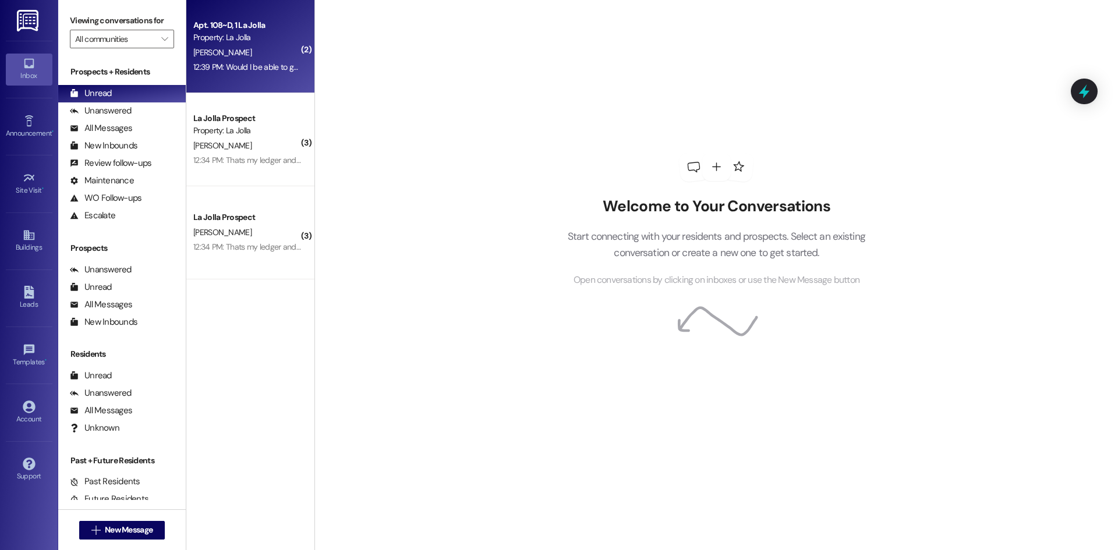
click at [256, 79] on div "Apt. 108~D, 1 La Jolla Property: La Jolla S. Edwards 12:39 PM: Would I be able …" at bounding box center [250, 46] width 128 height 93
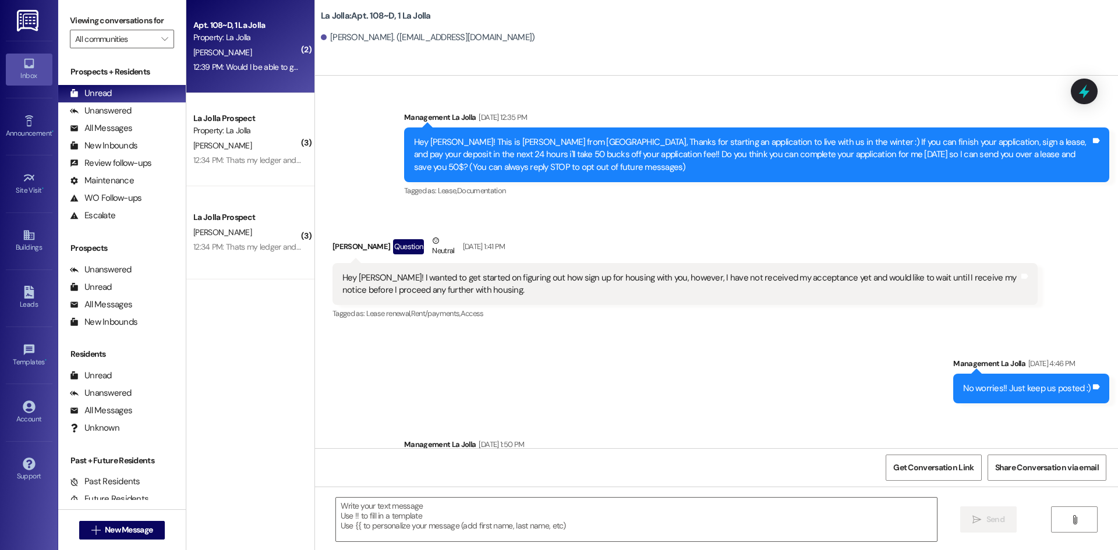
scroll to position [11816, 0]
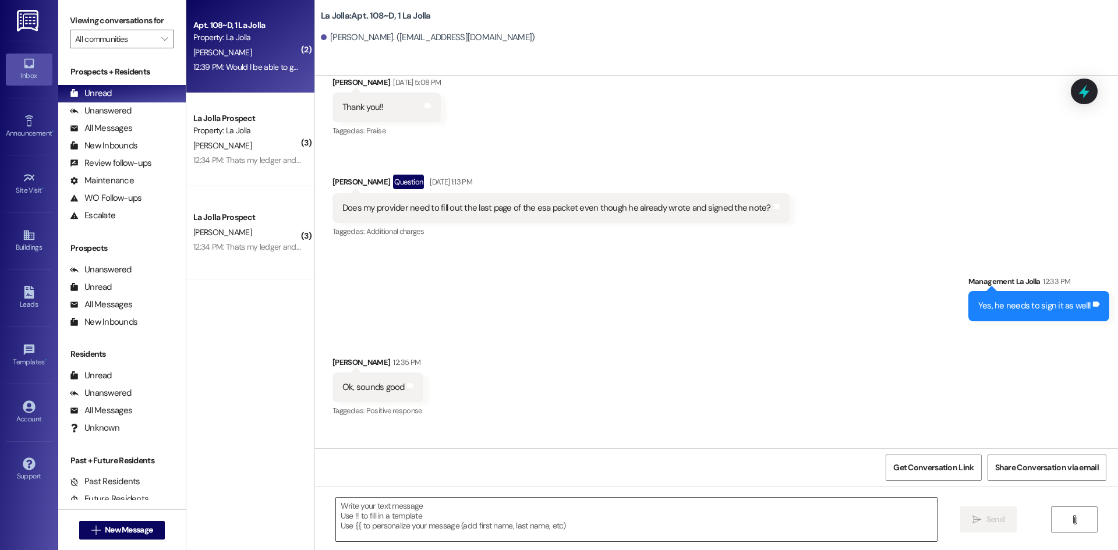
click at [477, 514] on textarea at bounding box center [636, 520] width 601 height 44
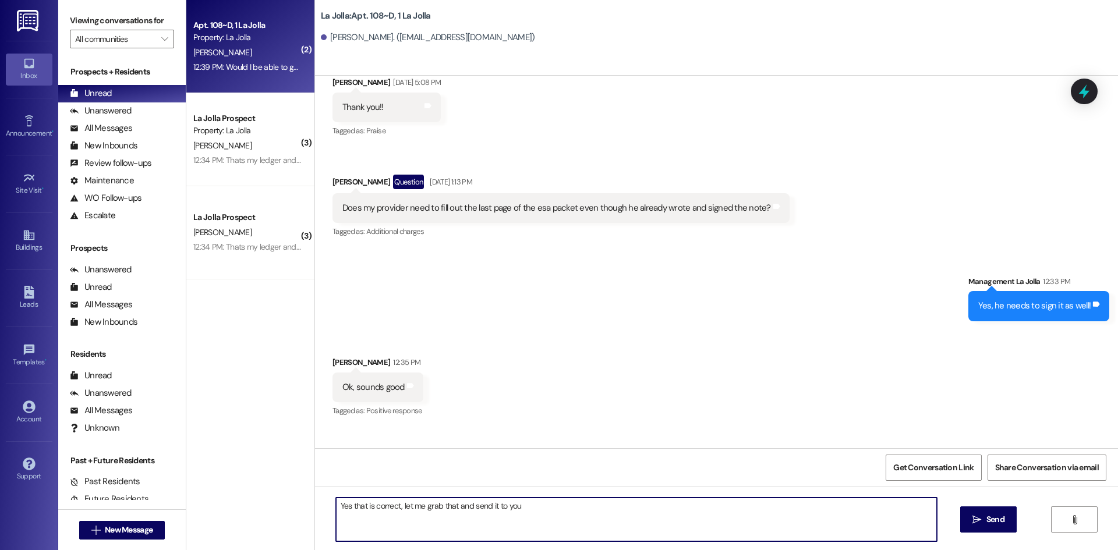
type textarea "Yes that is correct, let me grab that and send it to you!"
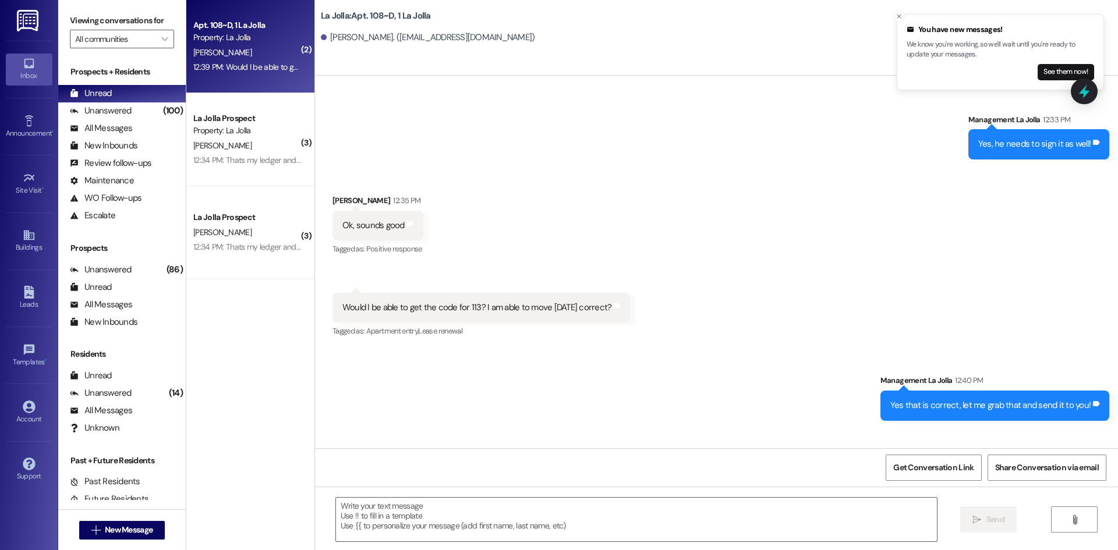
scroll to position [11978, 0]
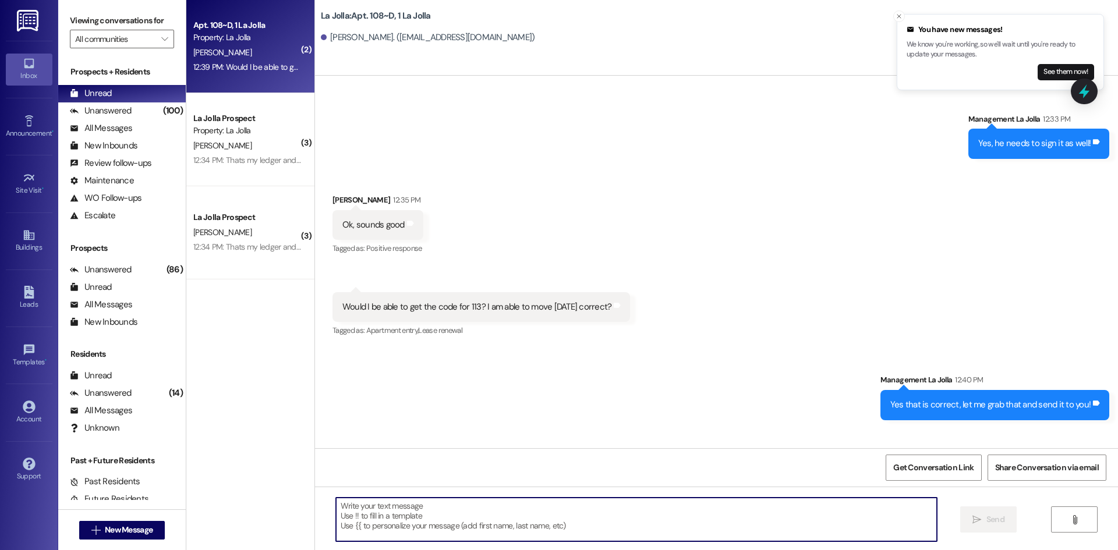
click at [426, 534] on textarea at bounding box center [636, 520] width 601 height 44
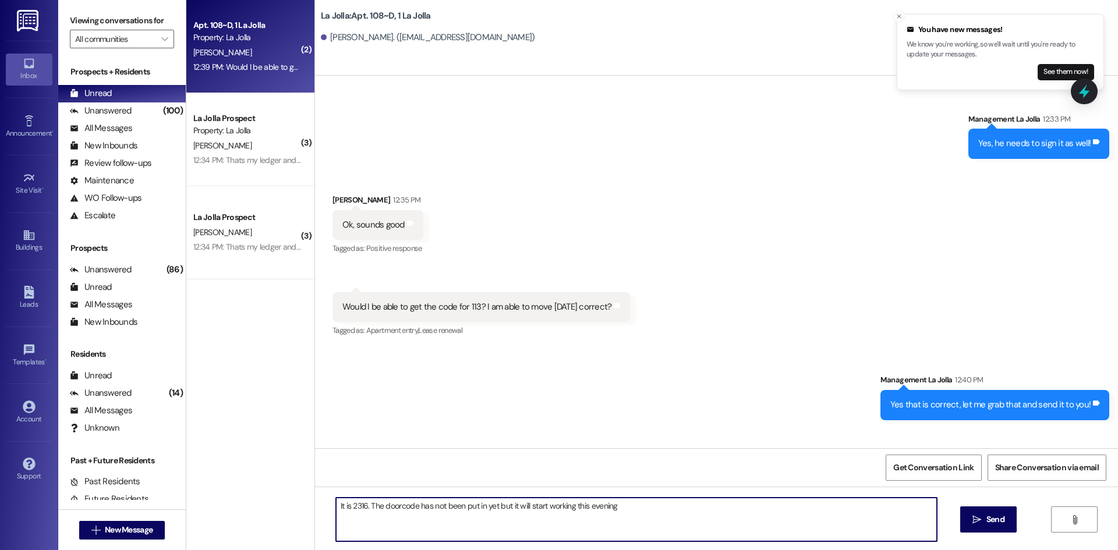
type textarea "It is 2316. The doorcode has not been put in yet but it will start working this…"
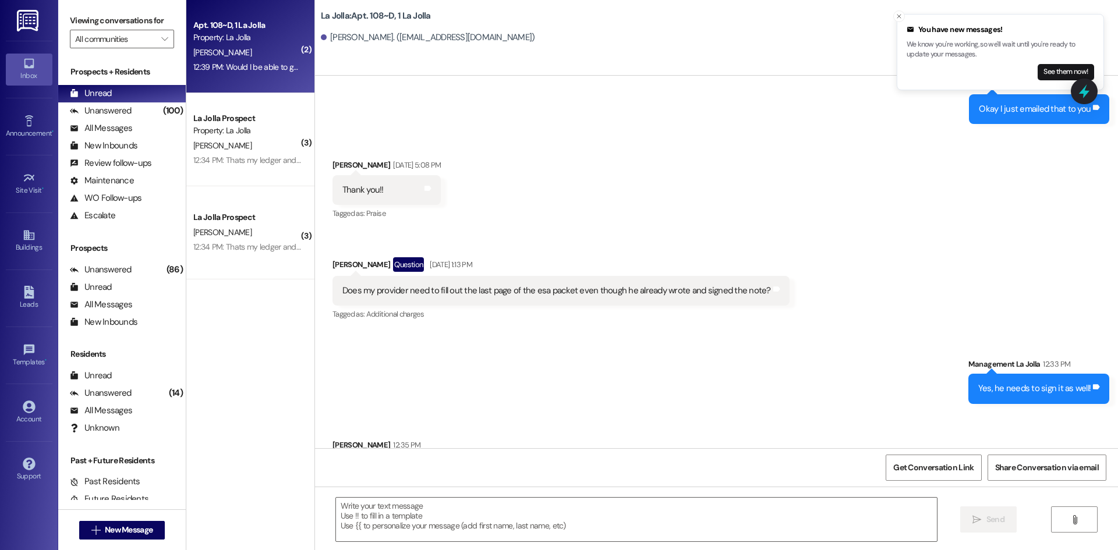
scroll to position [12141, 0]
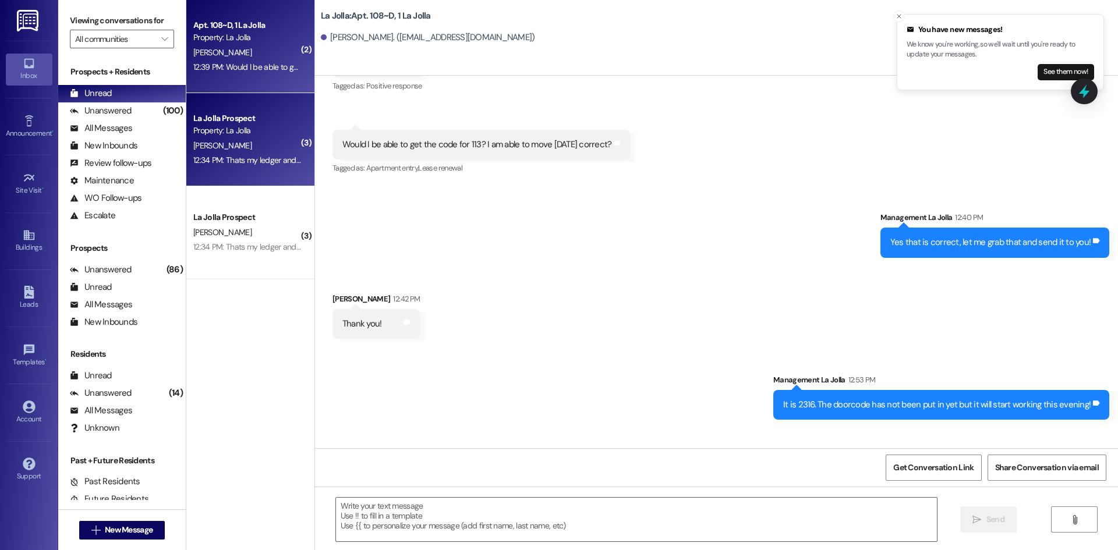
click at [247, 151] on div "[PERSON_NAME]" at bounding box center [247, 146] width 110 height 15
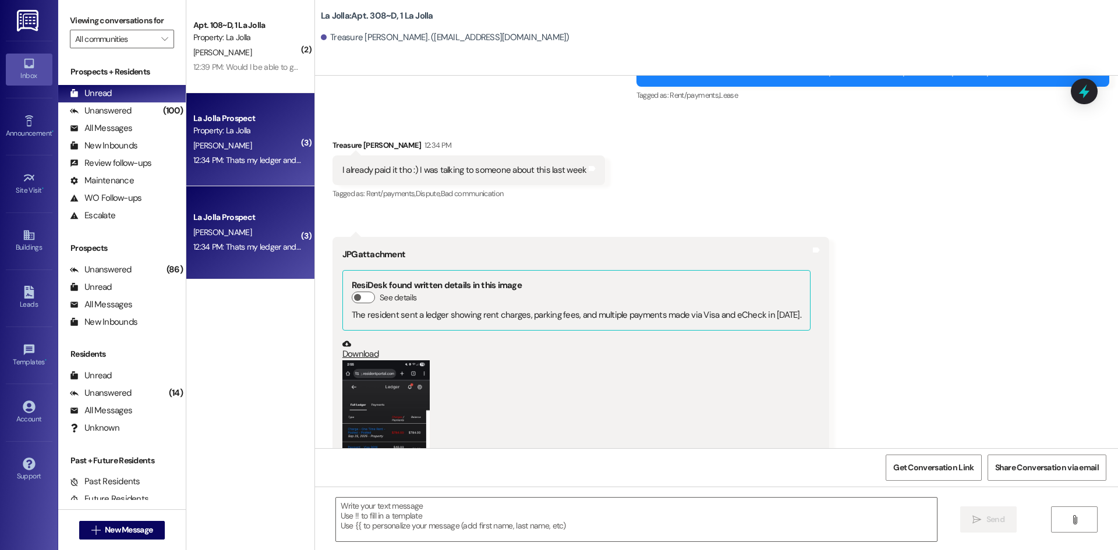
scroll to position [15037, 0]
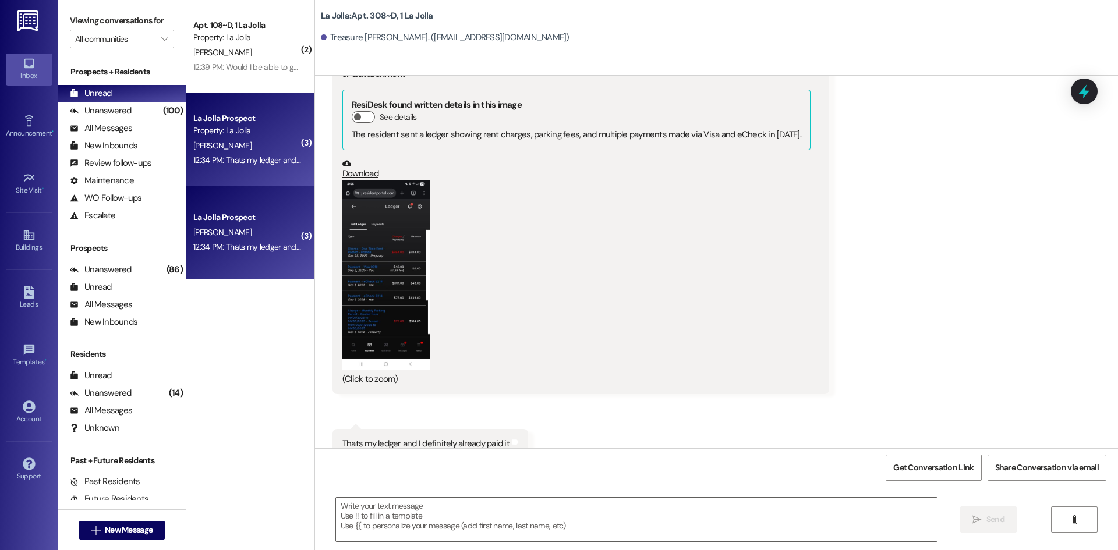
click at [389, 228] on button "Zoom image" at bounding box center [385, 274] width 87 height 189
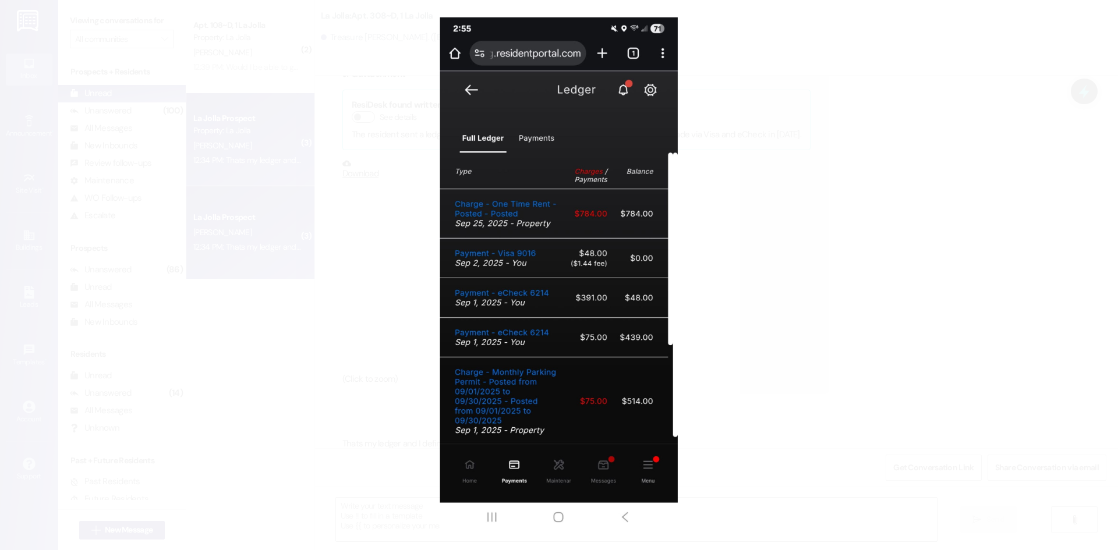
click at [275, 226] on button "Unzoom image" at bounding box center [559, 275] width 1118 height 550
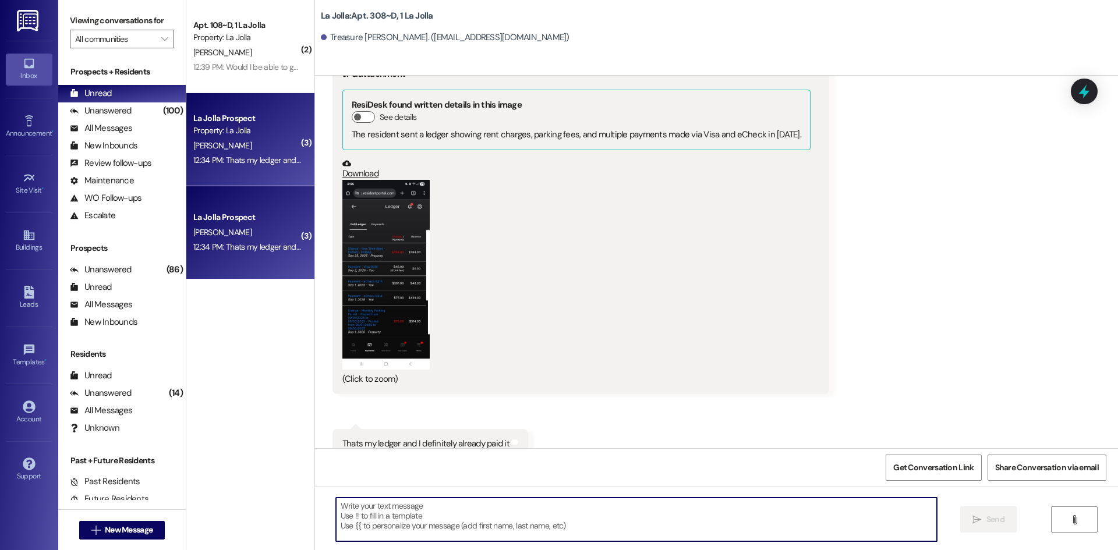
click at [418, 513] on textarea at bounding box center [636, 520] width 601 height 44
type textarea "S"
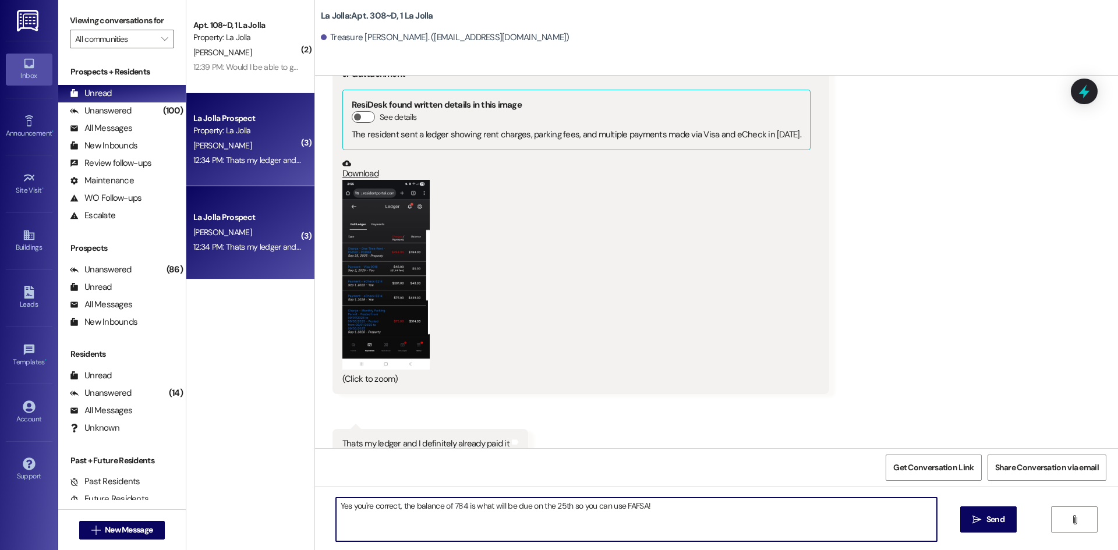
type textarea "Yes you're correct, the balance of 784 is what will be due on the 25th so you c…"
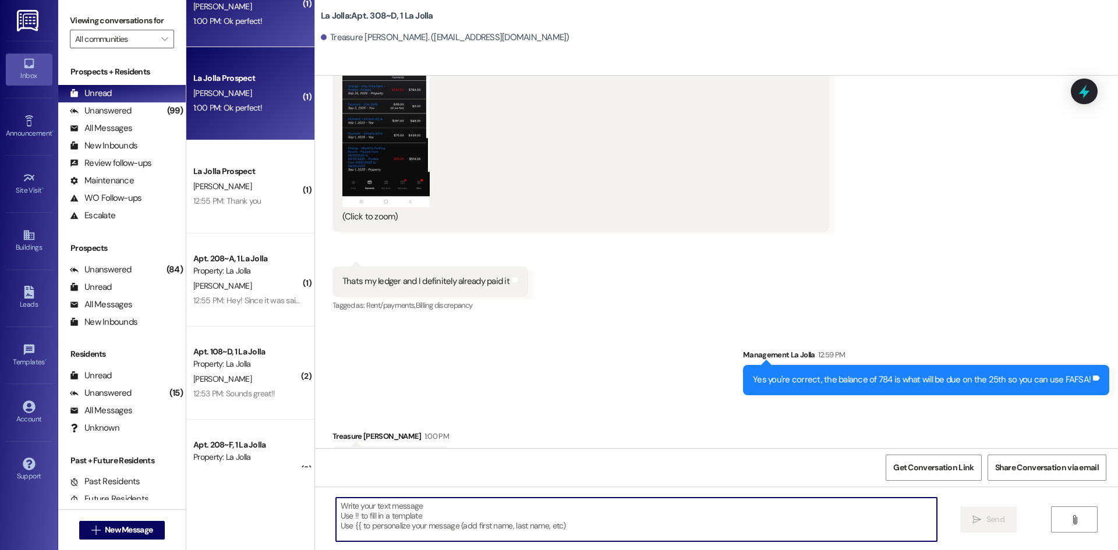
scroll to position [91, 0]
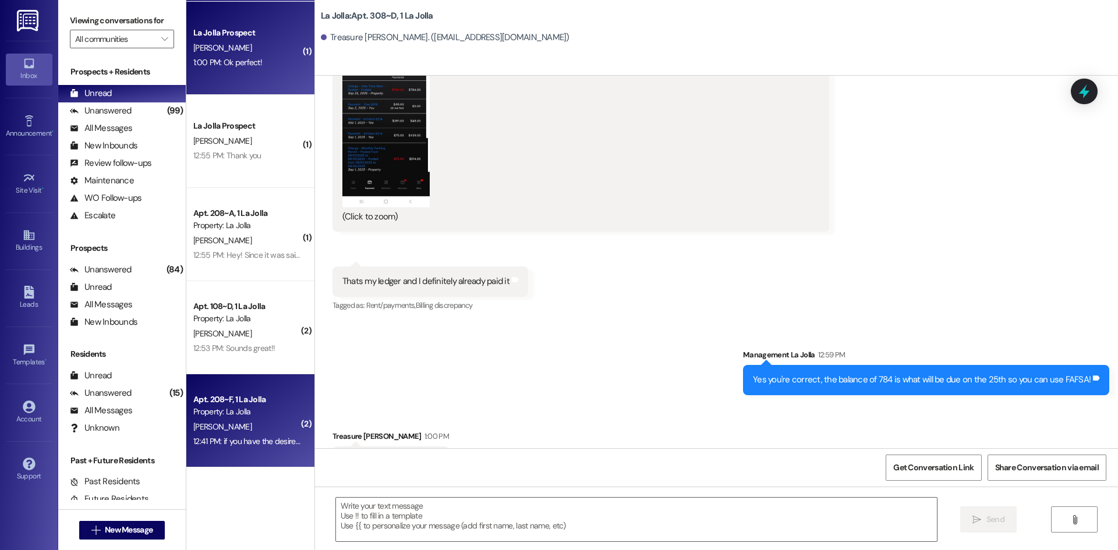
click at [243, 410] on div "Property: La Jolla" at bounding box center [247, 412] width 108 height 12
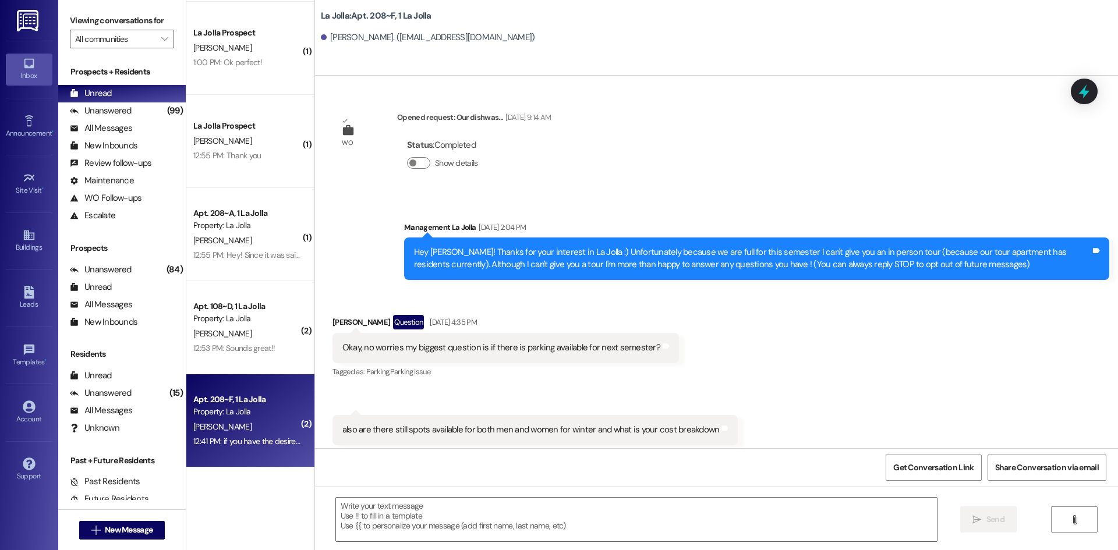
scroll to position [23642, 0]
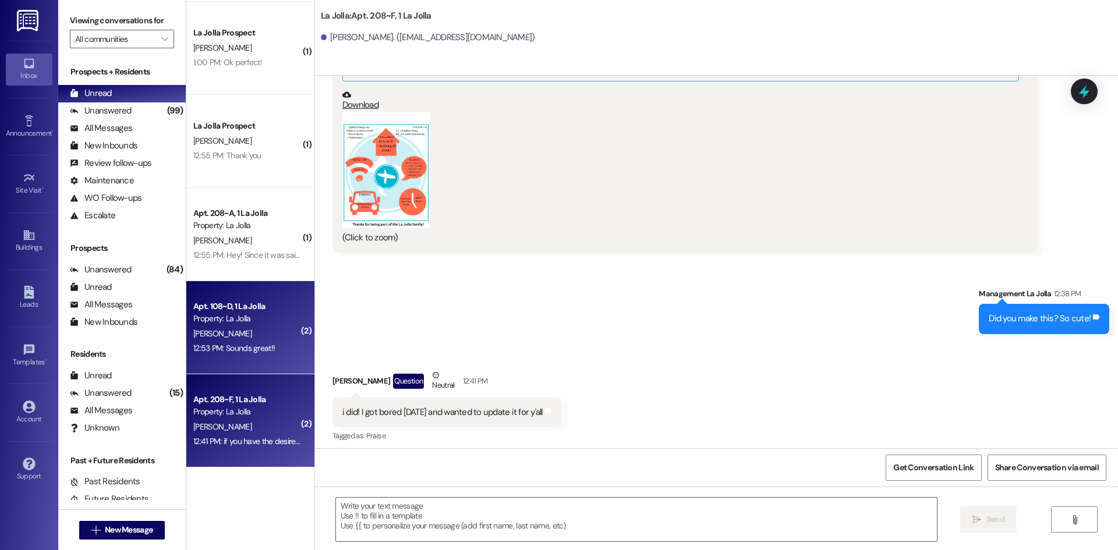
click at [252, 336] on div "[PERSON_NAME]" at bounding box center [247, 334] width 110 height 15
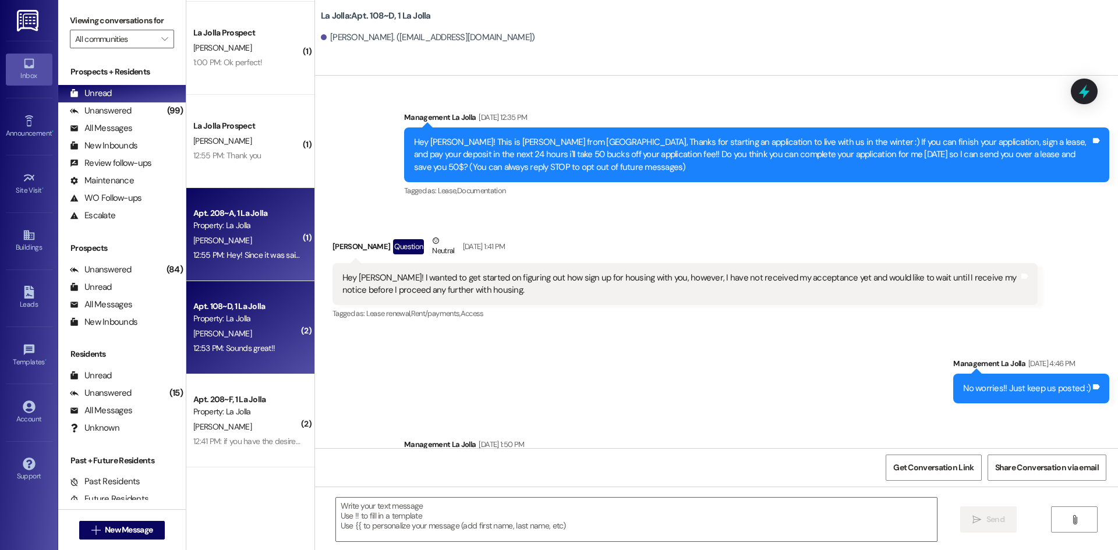
scroll to position [12174, 0]
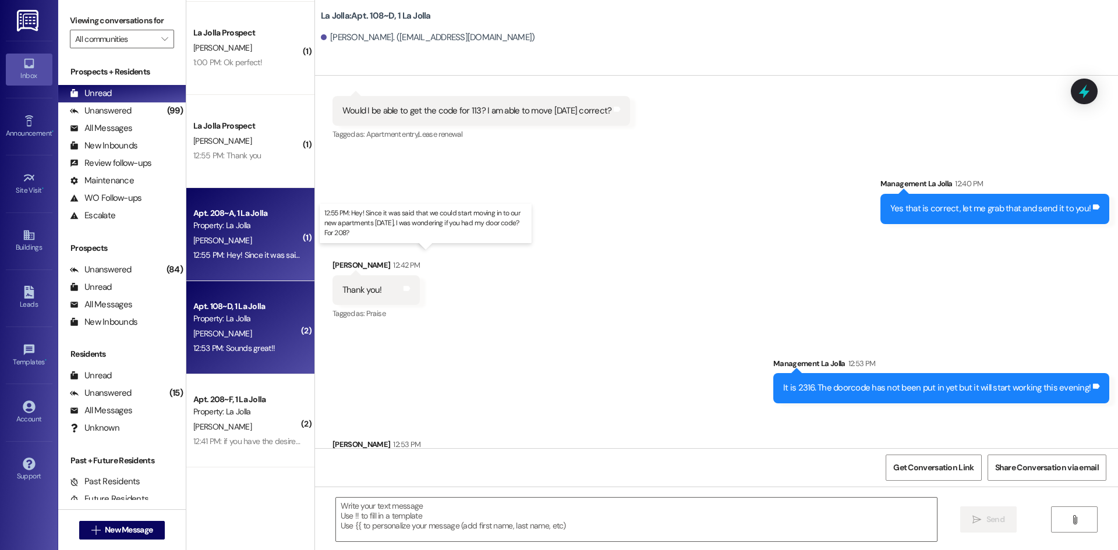
click at [269, 254] on div "12:55 PM: Hey! Since it was said that we could start moving in to our new apart…" at bounding box center [437, 255] width 489 height 10
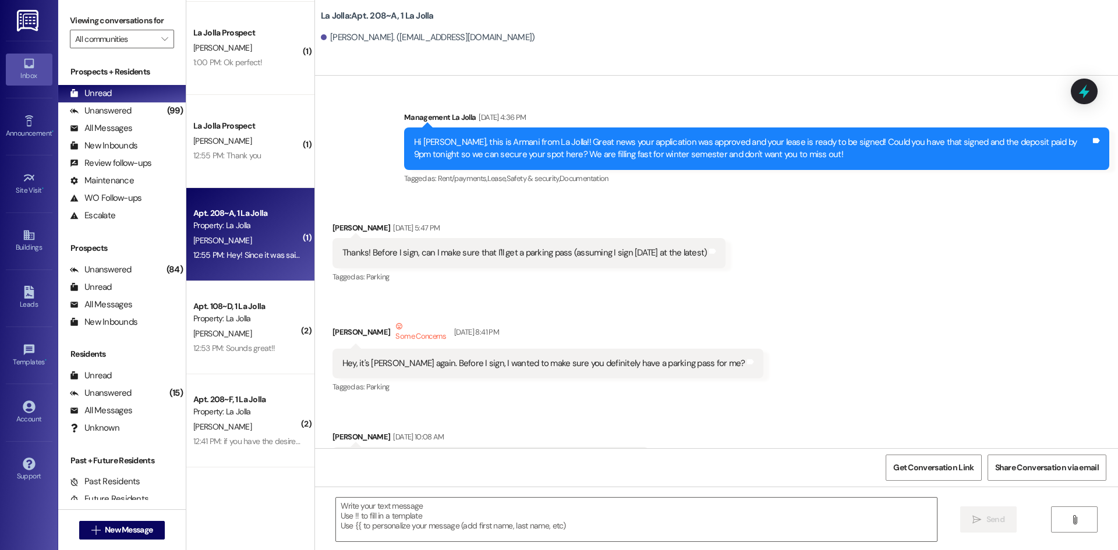
scroll to position [28930, 0]
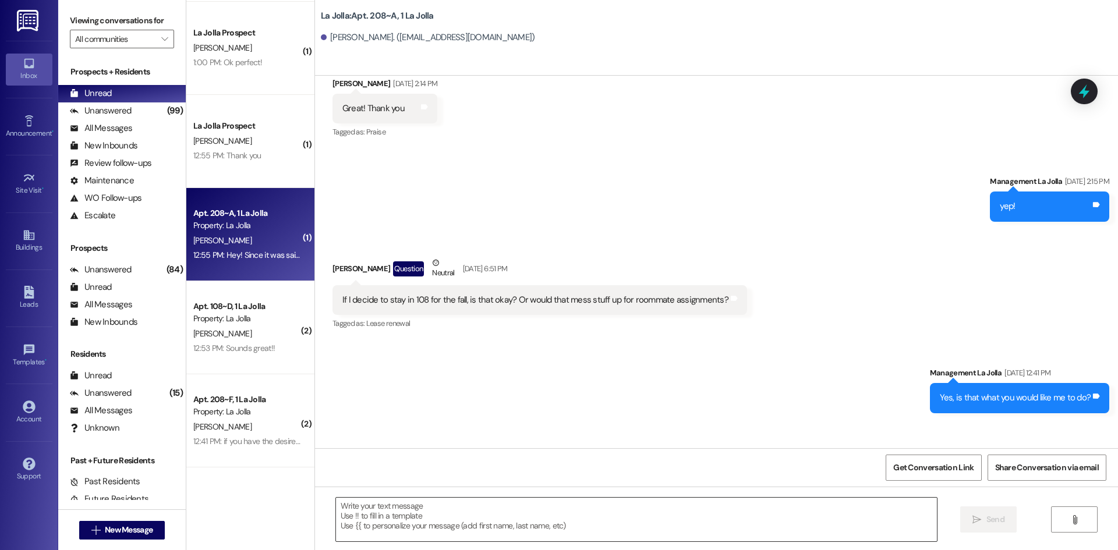
click at [425, 532] on textarea at bounding box center [636, 520] width 601 height 44
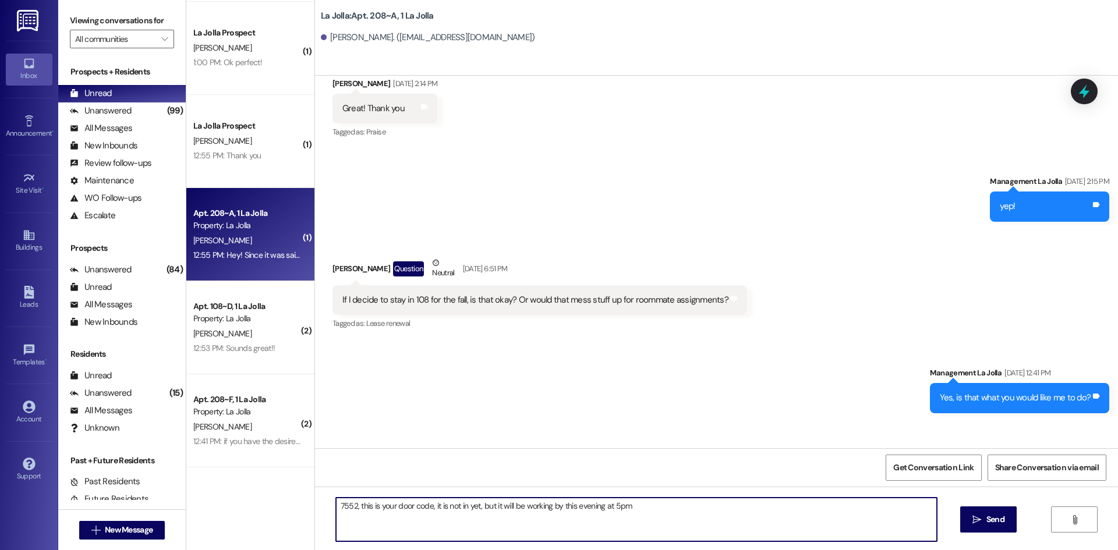
type textarea "7552, this is your door code, it is not in yet, but it will be working by this …"
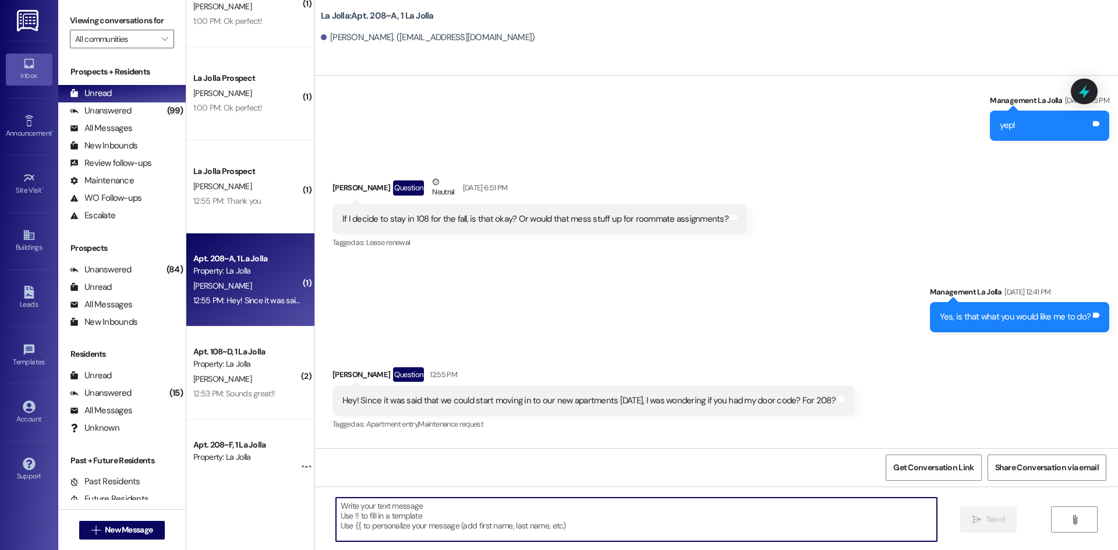
scroll to position [0, 0]
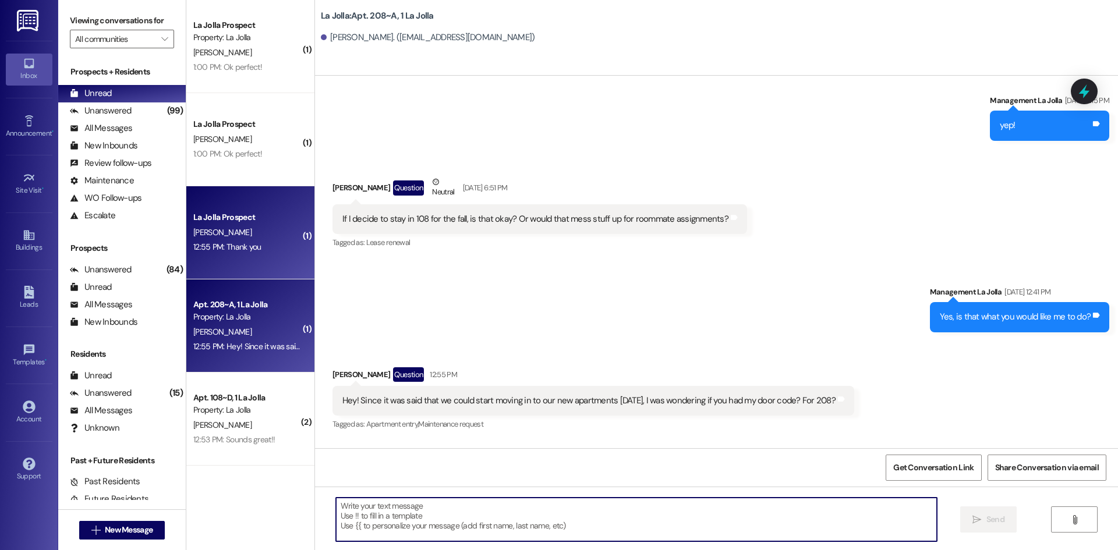
click at [250, 221] on div "La Jolla Prospect" at bounding box center [247, 217] width 108 height 12
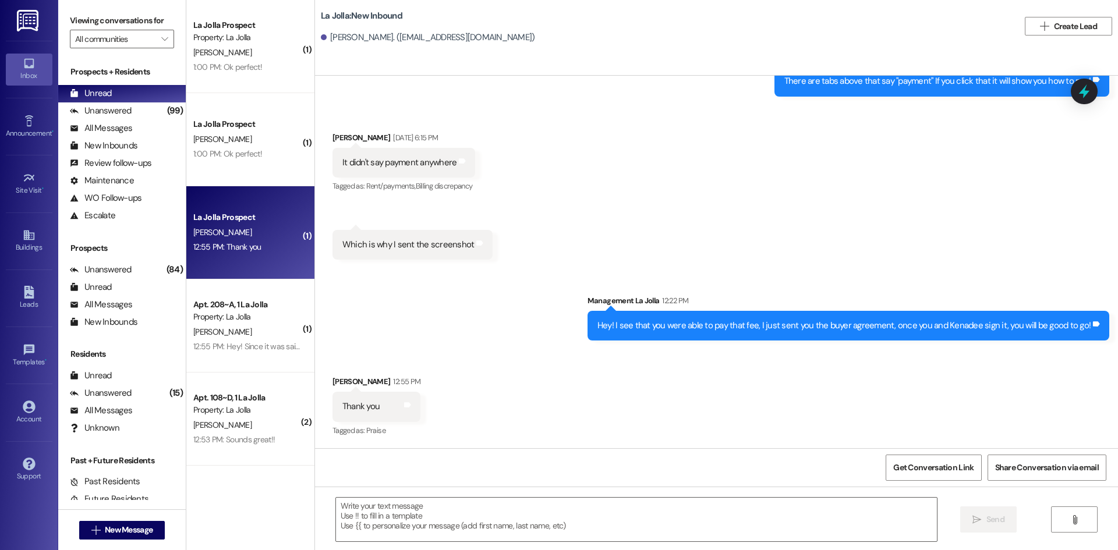
scroll to position [1637, 0]
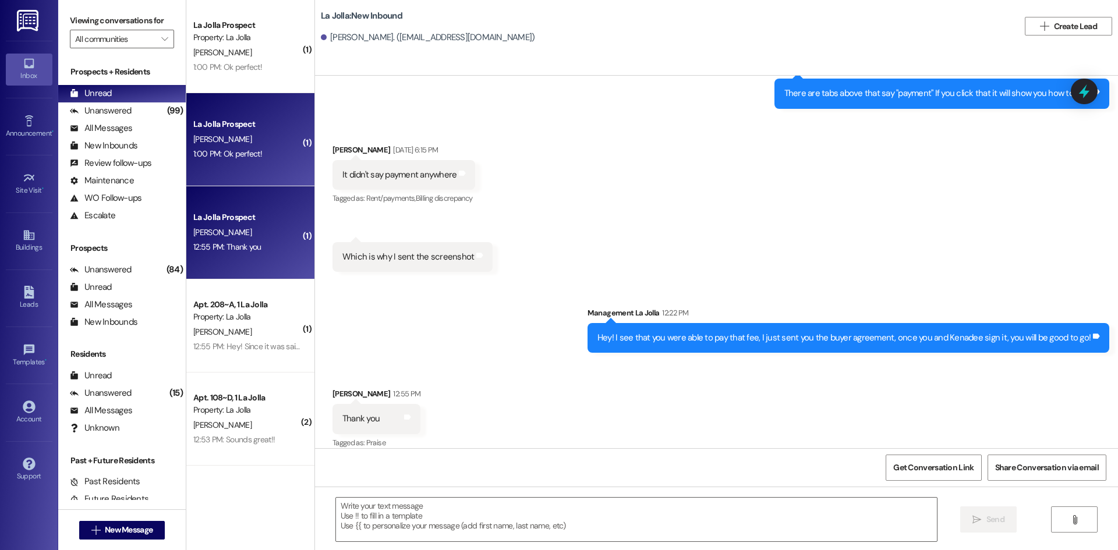
click at [235, 140] on div "[PERSON_NAME]" at bounding box center [247, 139] width 110 height 15
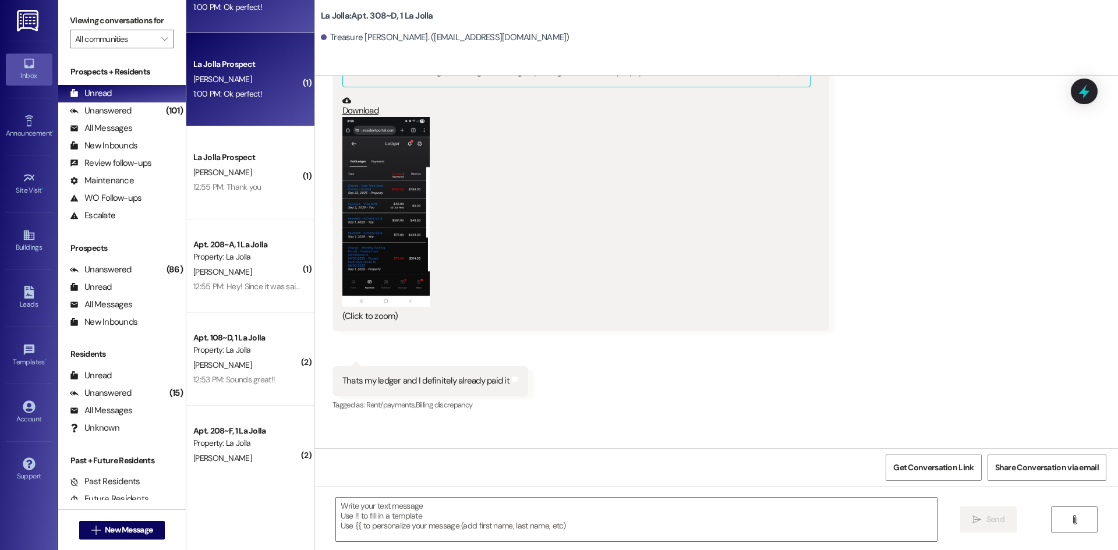
scroll to position [91, 0]
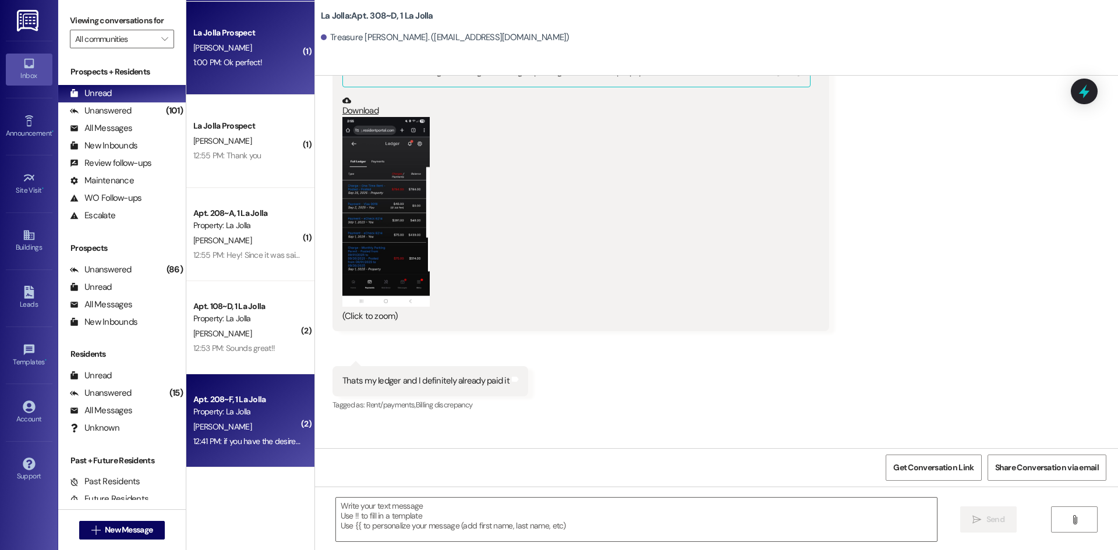
click at [266, 433] on div "[PERSON_NAME]" at bounding box center [247, 427] width 110 height 15
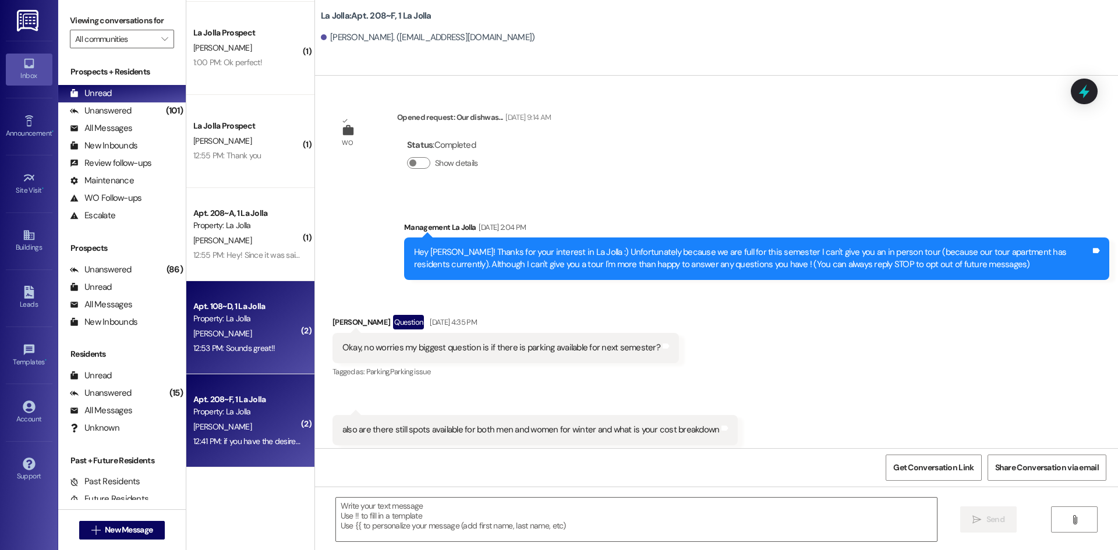
click at [256, 328] on div "[PERSON_NAME]" at bounding box center [247, 334] width 110 height 15
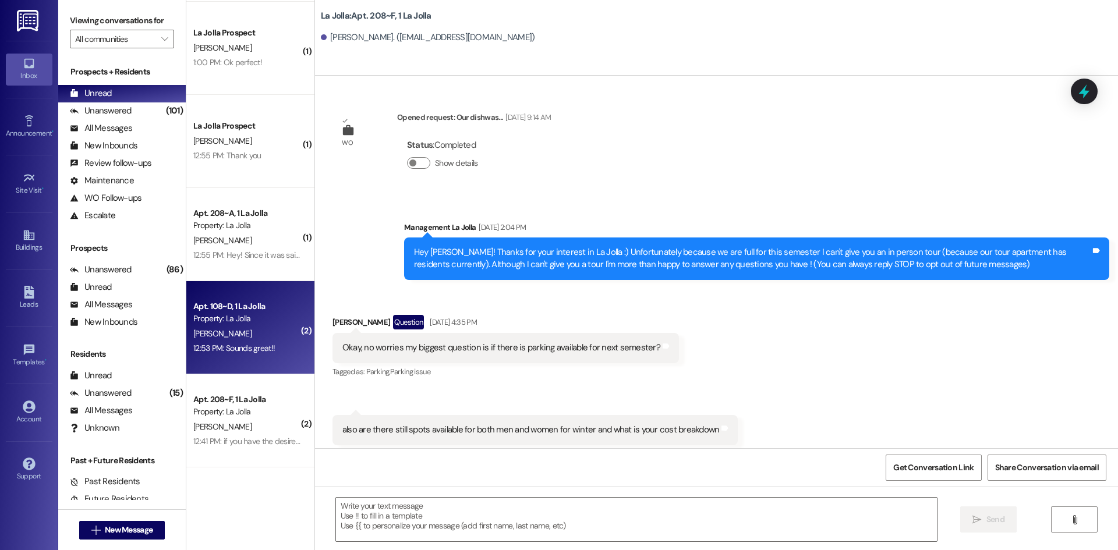
scroll to position [23642, 0]
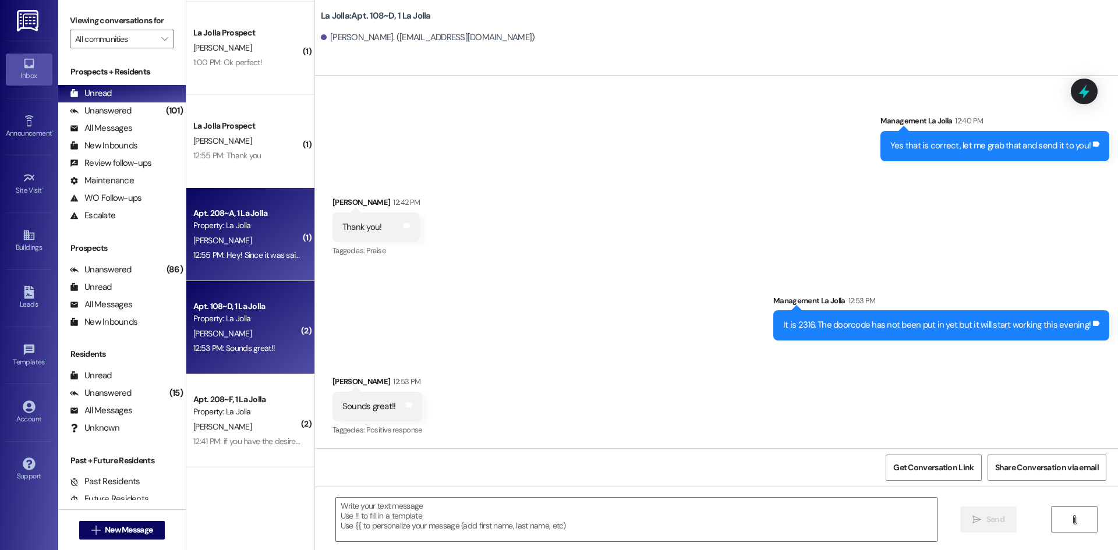
click at [235, 220] on div "Property: La Jolla" at bounding box center [247, 225] width 108 height 12
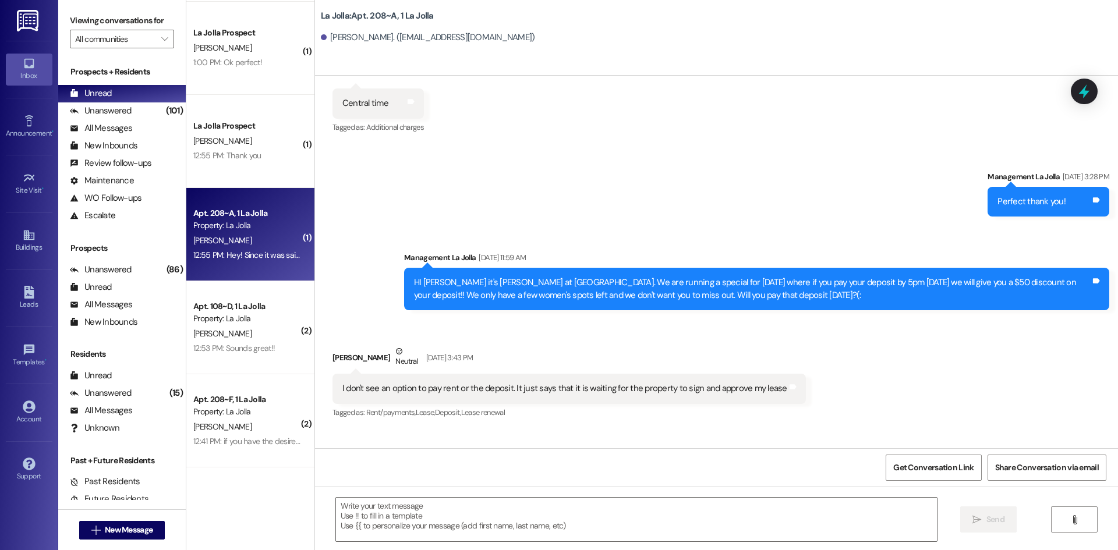
scroll to position [29109, 0]
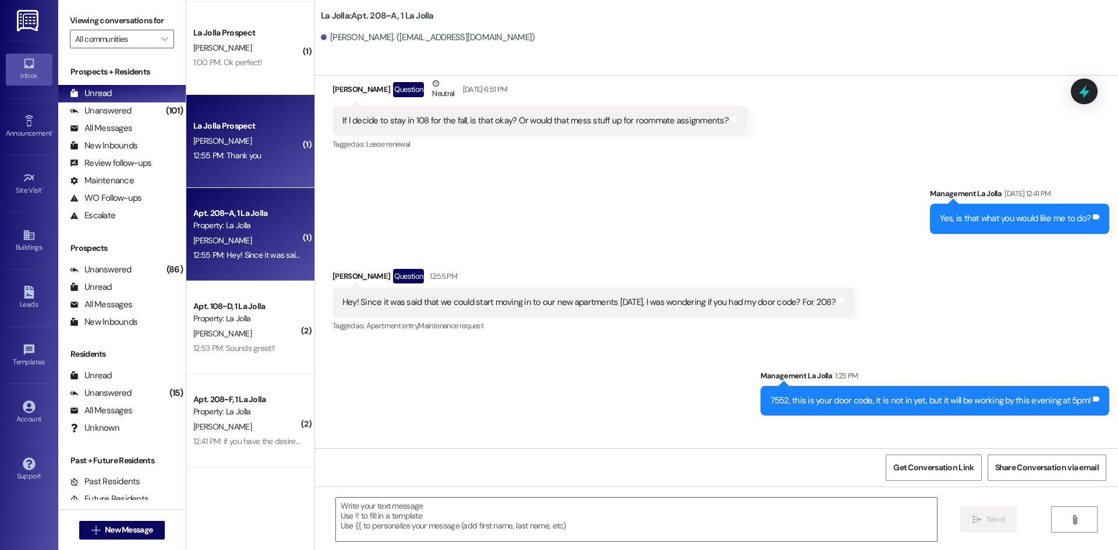
click at [234, 151] on div "12:55 PM: Thank you 12:55 PM: Thank you" at bounding box center [227, 155] width 68 height 10
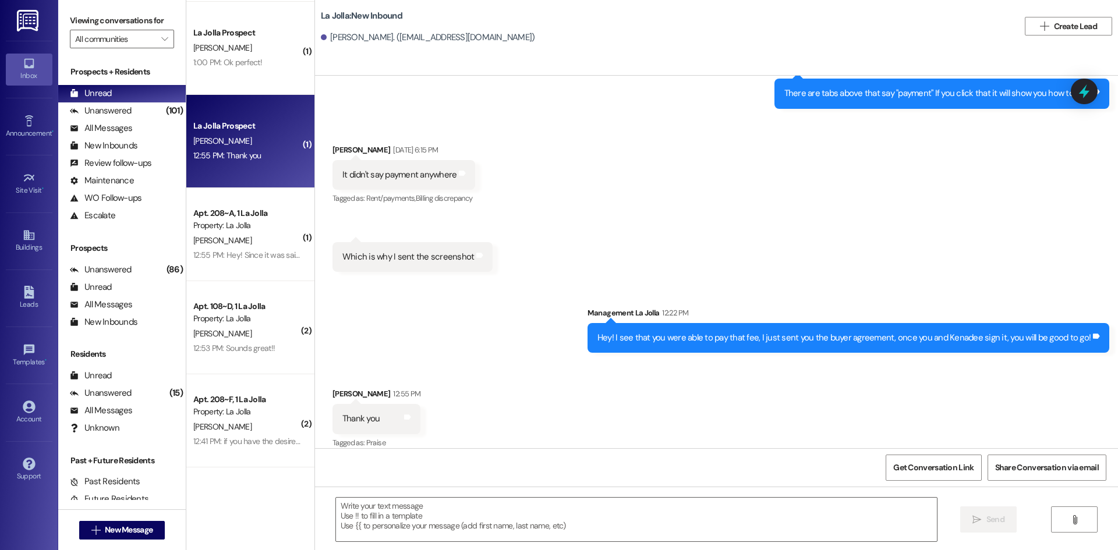
scroll to position [0, 0]
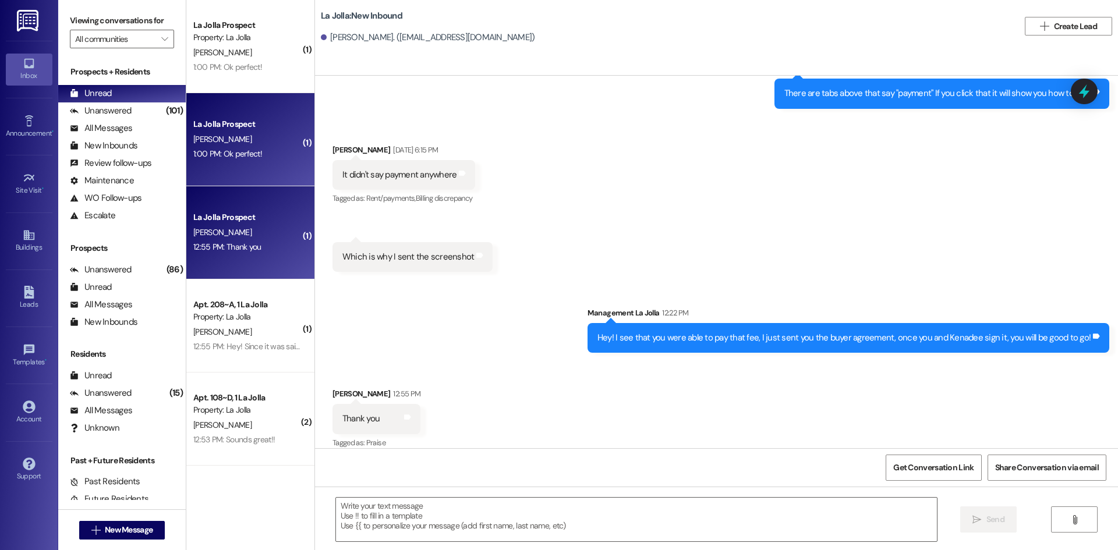
click at [242, 136] on div "[PERSON_NAME]" at bounding box center [247, 139] width 110 height 15
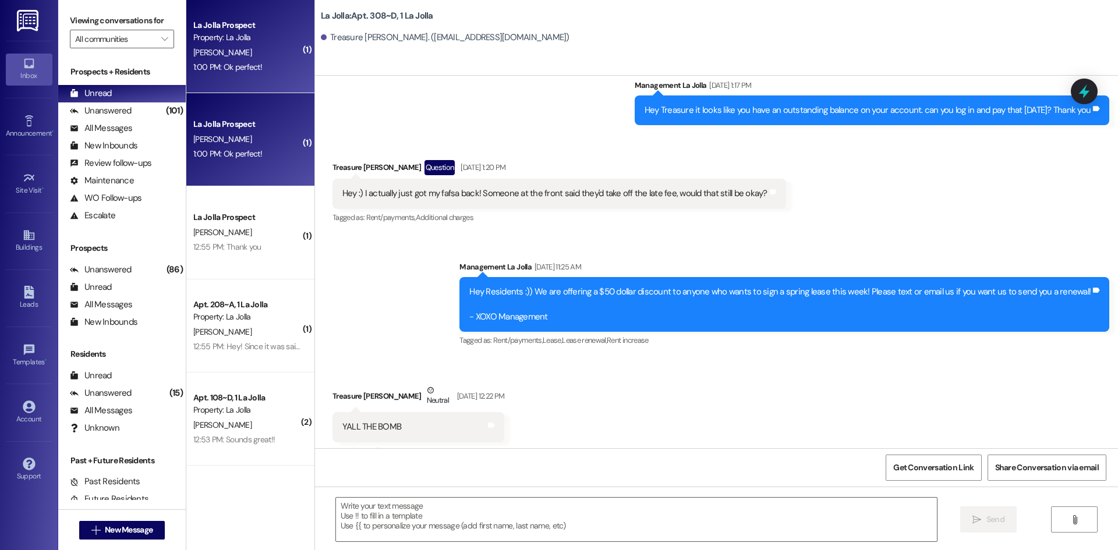
scroll to position [15216, 0]
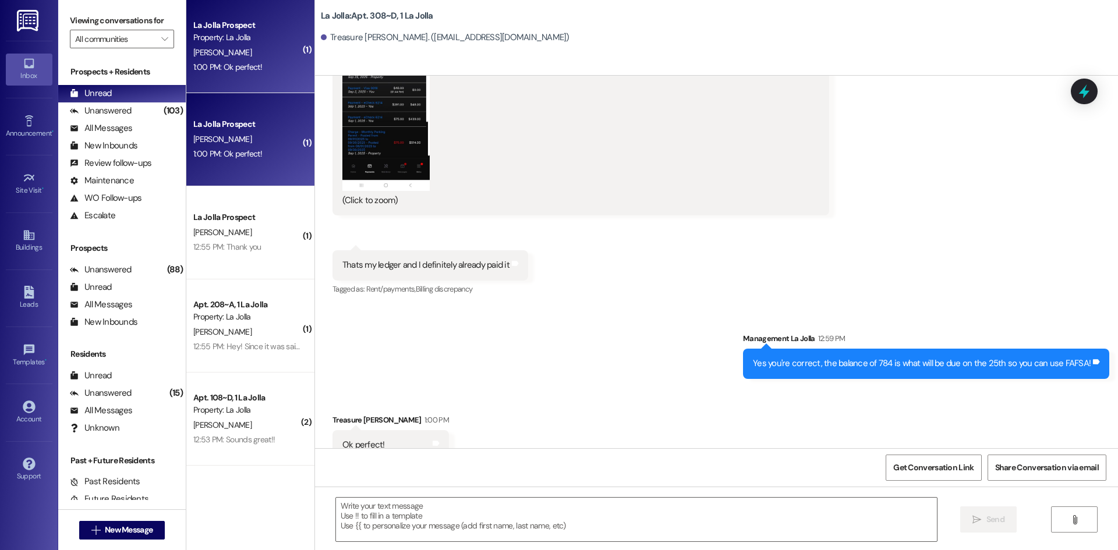
click at [111, 540] on div " New Message" at bounding box center [122, 530] width 86 height 29
click at [121, 523] on button " New Message" at bounding box center [122, 530] width 86 height 19
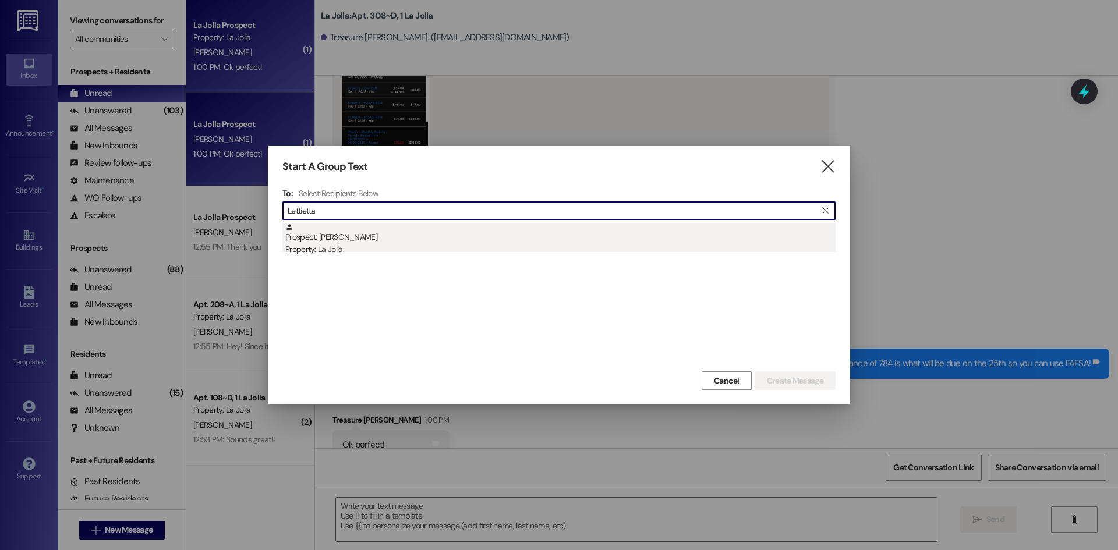
type input "Lettietta"
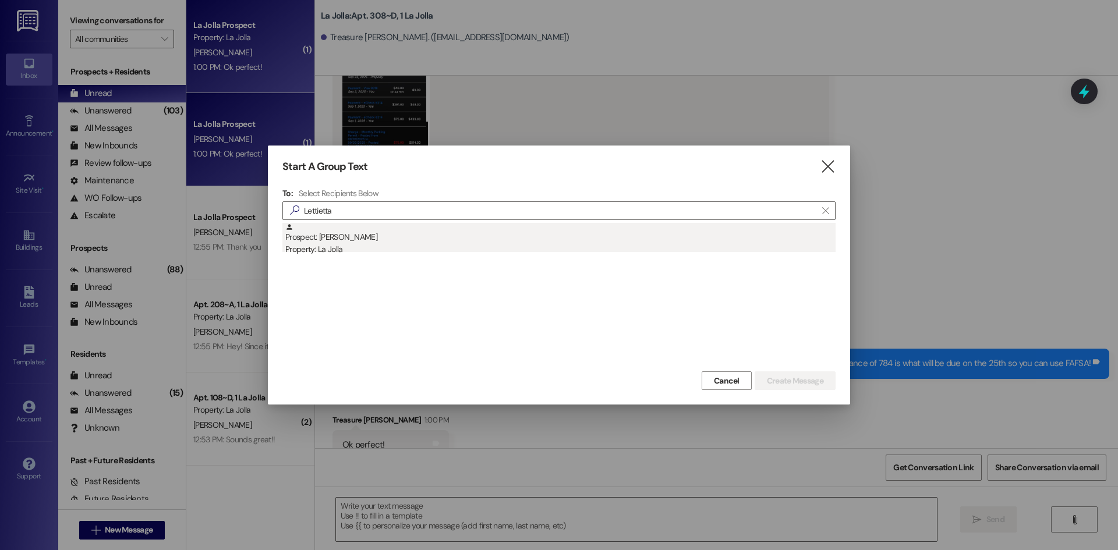
click at [466, 232] on div "Prospect: Lettietta Waite Property: La Jolla" at bounding box center [560, 239] width 550 height 33
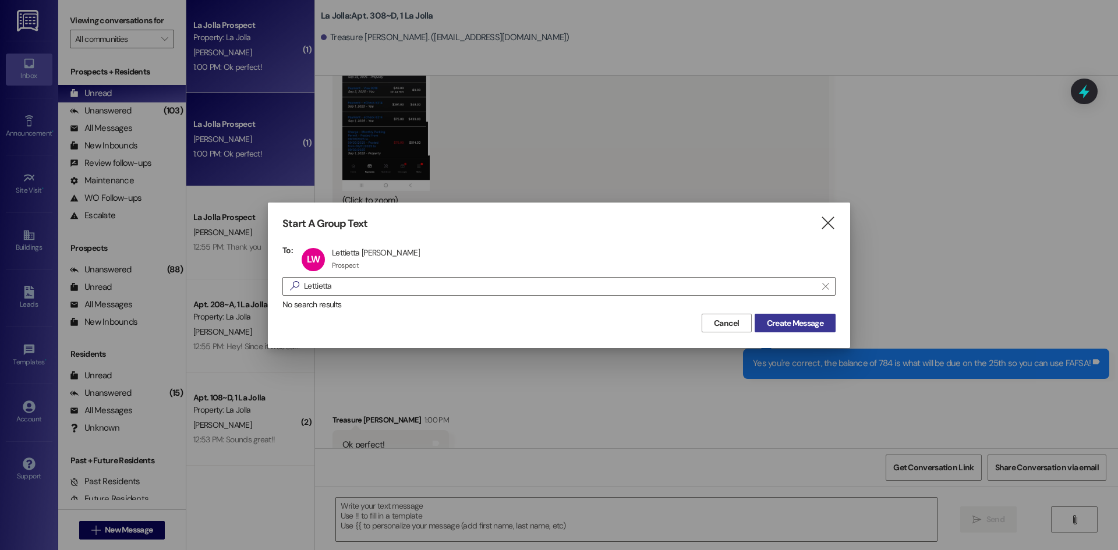
click at [785, 316] on button "Create Message" at bounding box center [795, 323] width 81 height 19
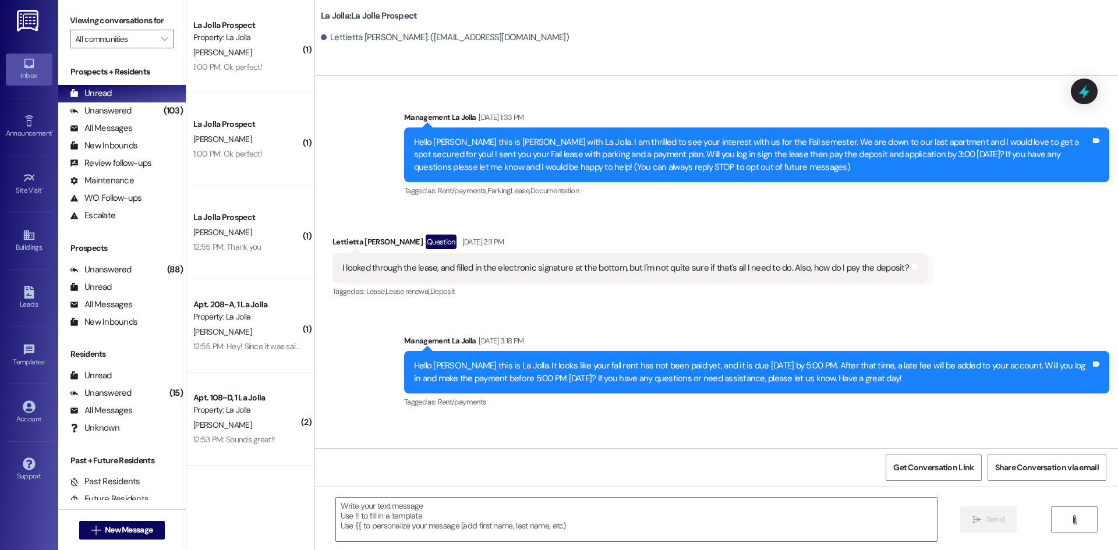
scroll to position [0, 0]
click at [383, 531] on textarea at bounding box center [636, 520] width 601 height 44
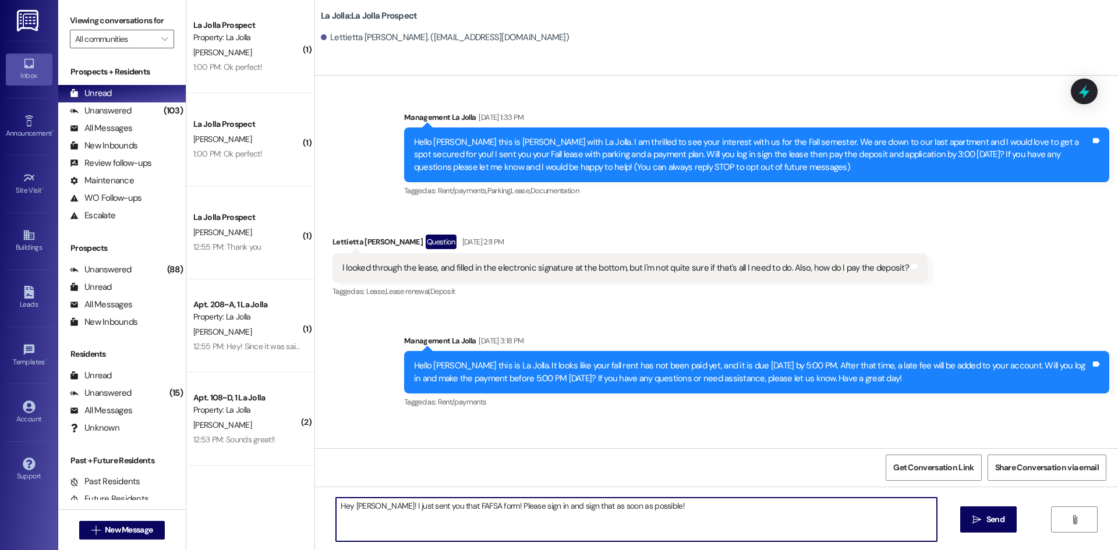
click at [357, 512] on textarea "Hey Lettietta! I just sent you that FAFSA form! Please sign in and sign that as…" at bounding box center [636, 520] width 601 height 44
type textarea "Hey Lettietta! I just sent you that FAFSA form! Please sign in and sign that as…"
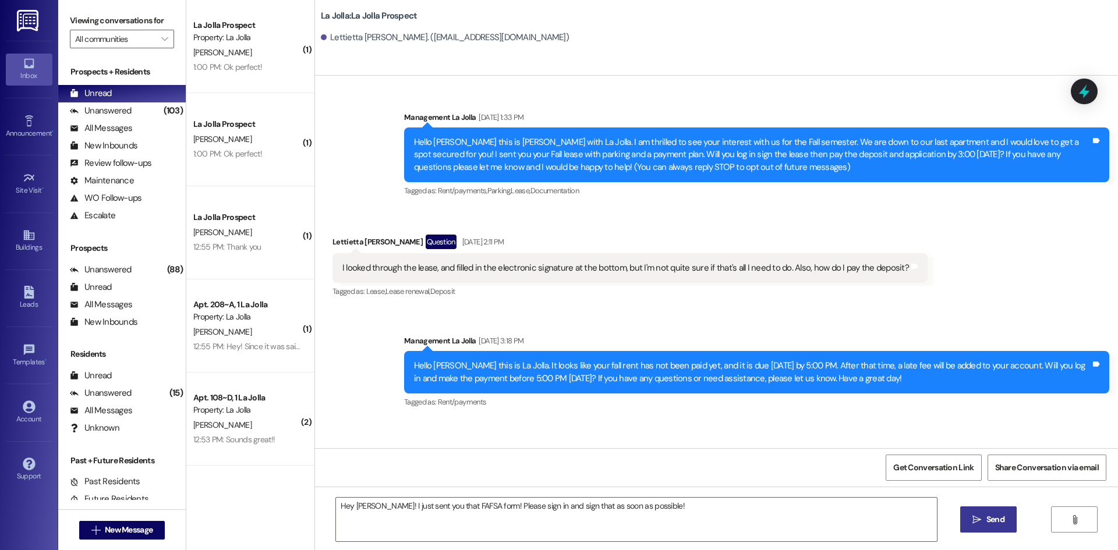
click at [1000, 515] on span "Send" at bounding box center [995, 520] width 18 height 12
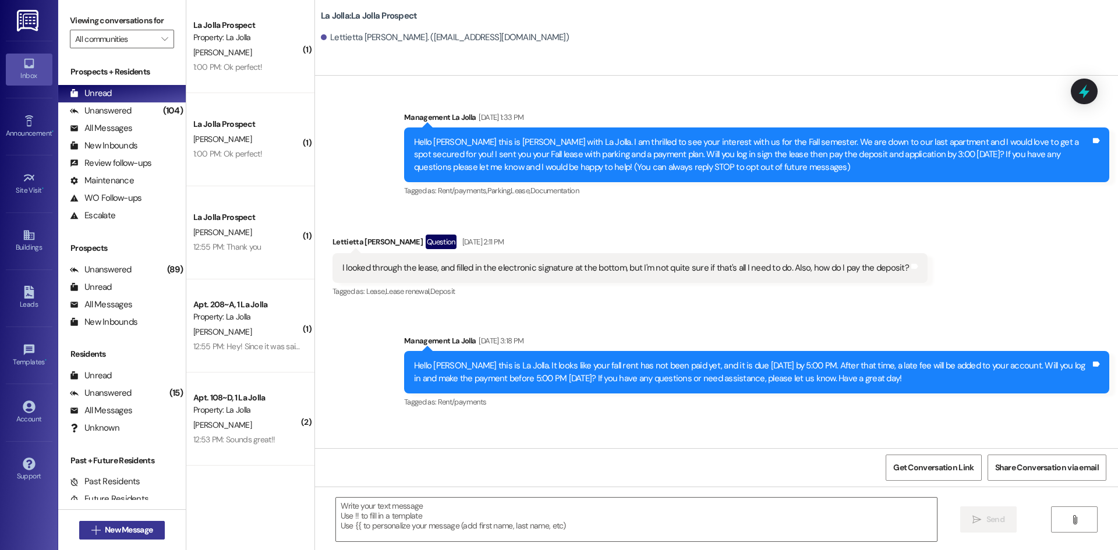
click at [105, 532] on span "New Message" at bounding box center [129, 530] width 48 height 12
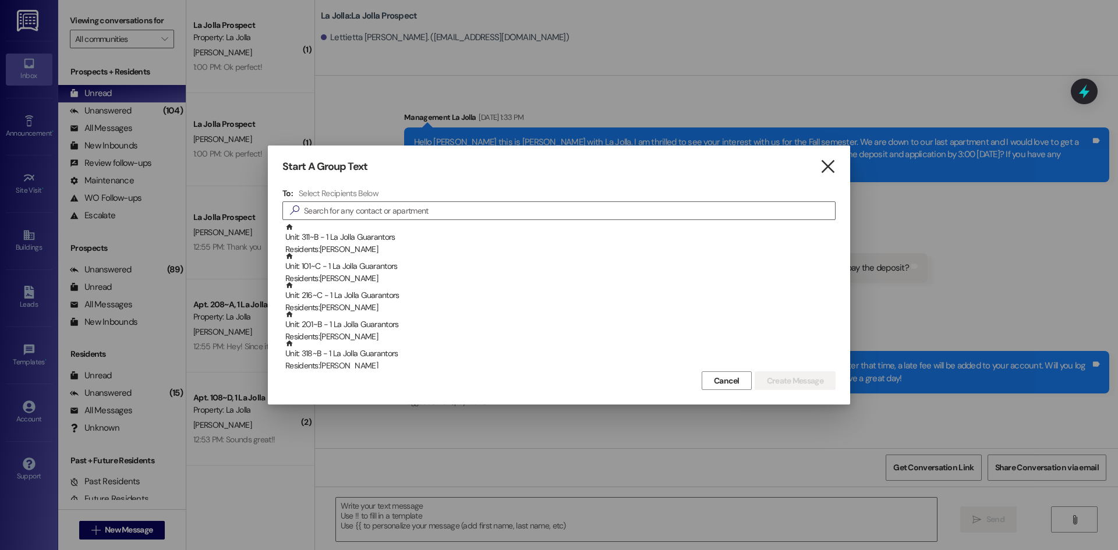
click at [823, 172] on icon "" at bounding box center [828, 167] width 16 height 12
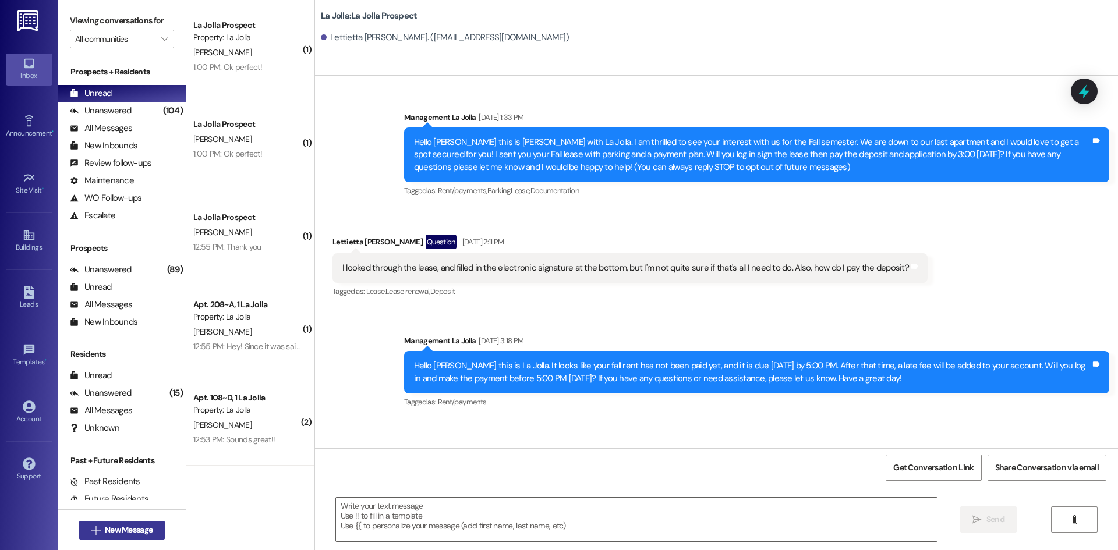
click at [112, 529] on span "New Message" at bounding box center [129, 530] width 48 height 12
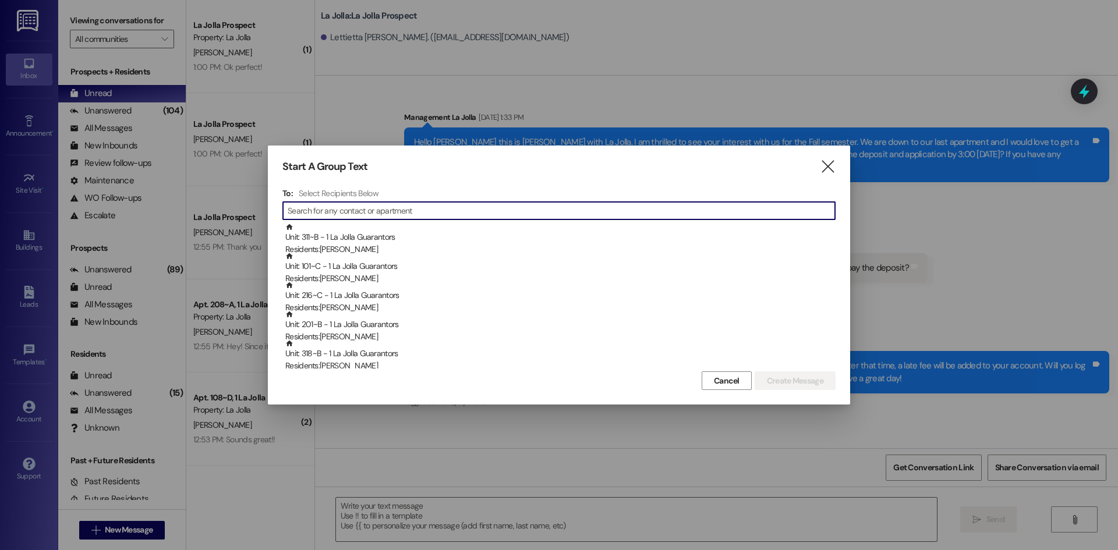
click at [306, 209] on input at bounding box center [561, 211] width 547 height 16
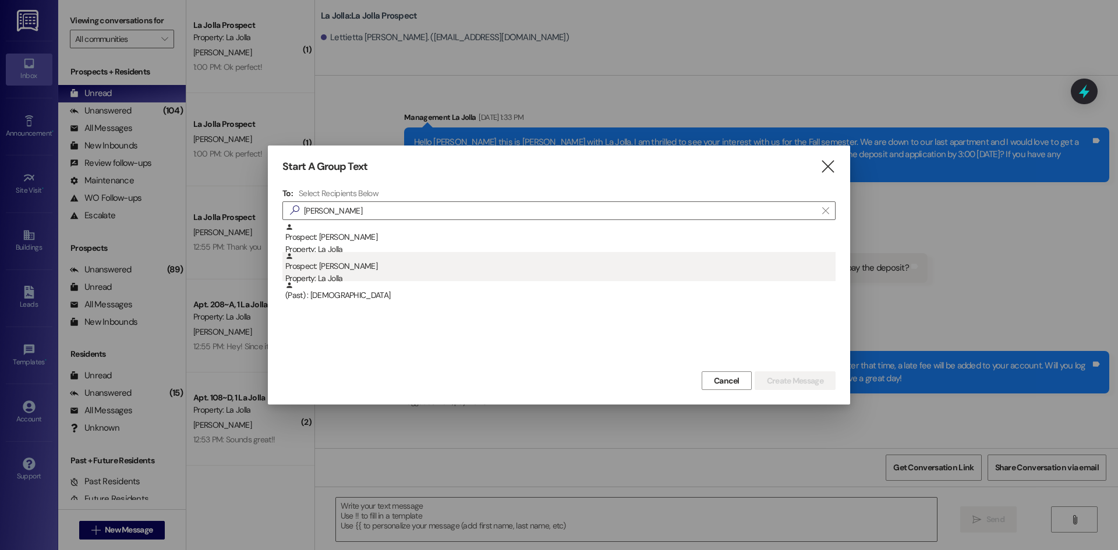
click at [448, 277] on div "Property: La Jolla" at bounding box center [560, 278] width 550 height 12
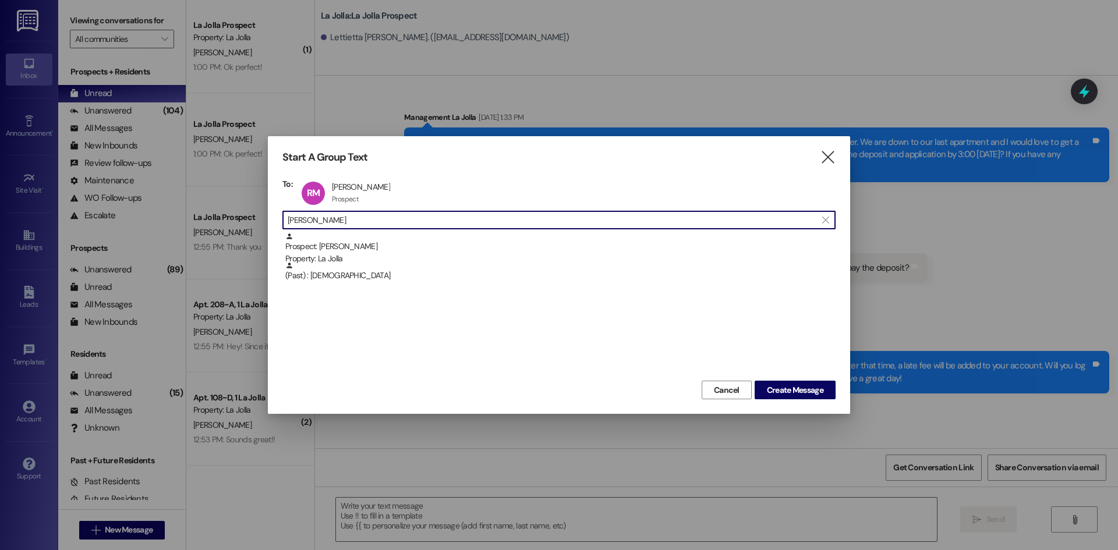
drag, startPoint x: 438, startPoint y: 219, endPoint x: 279, endPoint y: 219, distance: 158.9
click at [279, 219] on div "Start A Group Text  To: RM Reese Muhlestein Reese Muhlestein Prospect Prospect…" at bounding box center [559, 275] width 582 height 278
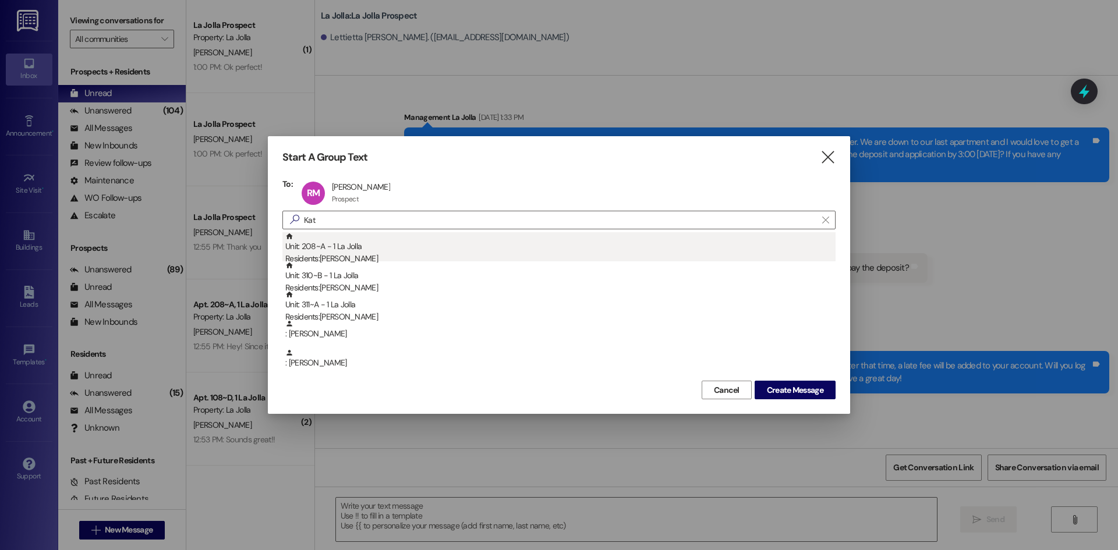
click at [325, 245] on div "Unit: 208~A - 1 La Jolla Residents: Katlyn Linville" at bounding box center [560, 248] width 550 height 33
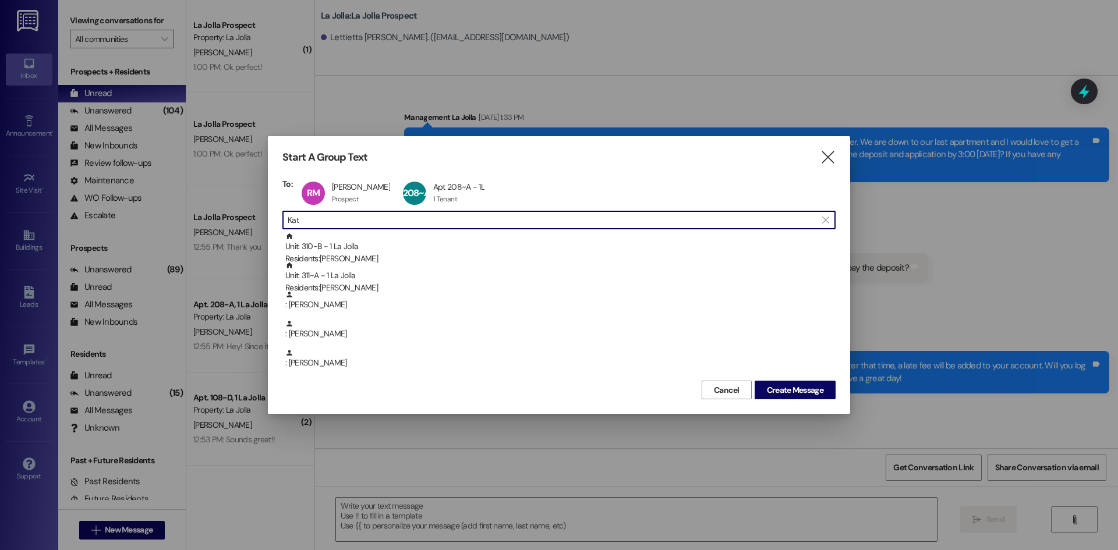
drag, startPoint x: 299, startPoint y: 224, endPoint x: 263, endPoint y: 220, distance: 36.3
click at [263, 220] on div "Start A Group Text  To: RM Reese Muhlestein Reese Muhlestein Prospect Prospect…" at bounding box center [559, 275] width 1118 height 550
type input "a"
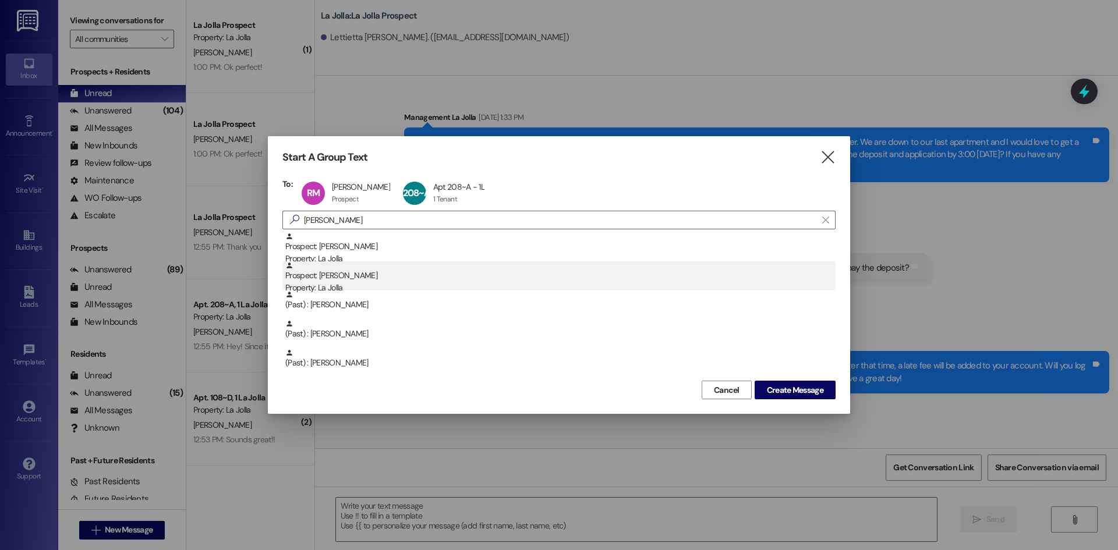
click at [392, 274] on div "Prospect: Abigail Rogers Property: La Jolla" at bounding box center [560, 277] width 550 height 33
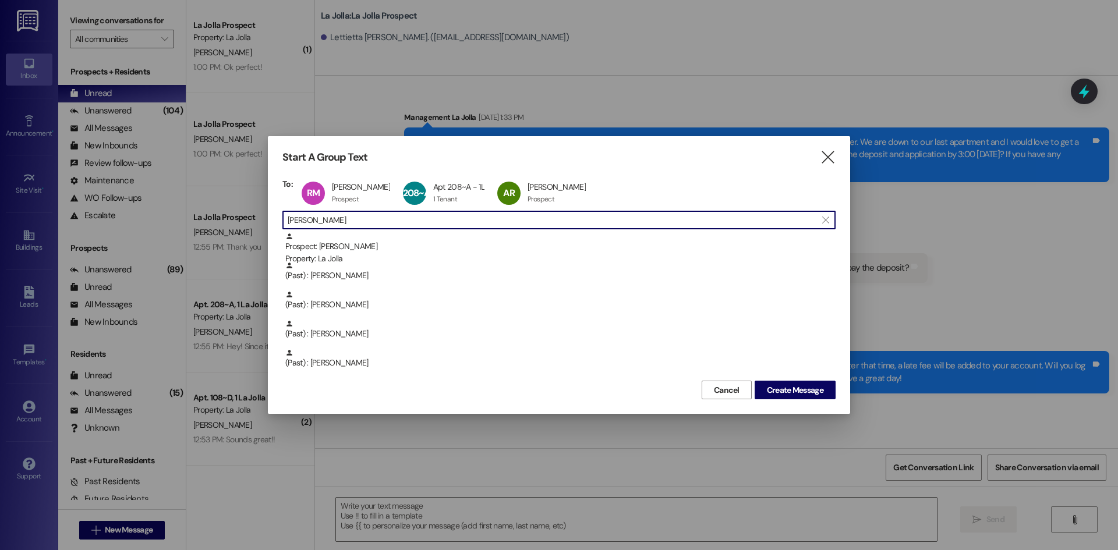
drag, startPoint x: 337, startPoint y: 219, endPoint x: 253, endPoint y: 219, distance: 84.4
click at [253, 219] on div "Start A Group Text  To: RM Reese Muhlestein Reese Muhlestein Prospect Prospect…" at bounding box center [559, 275] width 1118 height 550
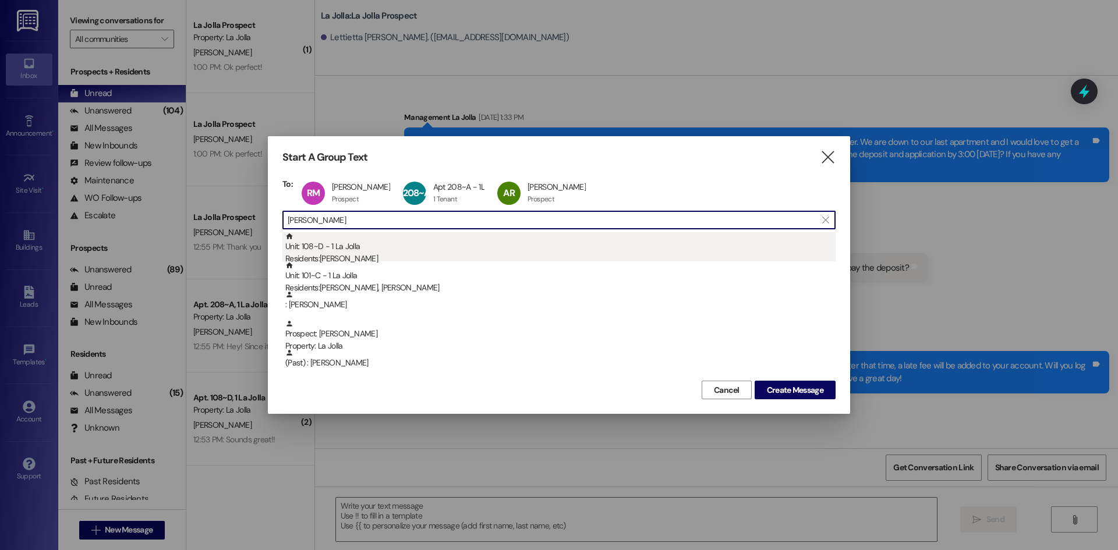
type input "edwards"
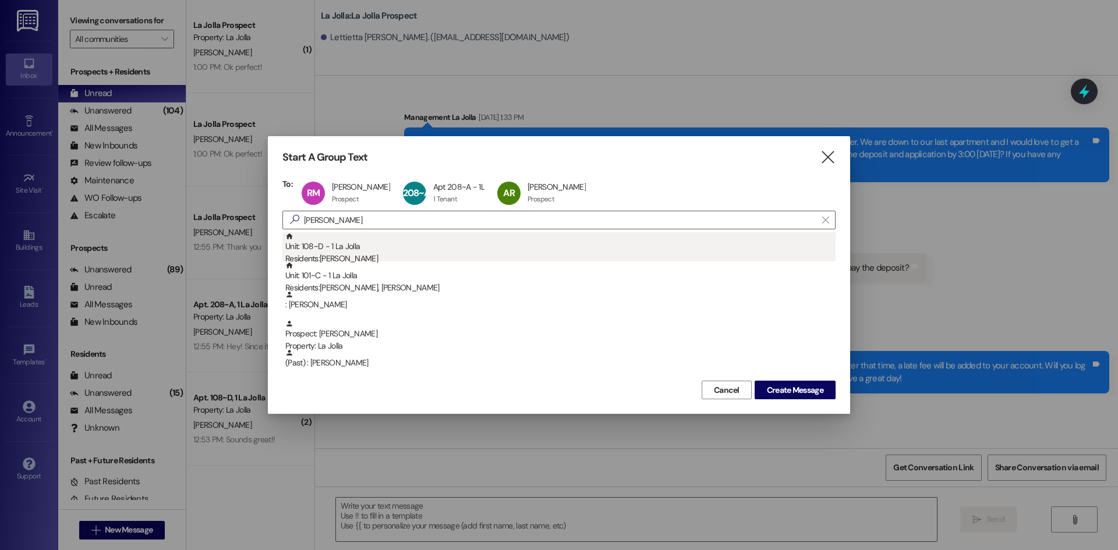
click at [344, 247] on div "Unit: 108~D - 1 La Jolla Residents: Sarah Edwards" at bounding box center [560, 248] width 550 height 33
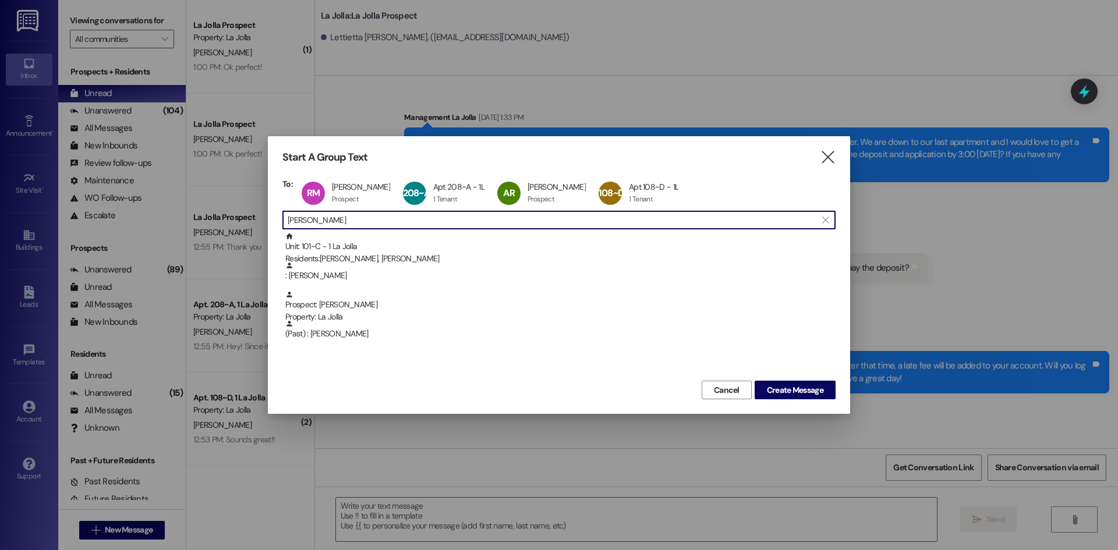
drag, startPoint x: 356, startPoint y: 219, endPoint x: 252, endPoint y: 224, distance: 103.8
click at [252, 224] on div "Start A Group Text  To: RM Reese Muhlestein Reese Muhlestein Prospect Prospect…" at bounding box center [559, 275] width 1118 height 550
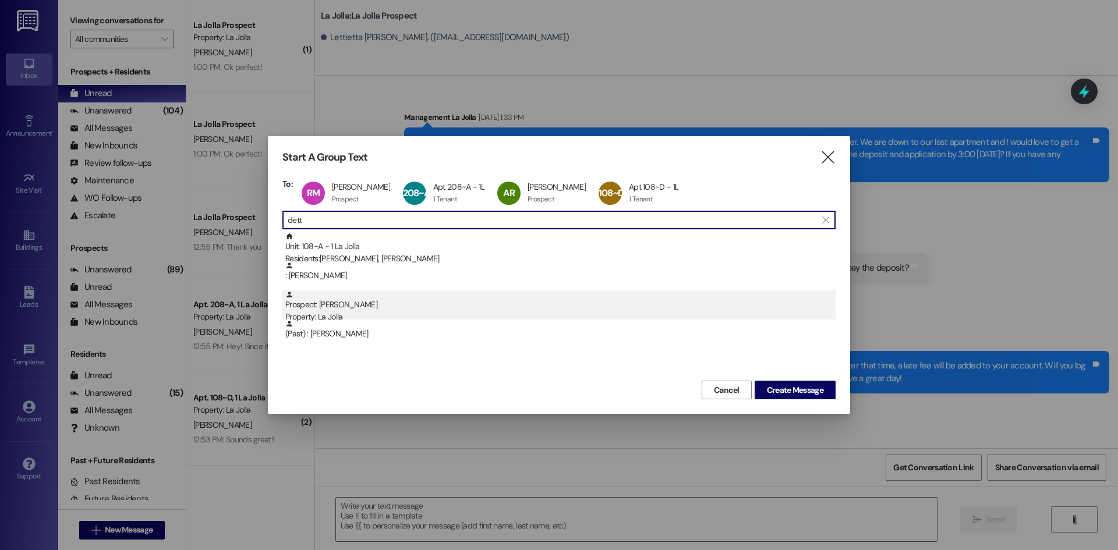
type input "dett"
click at [324, 306] on div "Prospect: Eliza Detton Property: La Jolla" at bounding box center [560, 307] width 550 height 33
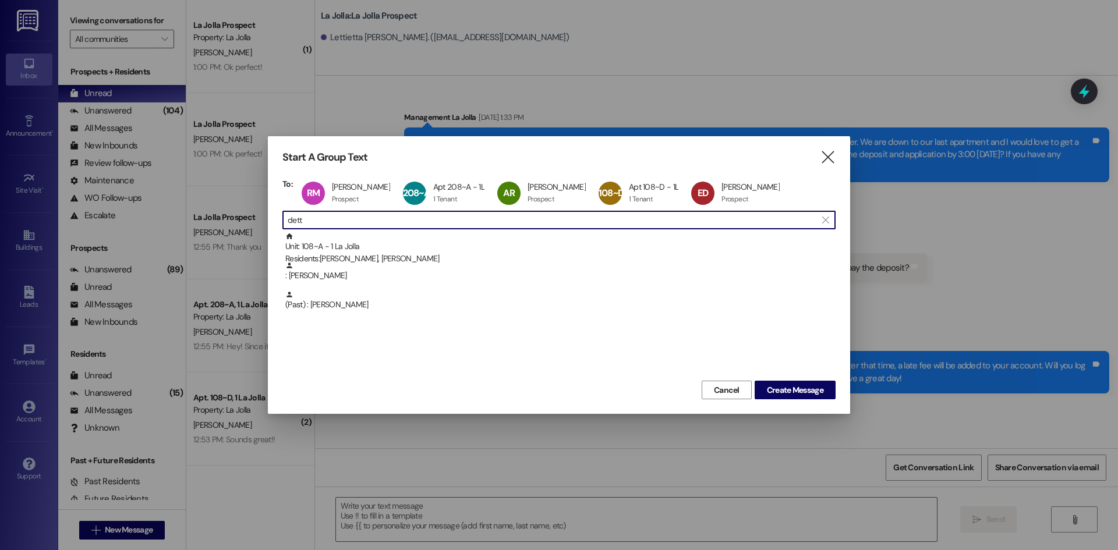
drag, startPoint x: 335, startPoint y: 222, endPoint x: 282, endPoint y: 215, distance: 53.4
click at [282, 215] on div " dett " at bounding box center [558, 220] width 553 height 19
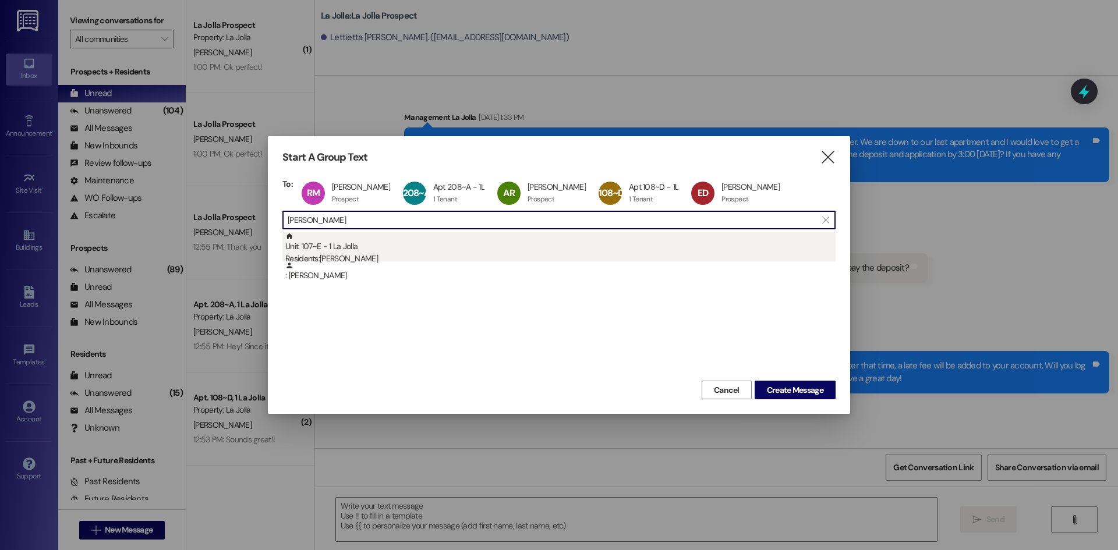
type input "Rehl"
click at [322, 242] on div "Unit: 107~E - 1 La Jolla Residents: Allison Rehl" at bounding box center [560, 248] width 550 height 33
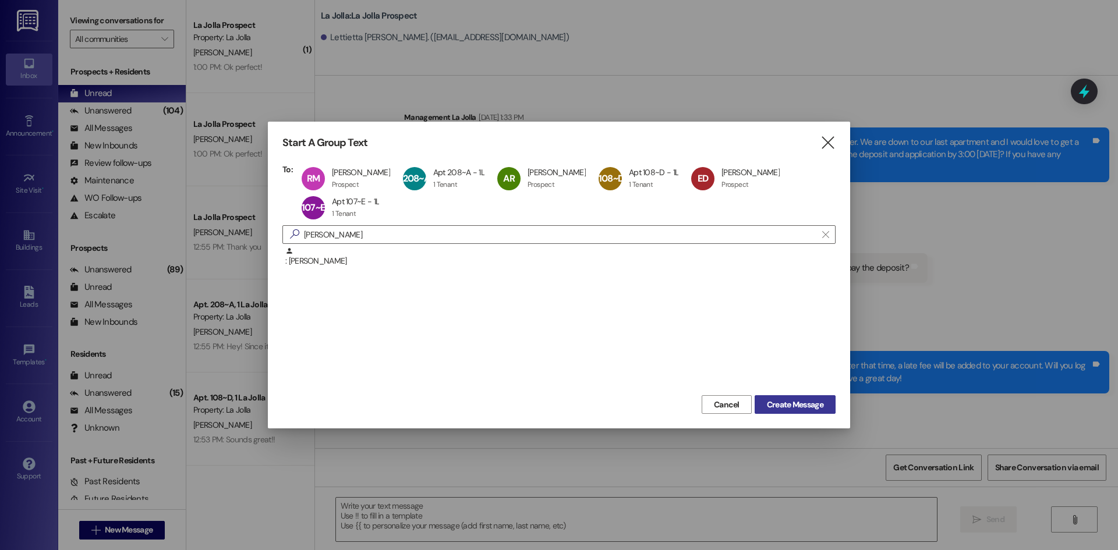
click at [823, 407] on span "Create Message" at bounding box center [794, 405] width 61 height 12
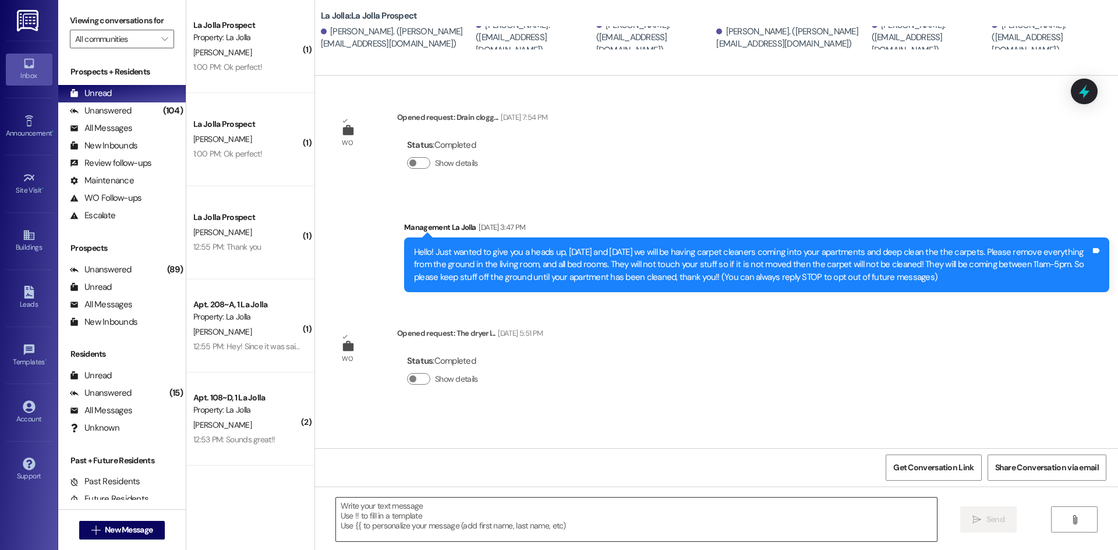
click at [438, 516] on textarea at bounding box center [636, 520] width 601 height 44
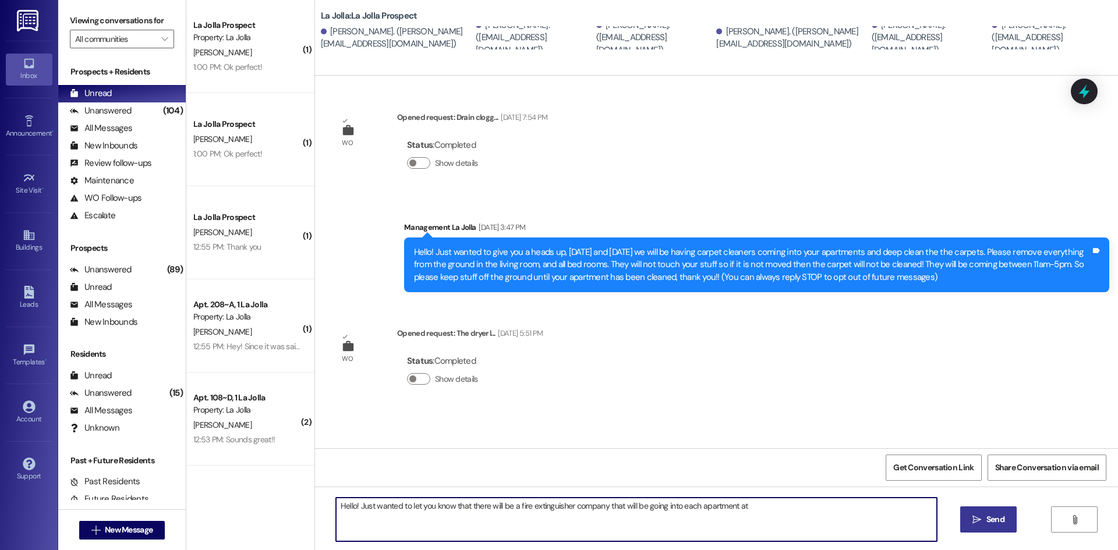
click at [766, 515] on textarea "Hello! Just wanted to let you know that there will be a fire extinguisher compa…" at bounding box center [636, 520] width 601 height 44
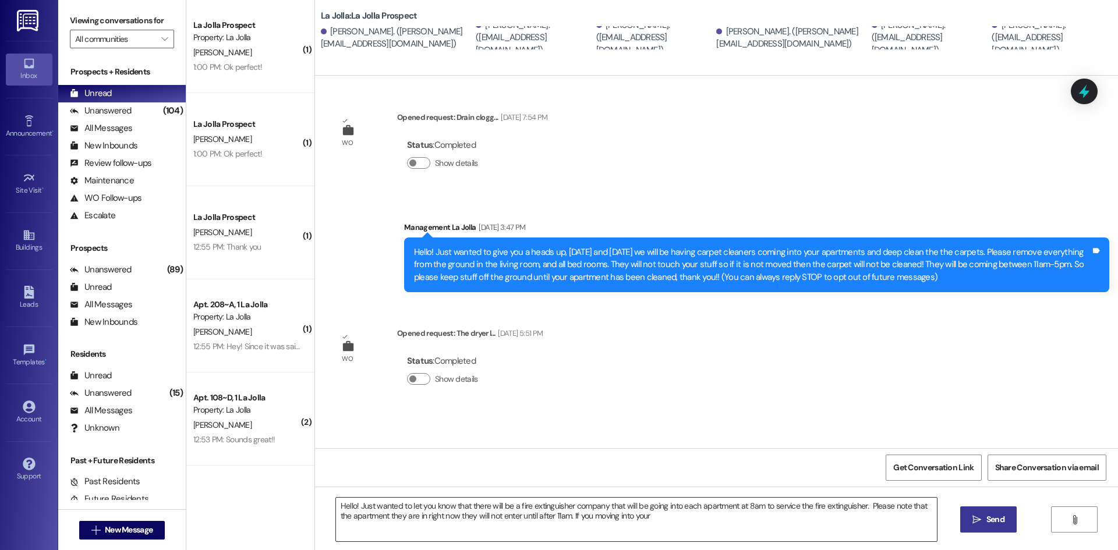
click at [678, 525] on textarea "Hello! Just wanted to let you know that there will be a fire extinguisher compa…" at bounding box center [636, 520] width 601 height 44
click at [633, 519] on textarea "Hello! Just wanted to let you know that there will be a fire extinguisher compa…" at bounding box center [636, 520] width 601 height 44
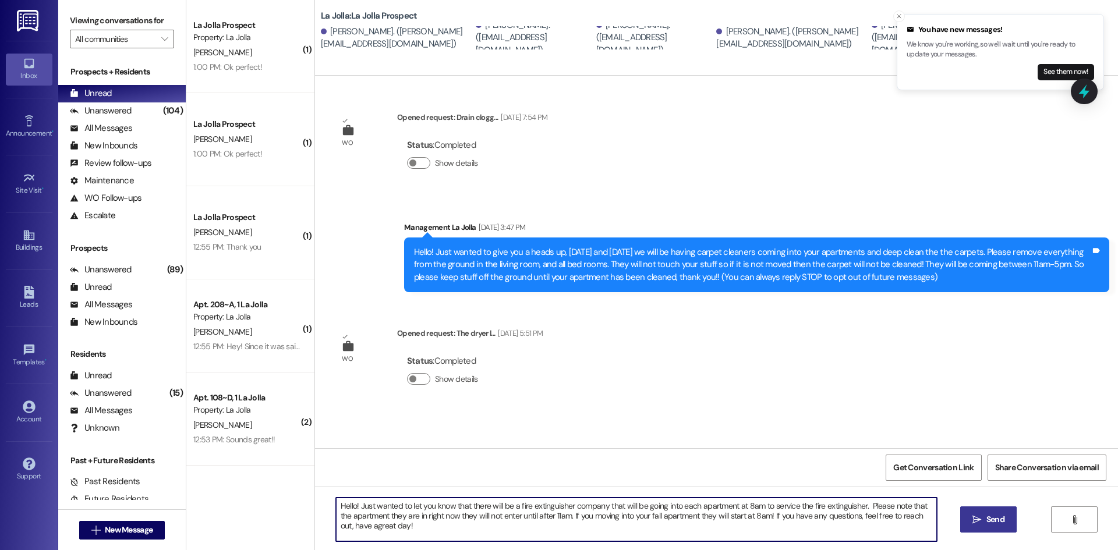
click at [362, 526] on textarea "Hello! Just wanted to let you know that there will be a fire extinguisher compa…" at bounding box center [636, 520] width 601 height 44
drag, startPoint x: 374, startPoint y: 527, endPoint x: 320, endPoint y: 494, distance: 63.5
click at [320, 494] on div "Hello! Just wanted to let you know that there will be a fire extinguisher compa…" at bounding box center [716, 530] width 803 height 87
click at [729, 507] on textarea "Hello! Just wanted to let you know that there will be a fire extinguisher compa…" at bounding box center [636, 520] width 601 height 44
drag, startPoint x: 737, startPoint y: 507, endPoint x: 729, endPoint y: 509, distance: 8.5
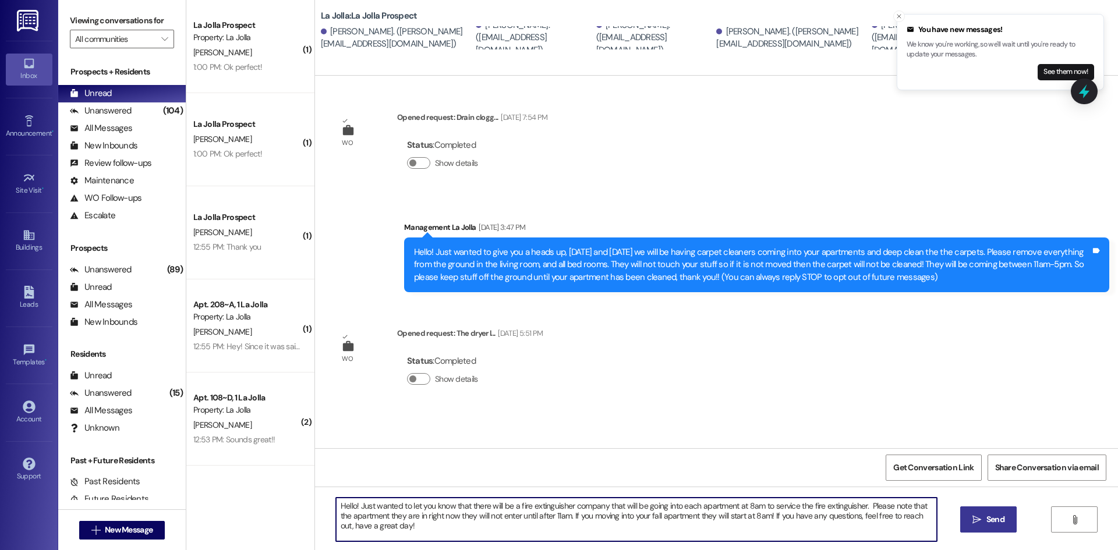
click at [729, 509] on textarea "Hello! Just wanted to let you know that there will be a fire extinguisher compa…" at bounding box center [636, 520] width 601 height 44
click at [883, 504] on textarea "Hello! Just wanted to let you know that there will be a fire extinguisher compa…" at bounding box center [636, 520] width 601 height 44
click at [884, 504] on textarea "Hello! Just wanted to let you know that there will be a fire extinguisher compa…" at bounding box center [636, 520] width 601 height 44
drag, startPoint x: 388, startPoint y: 522, endPoint x: 326, endPoint y: 501, distance: 65.0
click at [335, 501] on div "Hello! Just wanted to let you know that there will be a fire extinguisher compa…" at bounding box center [636, 519] width 602 height 45
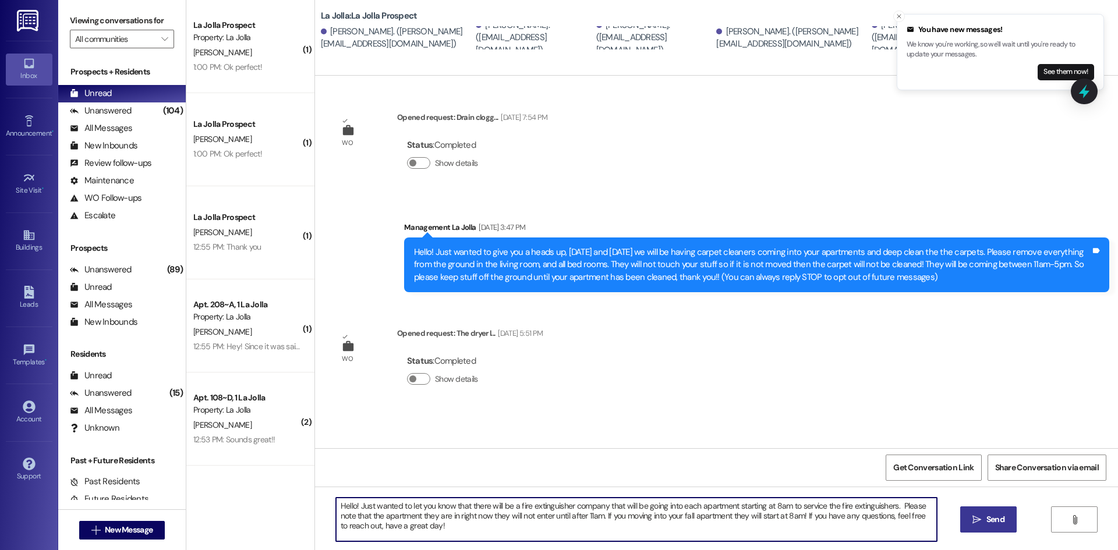
type textarea "Hello! Just wanted to let you know that there will be a fire extinguisher compa…"
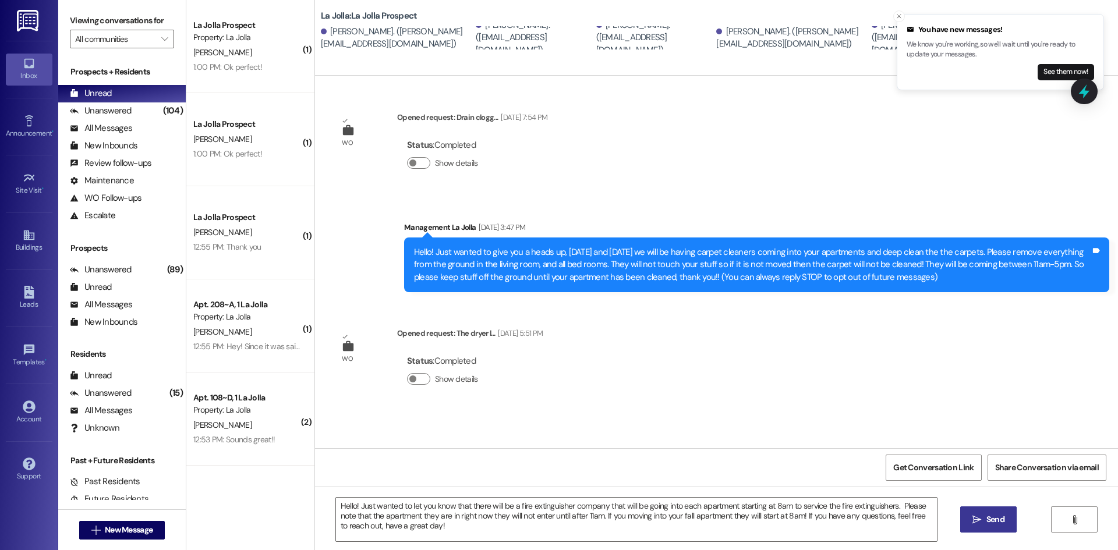
click at [988, 519] on span "Send" at bounding box center [995, 520] width 18 height 12
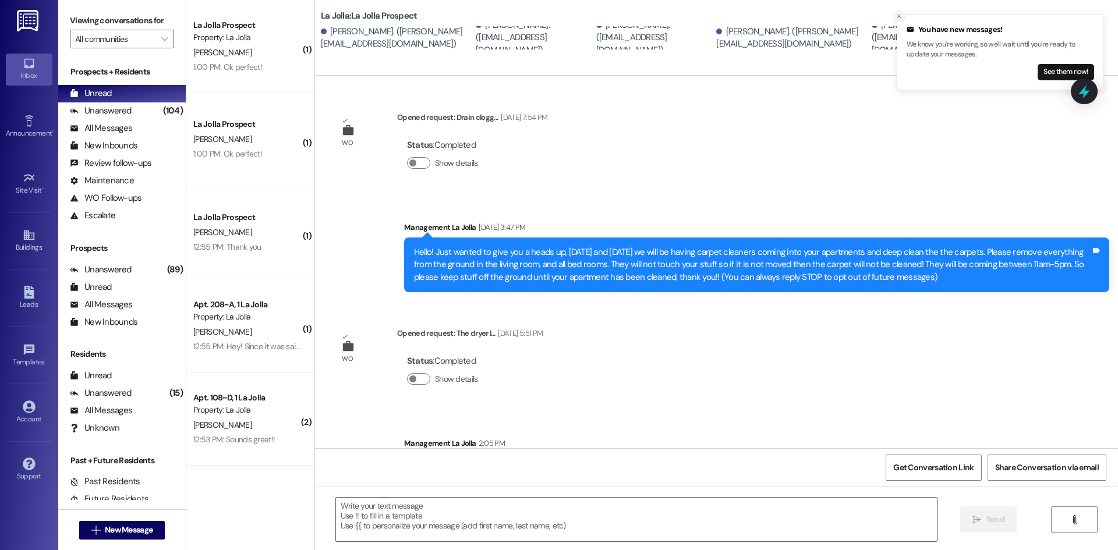
click at [897, 15] on line "Close toast" at bounding box center [898, 16] width 3 height 3
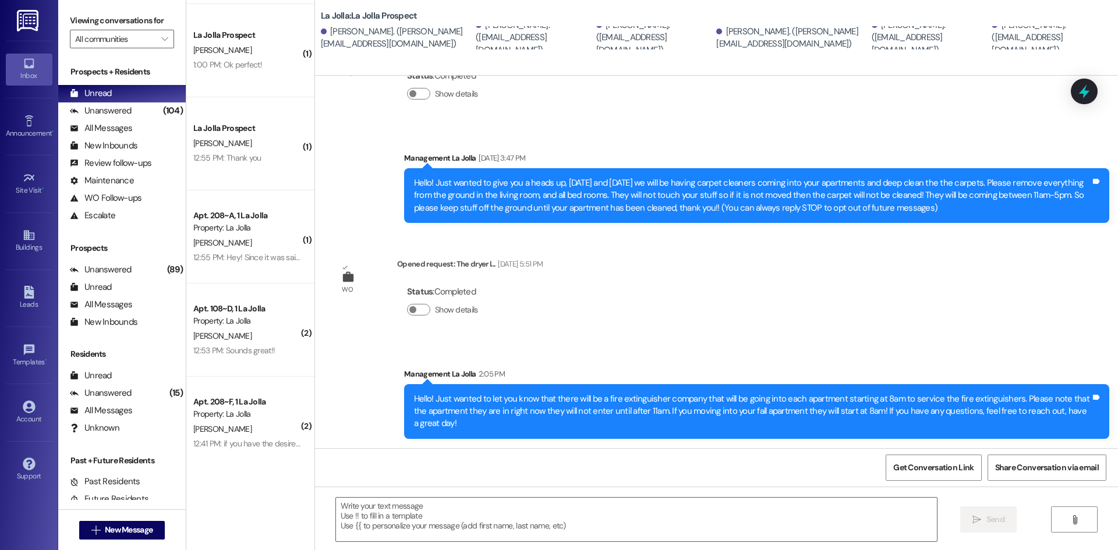
scroll to position [91, 0]
click at [109, 525] on span "New Message" at bounding box center [129, 530] width 48 height 12
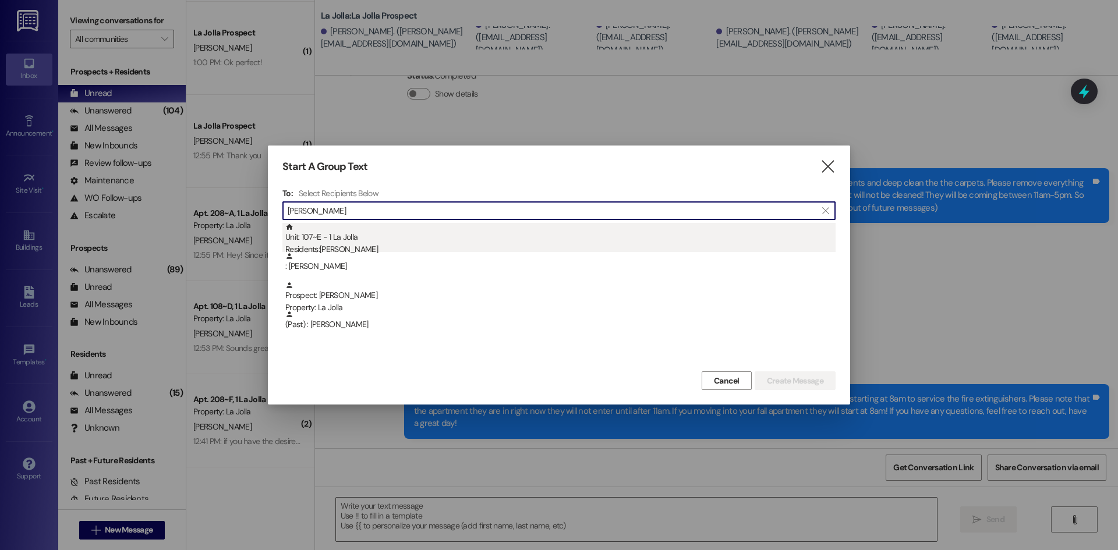
type input "Allison"
click at [459, 239] on div "Unit: 107~E - 1 La Jolla Residents: Allison Rehl" at bounding box center [560, 239] width 550 height 33
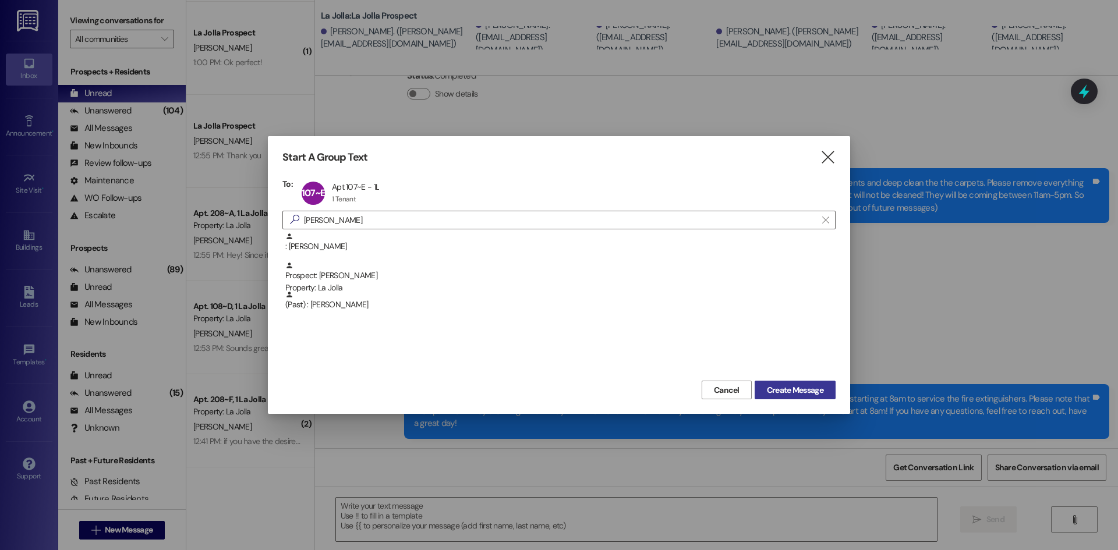
click at [761, 387] on button "Create Message" at bounding box center [795, 390] width 81 height 19
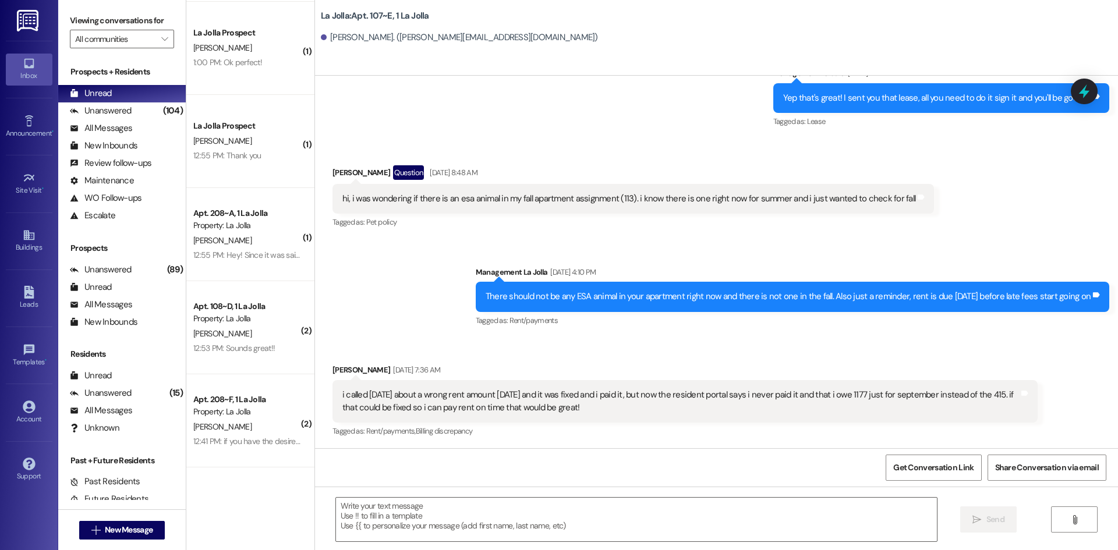
scroll to position [969, 0]
click at [395, 546] on div " Send " at bounding box center [716, 530] width 803 height 87
click at [393, 530] on textarea at bounding box center [636, 520] width 601 height 44
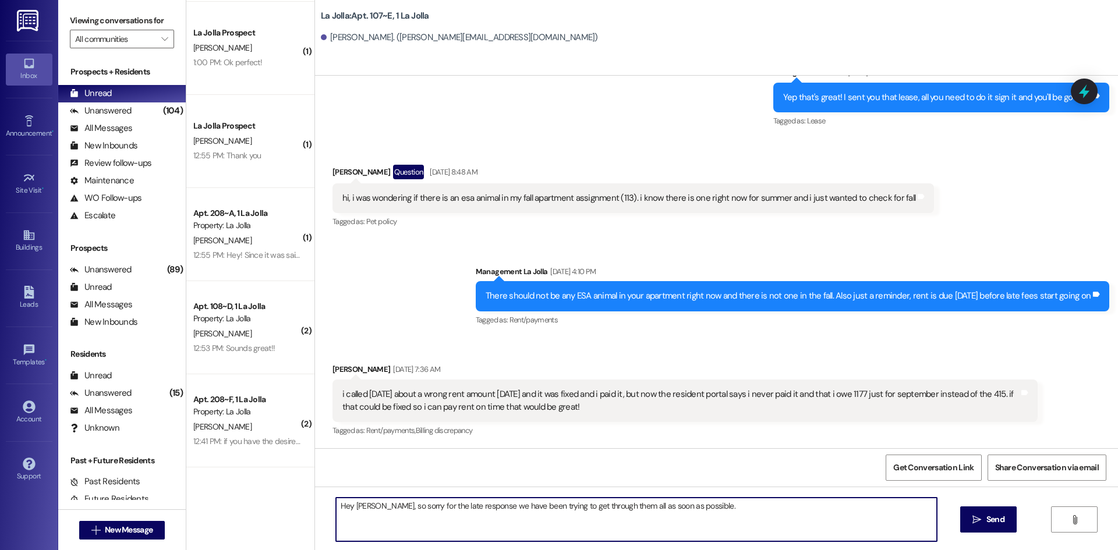
click at [782, 502] on textarea "Hey Allison, so sorry for the late response we have been trying to get through …" at bounding box center [636, 520] width 601 height 44
type textarea "Hey Allison, so sorry for the late response we have been trying to get through …"
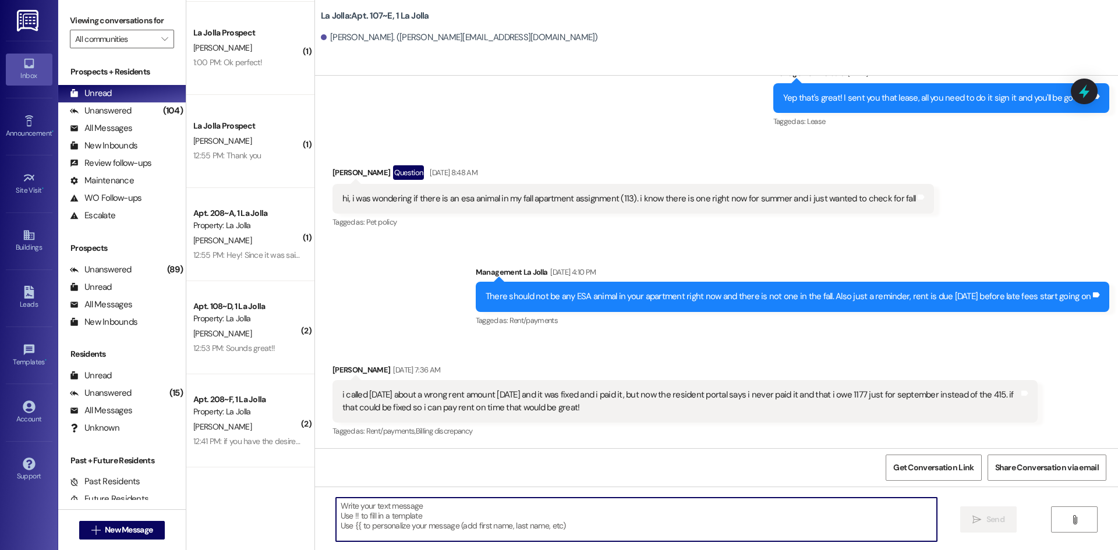
scroll to position [1050, 0]
